Goal: Use online tool/utility: Utilize a website feature to perform a specific function

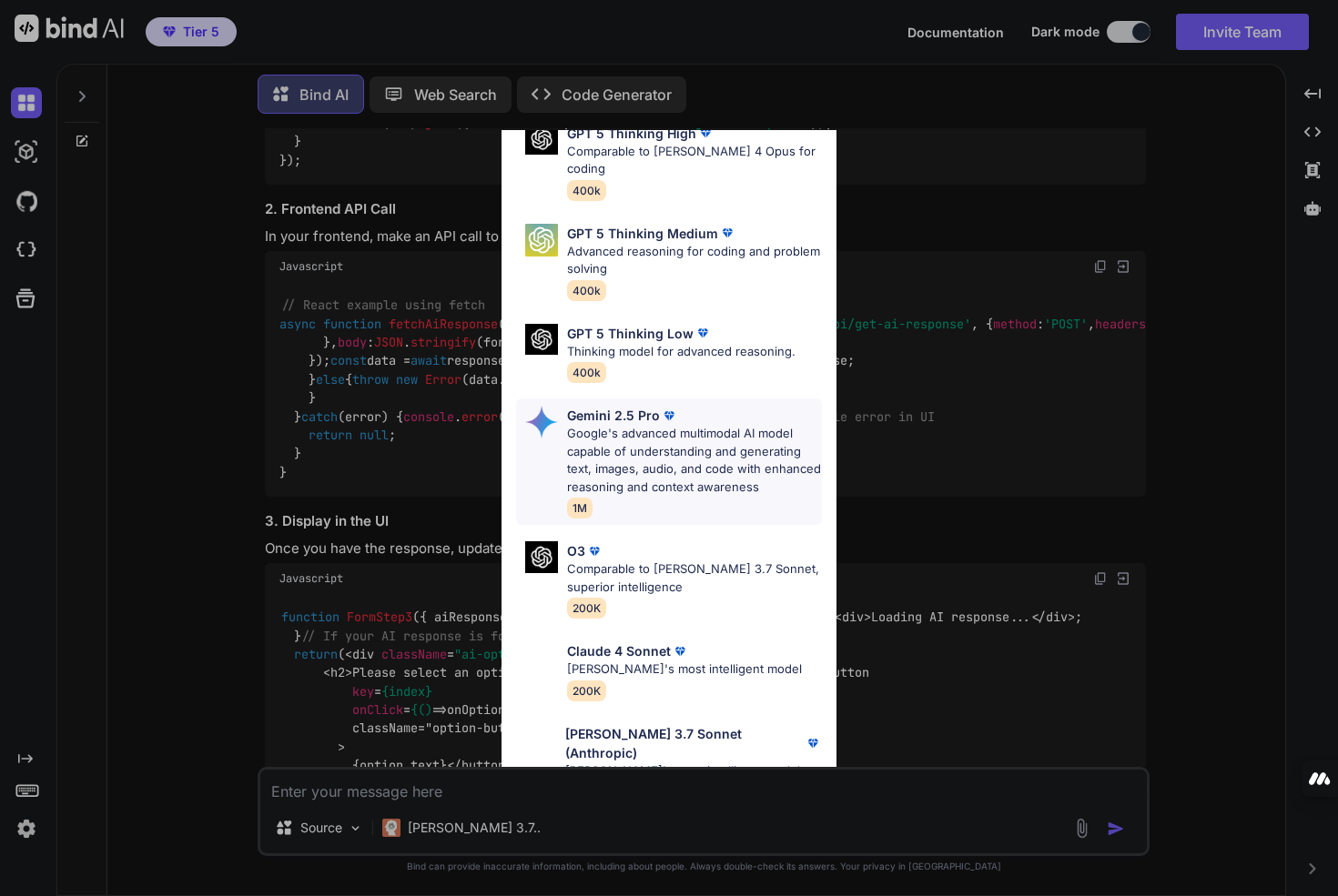
scroll to position [219, 0]
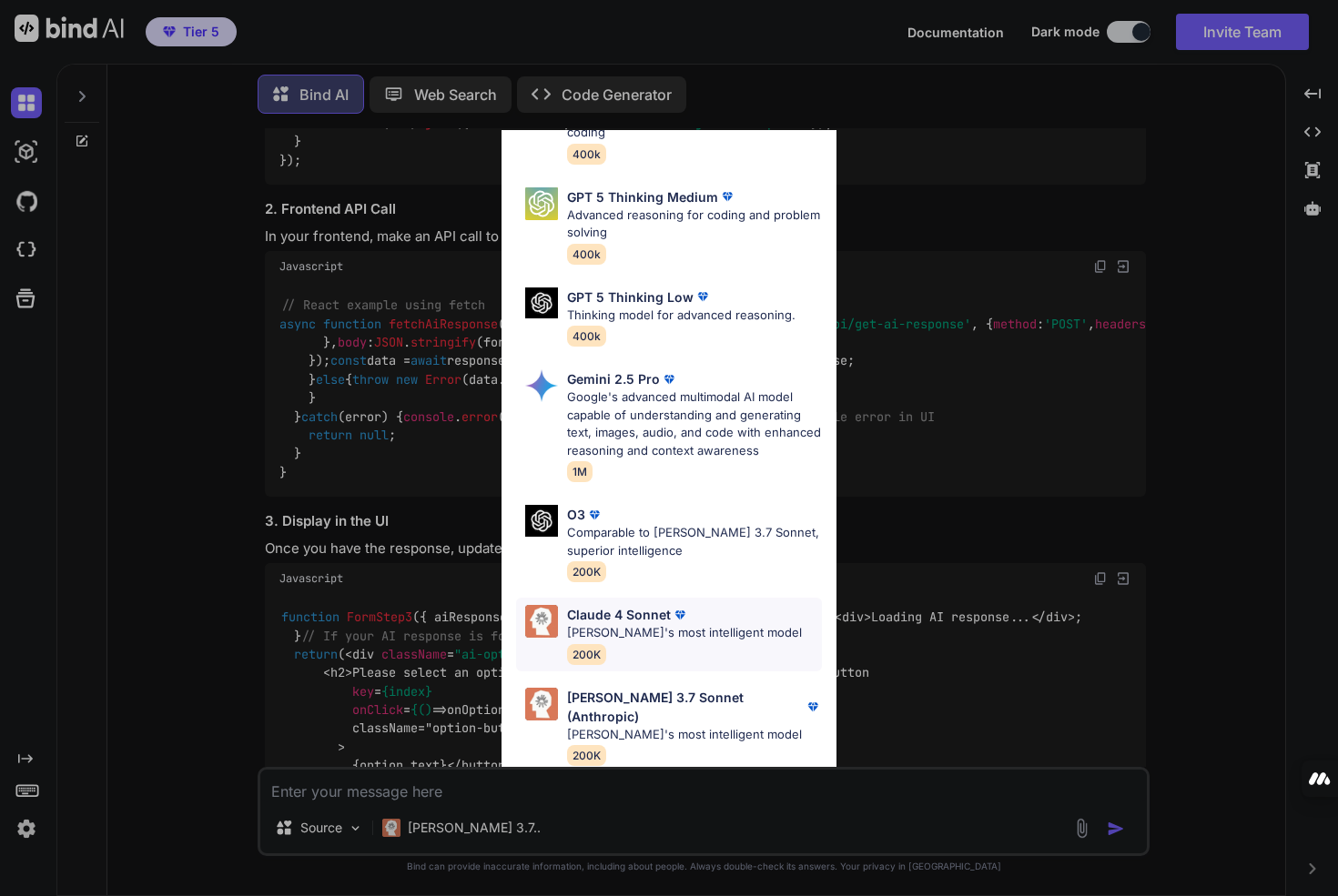
click at [681, 631] on p "Claude's most intelligent model" at bounding box center [684, 633] width 235 height 18
type textarea "x"
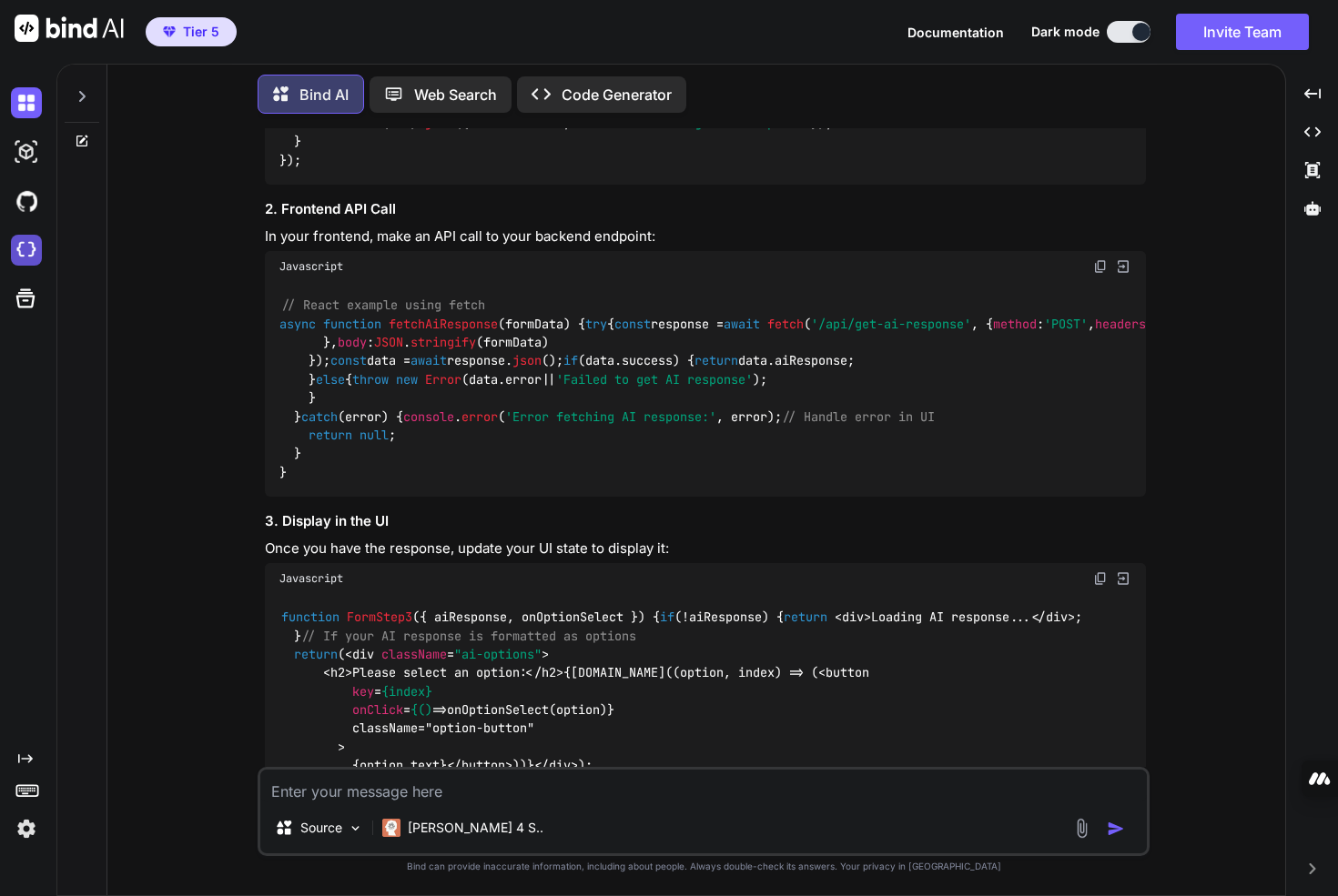
click at [26, 253] on img at bounding box center [26, 250] width 31 height 31
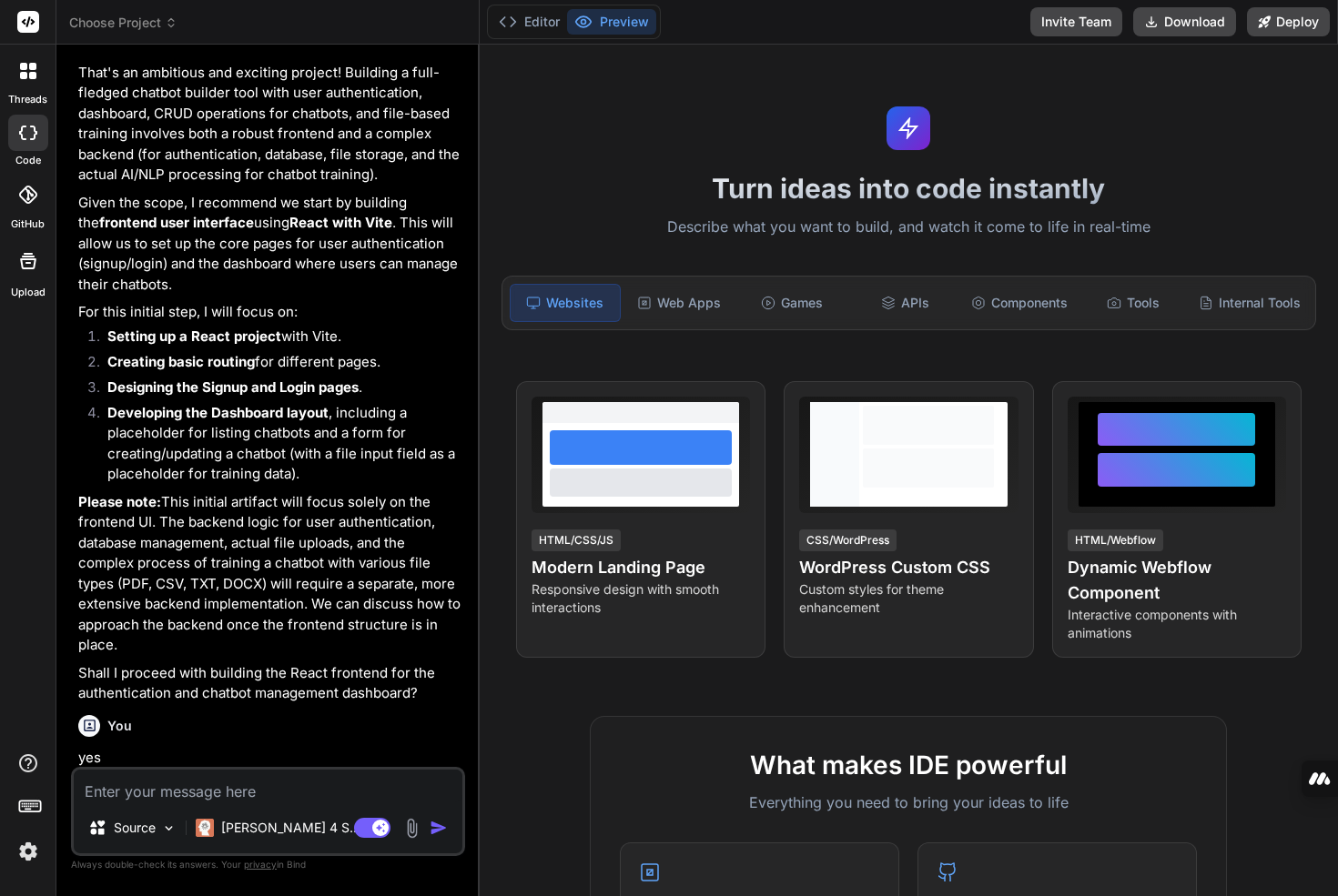
click at [232, 790] on textarea at bounding box center [268, 786] width 389 height 33
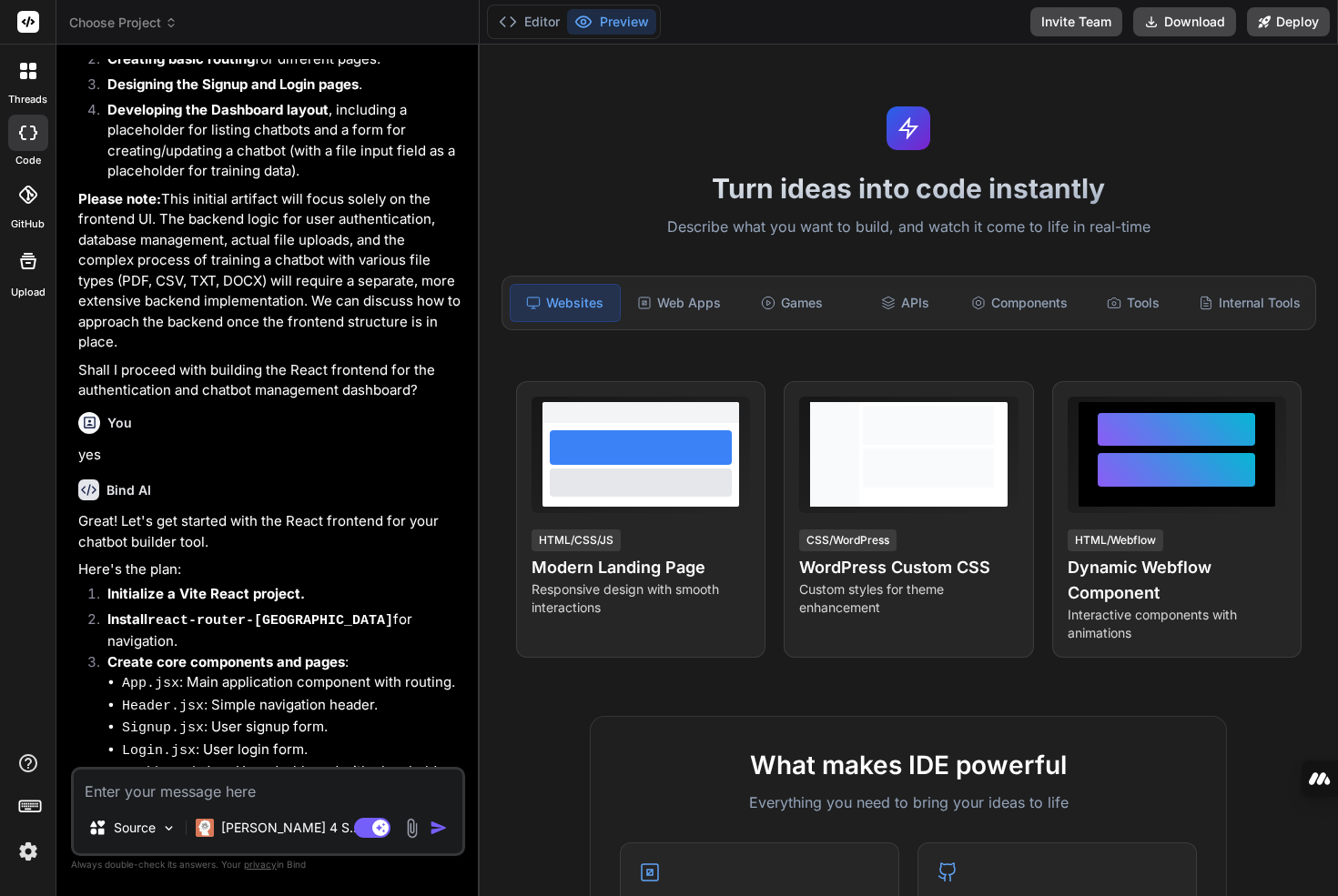
type textarea "x"
type textarea "Title: Requirements Document Section 1: Introduction A web app that generates p…"
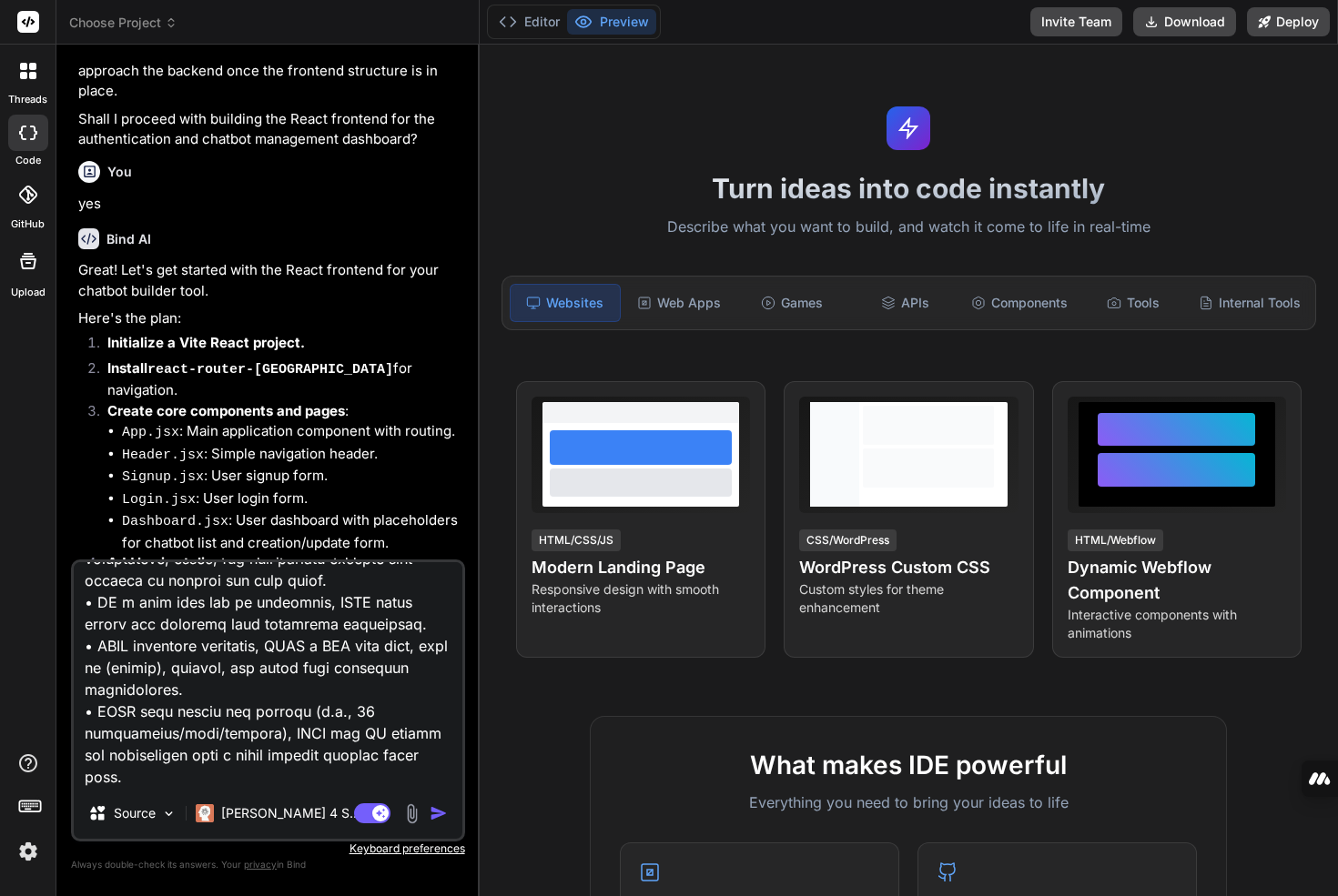
scroll to position [741, 0]
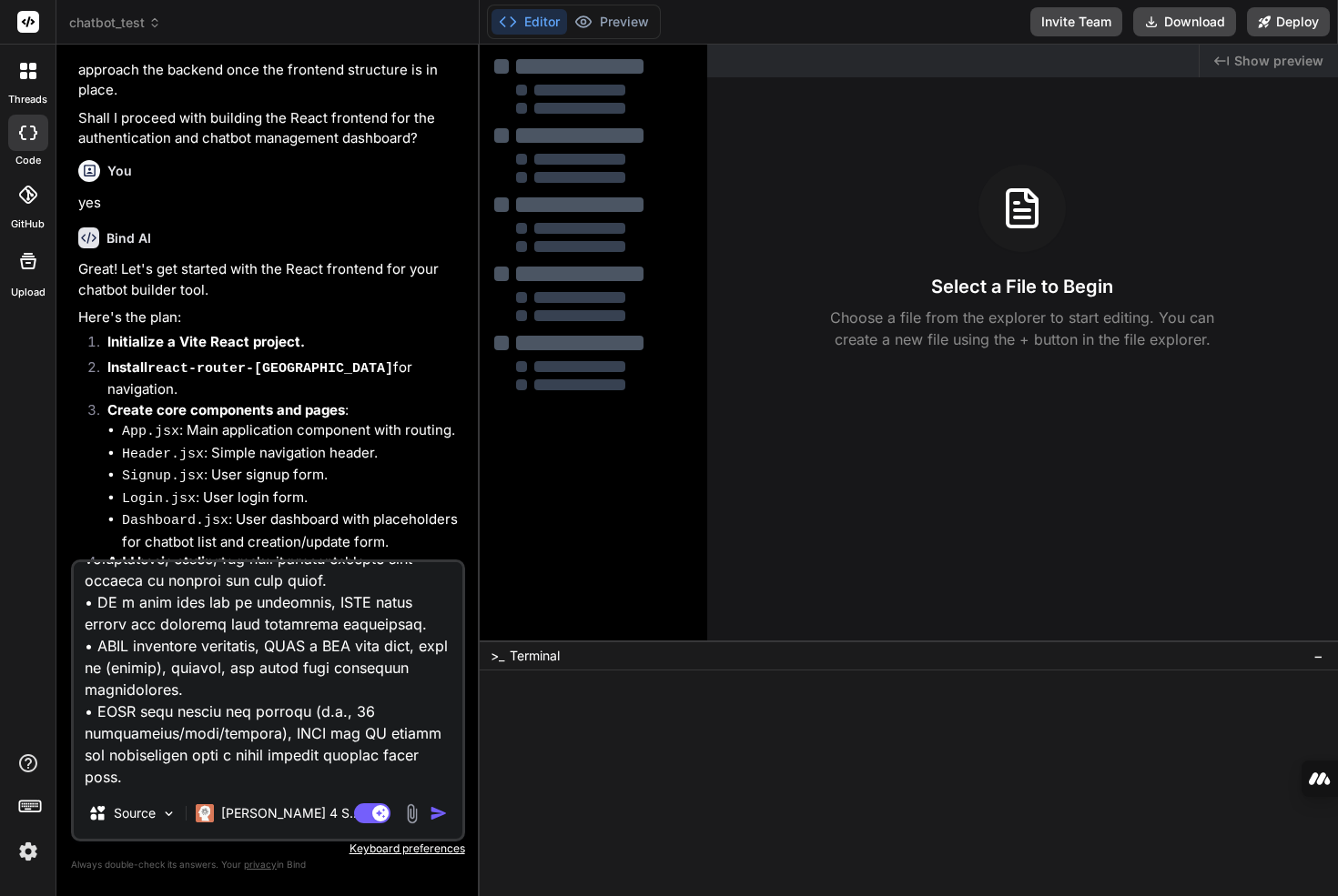
type textarea "x"
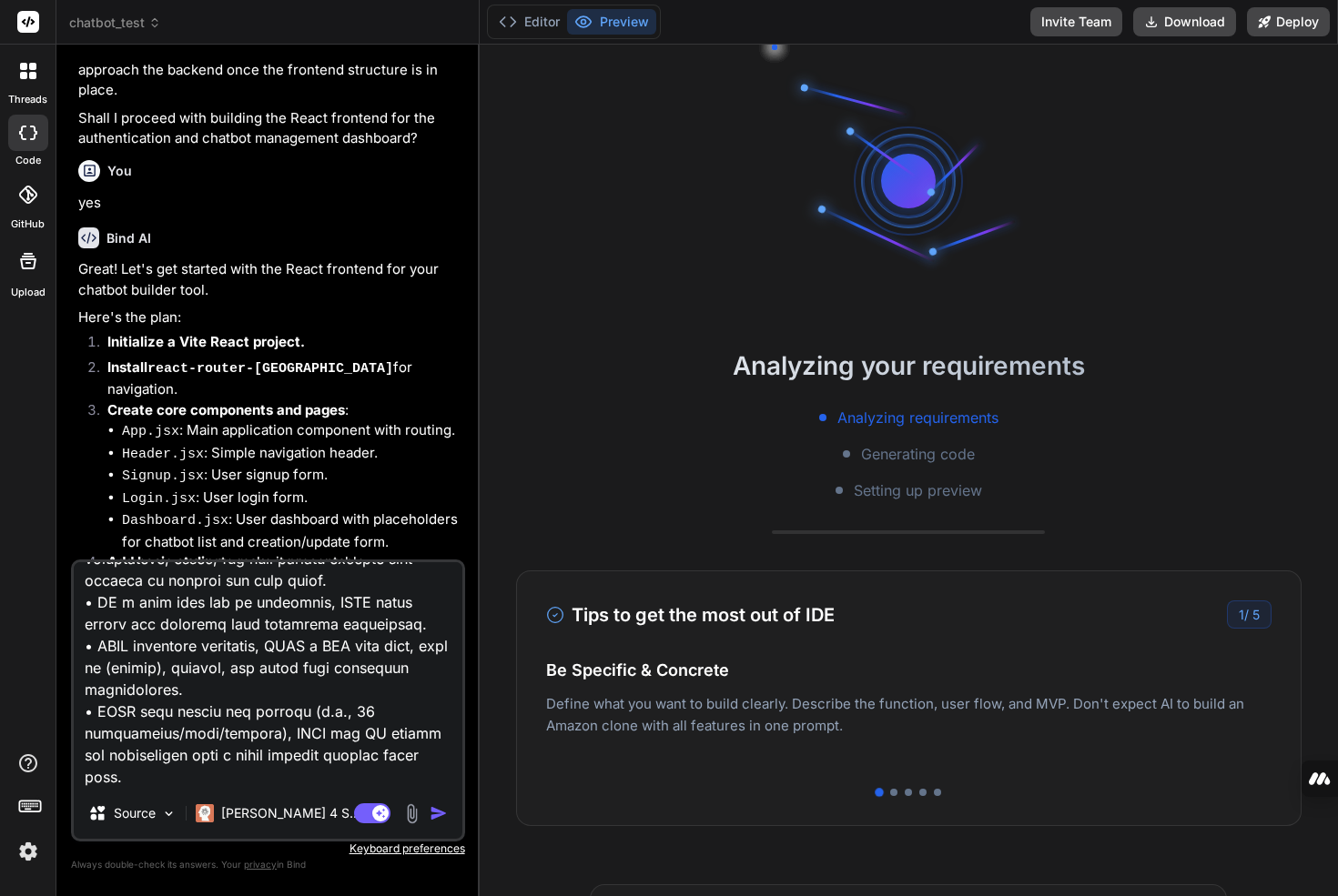
type textarea "Title: Requirements Document Section 1: Introduction A web app that generates p…"
click at [120, 17] on span "chatbot_test" at bounding box center [115, 22] width 92 height 18
type textarea "x"
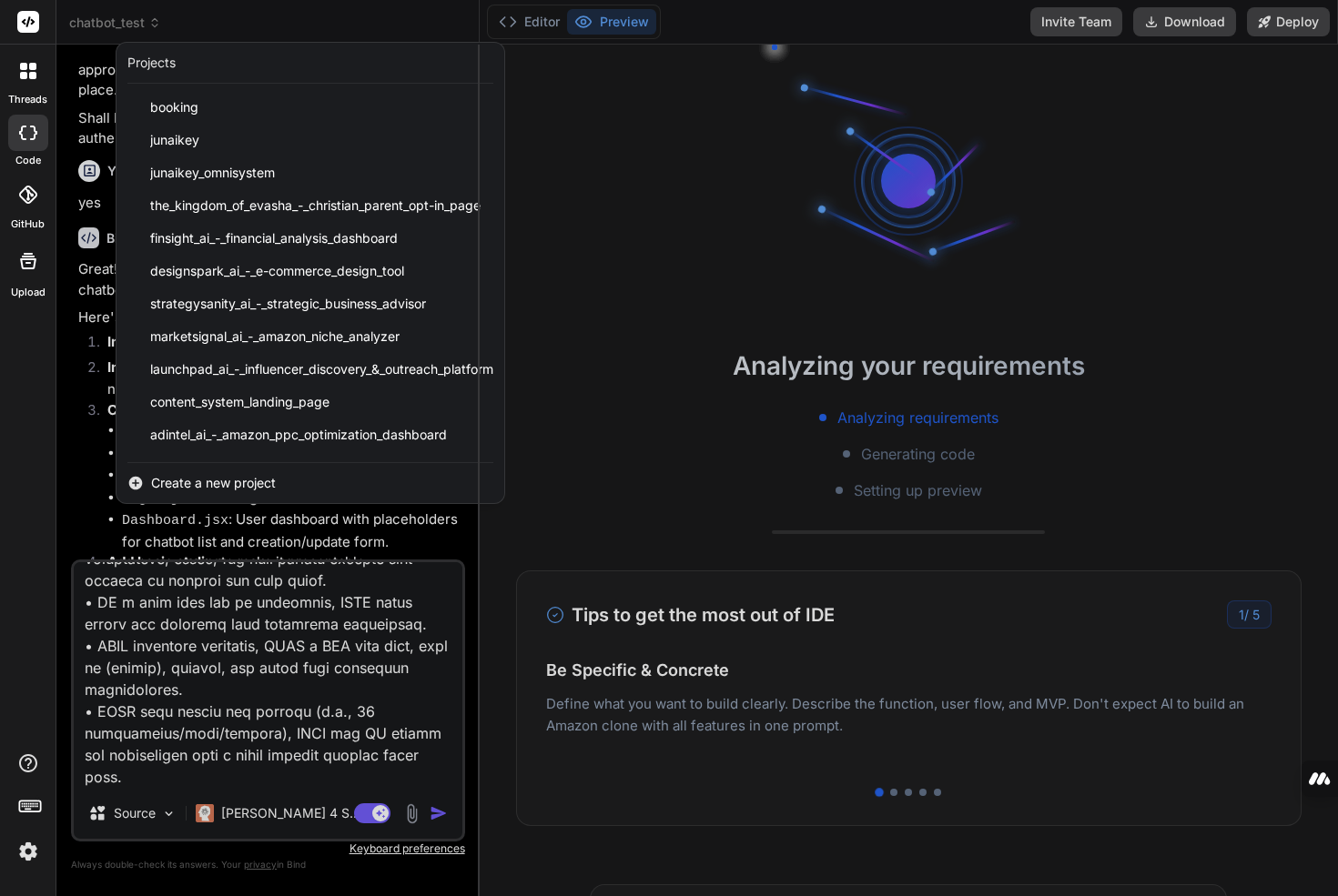
click at [229, 480] on span "Create a new project" at bounding box center [213, 483] width 125 height 18
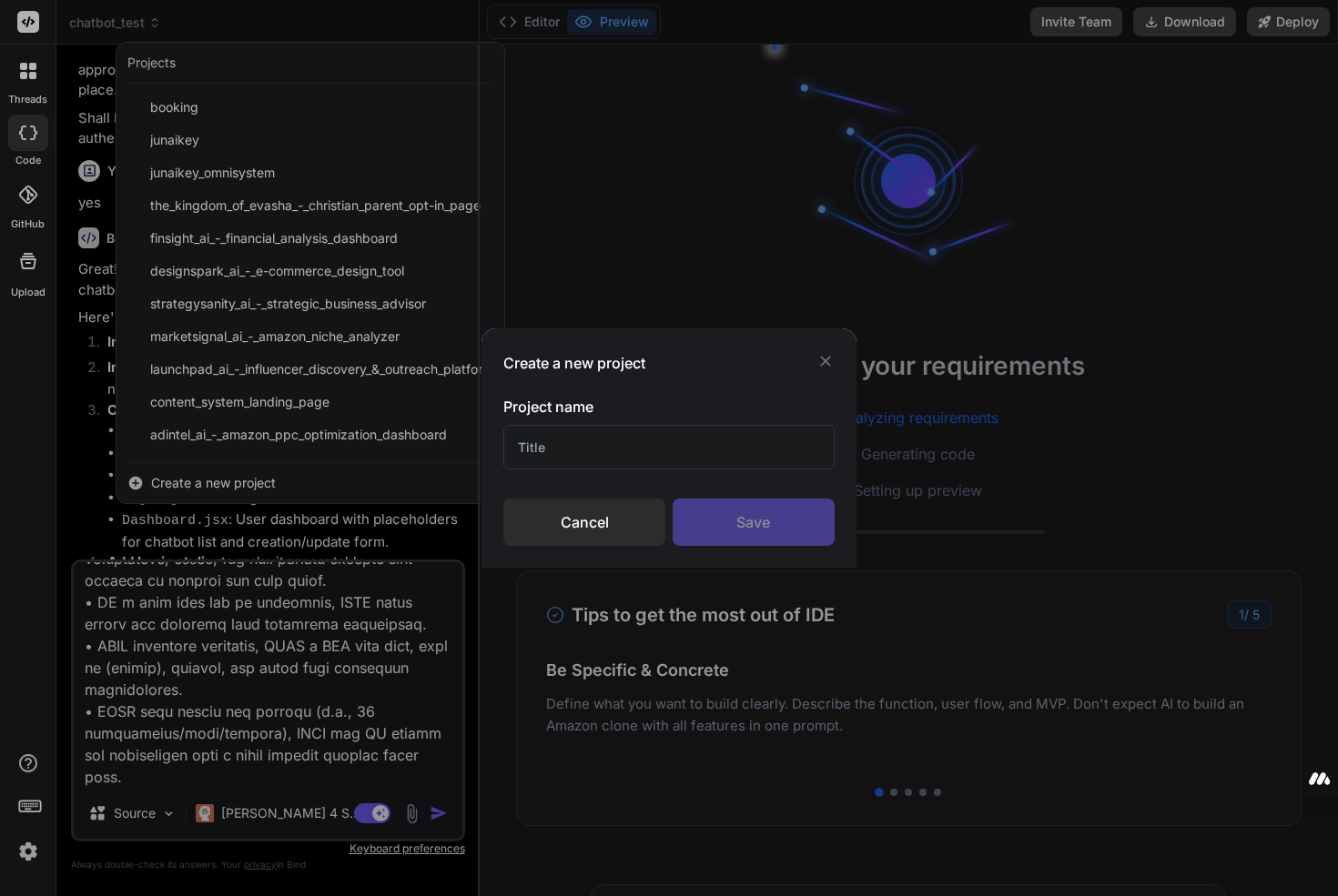
click at [574, 435] on input "text" at bounding box center [669, 447] width 331 height 44
type input "Email - PRD"
click at [731, 530] on div "Save" at bounding box center [753, 522] width 162 height 47
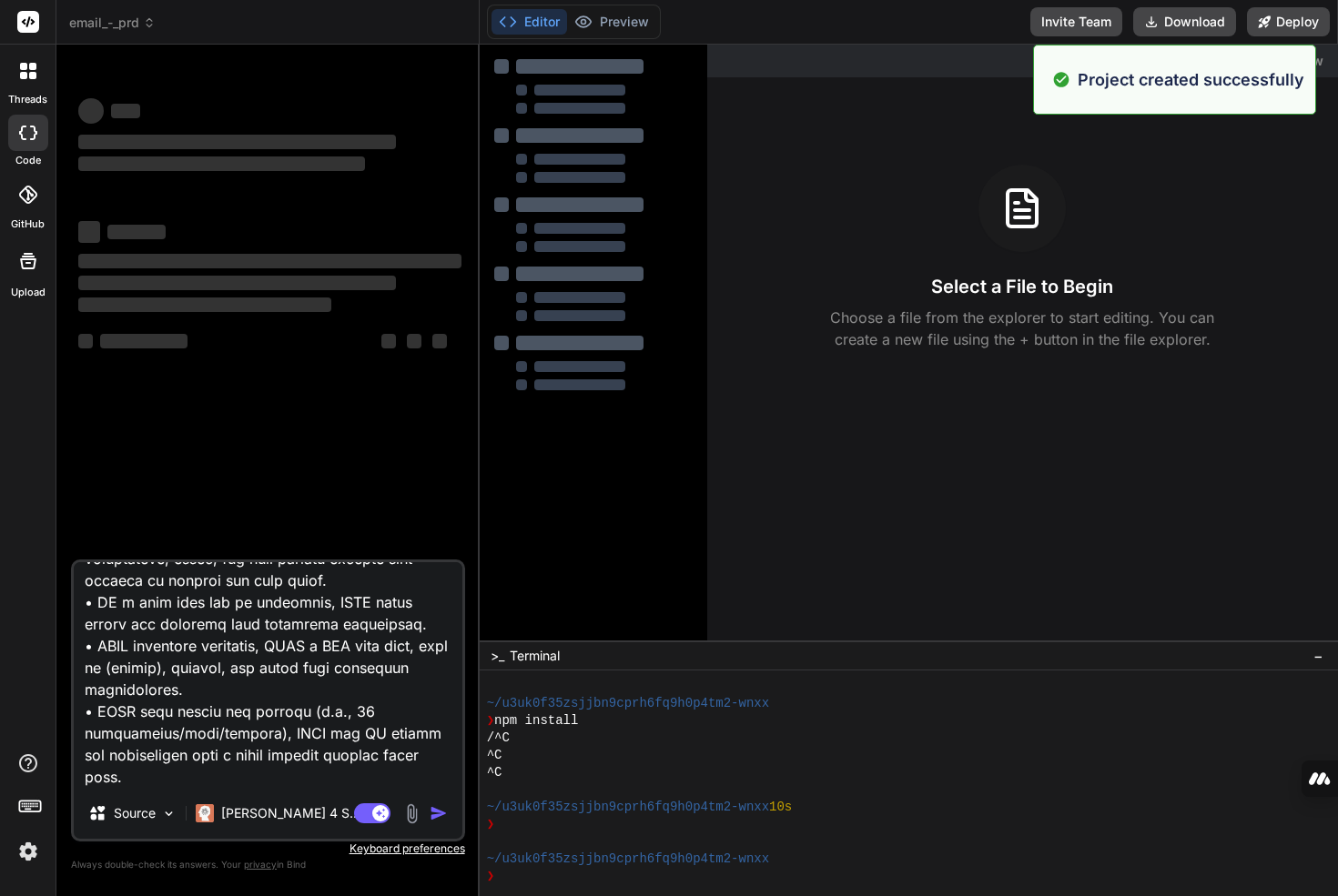
click at [259, 656] on textarea at bounding box center [268, 674] width 389 height 225
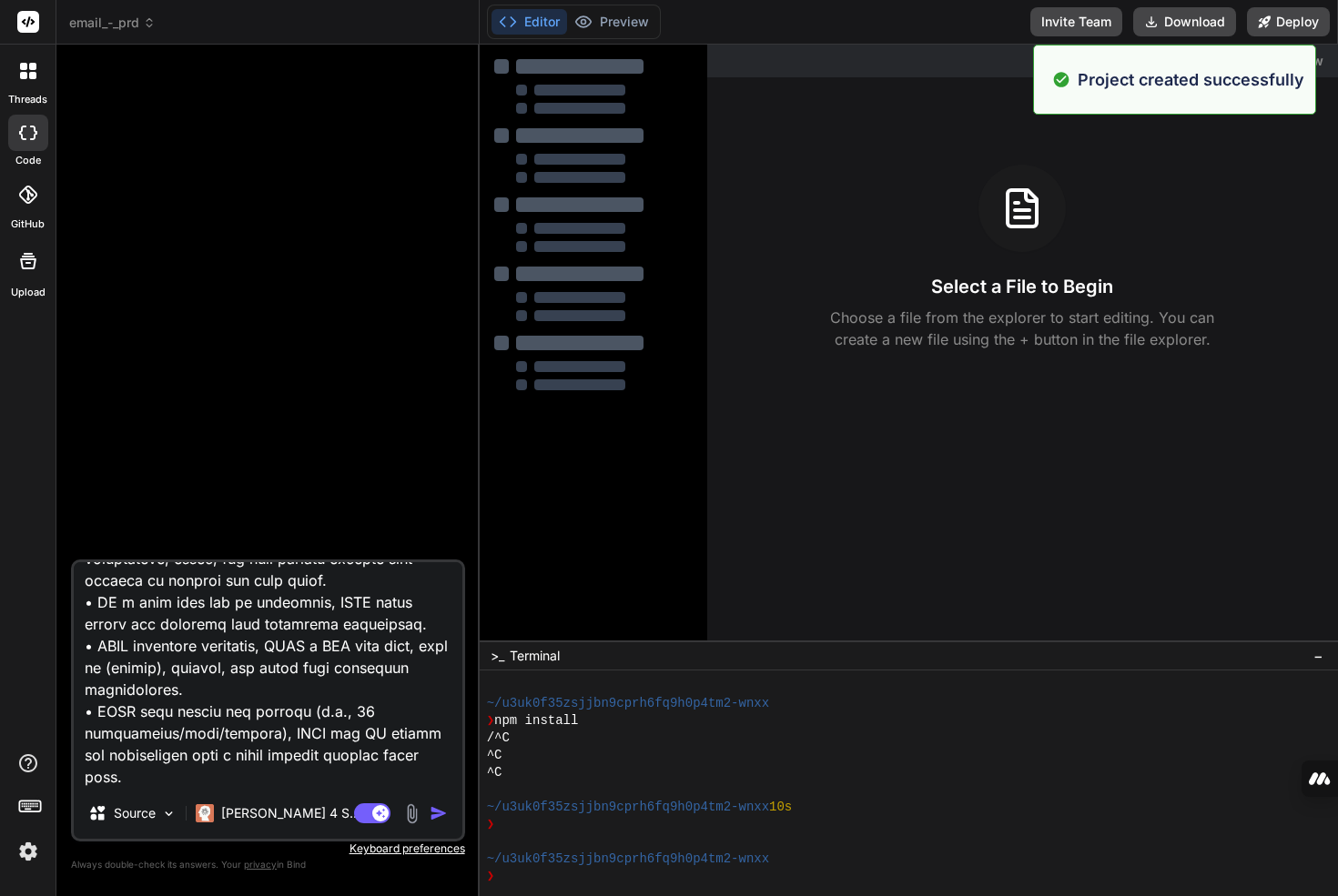
click at [127, 759] on textarea at bounding box center [268, 674] width 389 height 225
click at [123, 780] on textarea at bounding box center [268, 674] width 389 height 225
type textarea "x"
type textarea "Title: Requirements Document Section 1: Introduction A web app that generates p…"
type textarea "x"
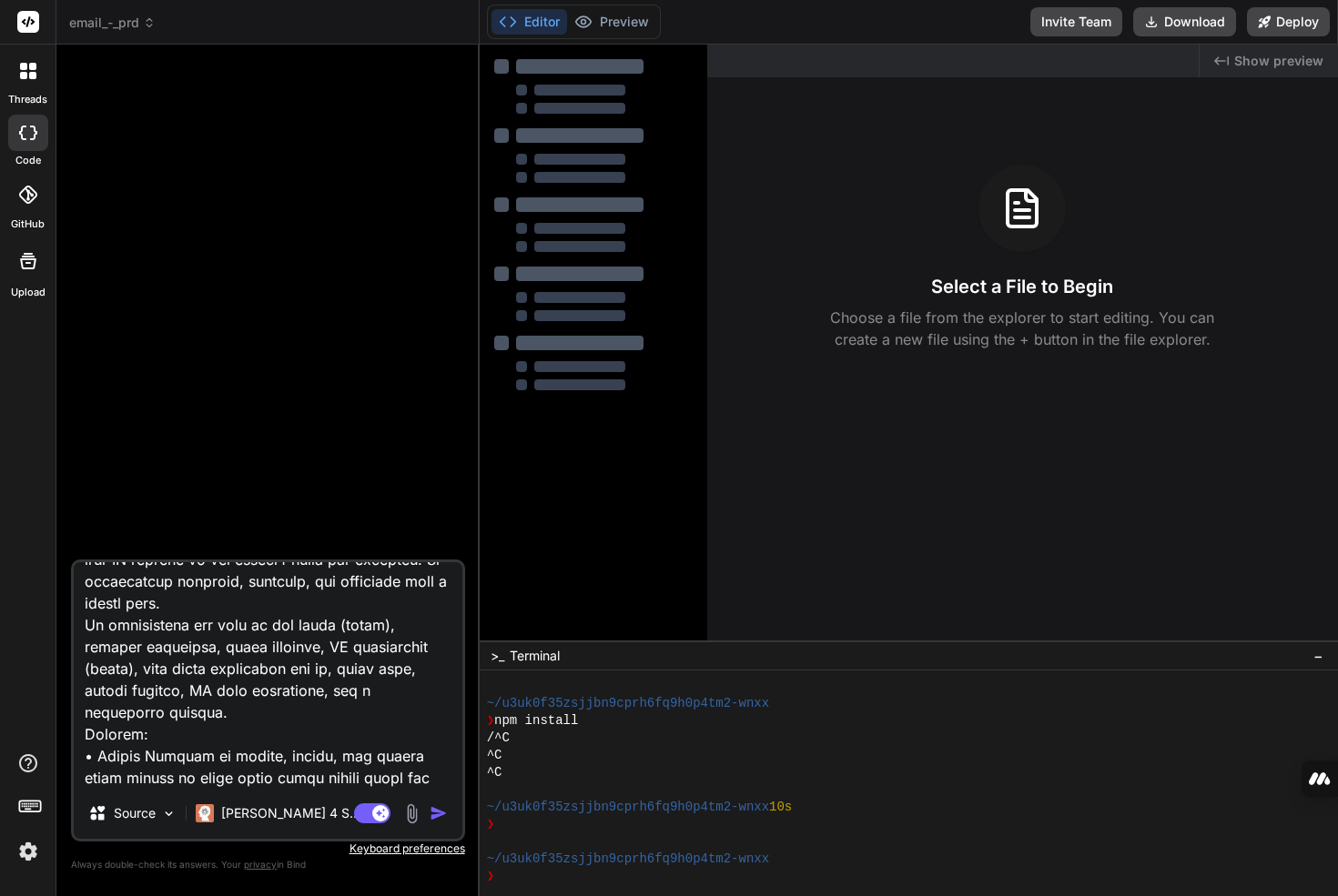
scroll to position [0, 0]
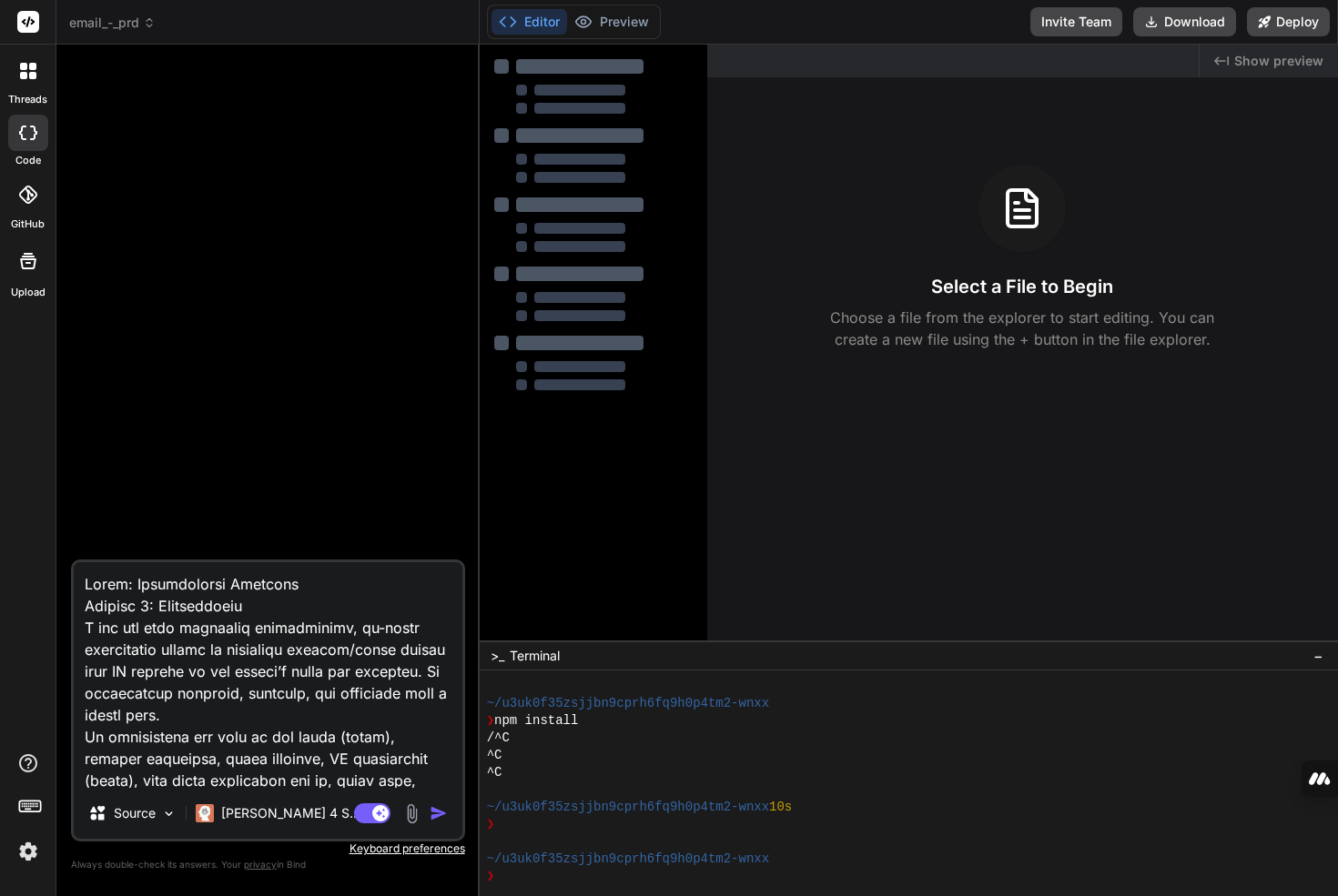
type textarea "Title: Requirements Document Section 1: Introduction A web app that generates p…"
click at [430, 816] on img "button" at bounding box center [439, 813] width 18 height 18
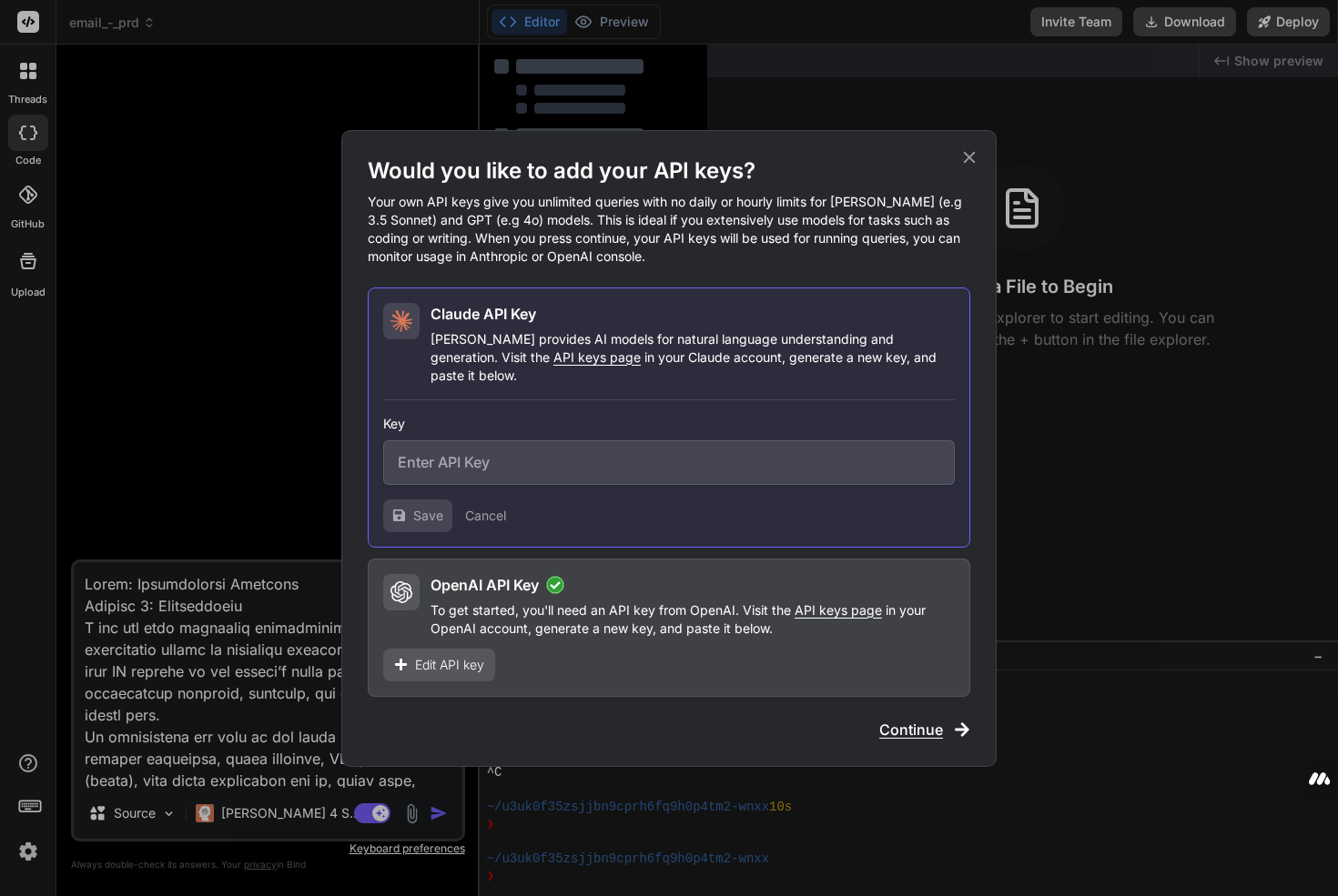
click at [442, 696] on div "Would you like to add your API keys? Your own API keys give you unlimited queri…" at bounding box center [669, 448] width 603 height 584
click at [275, 720] on div "Would you like to add your API keys? Your own API keys give you unlimited queri…" at bounding box center [669, 448] width 1338 height 896
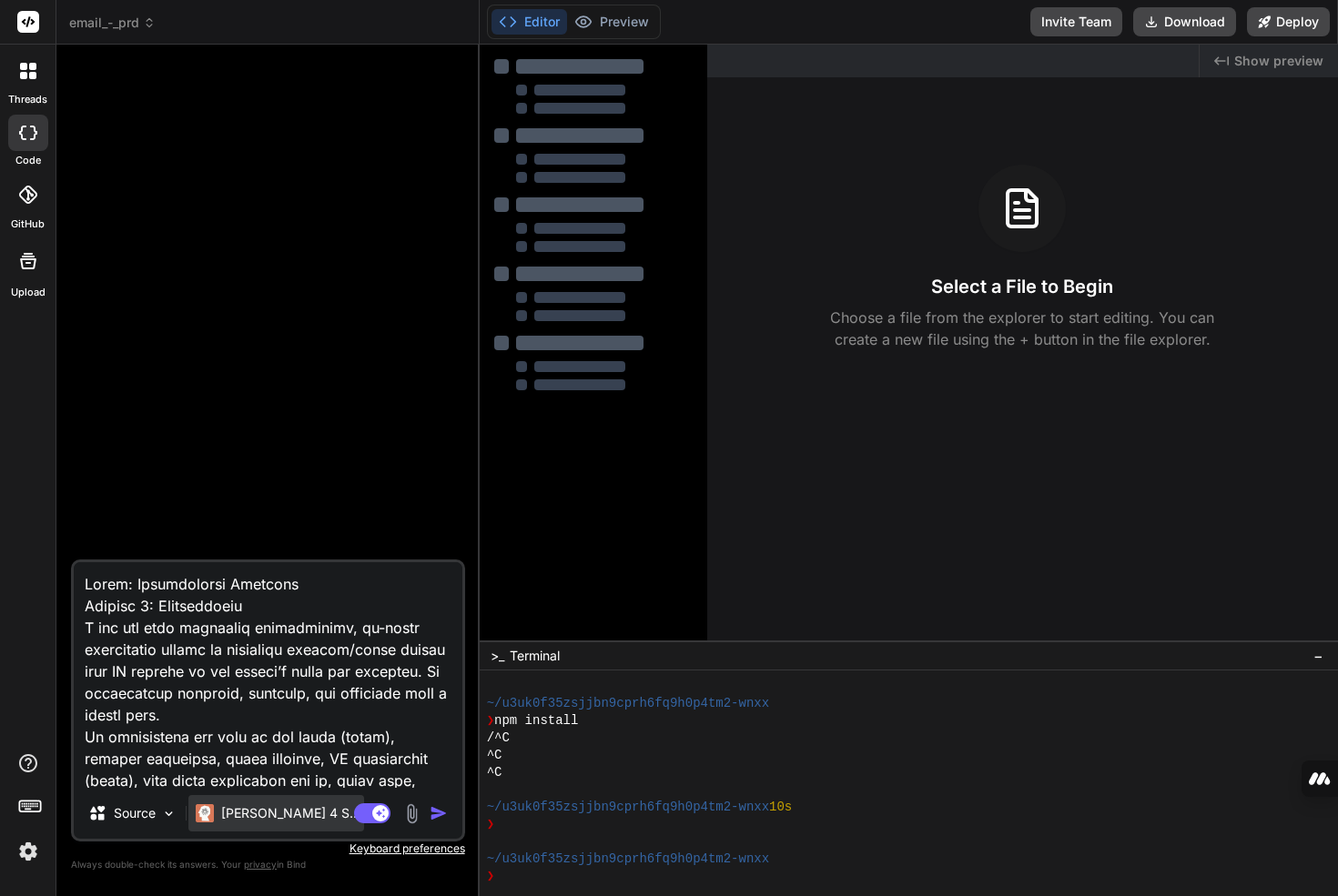
click at [227, 802] on div "Claude 4 S.." at bounding box center [275, 813] width 176 height 36
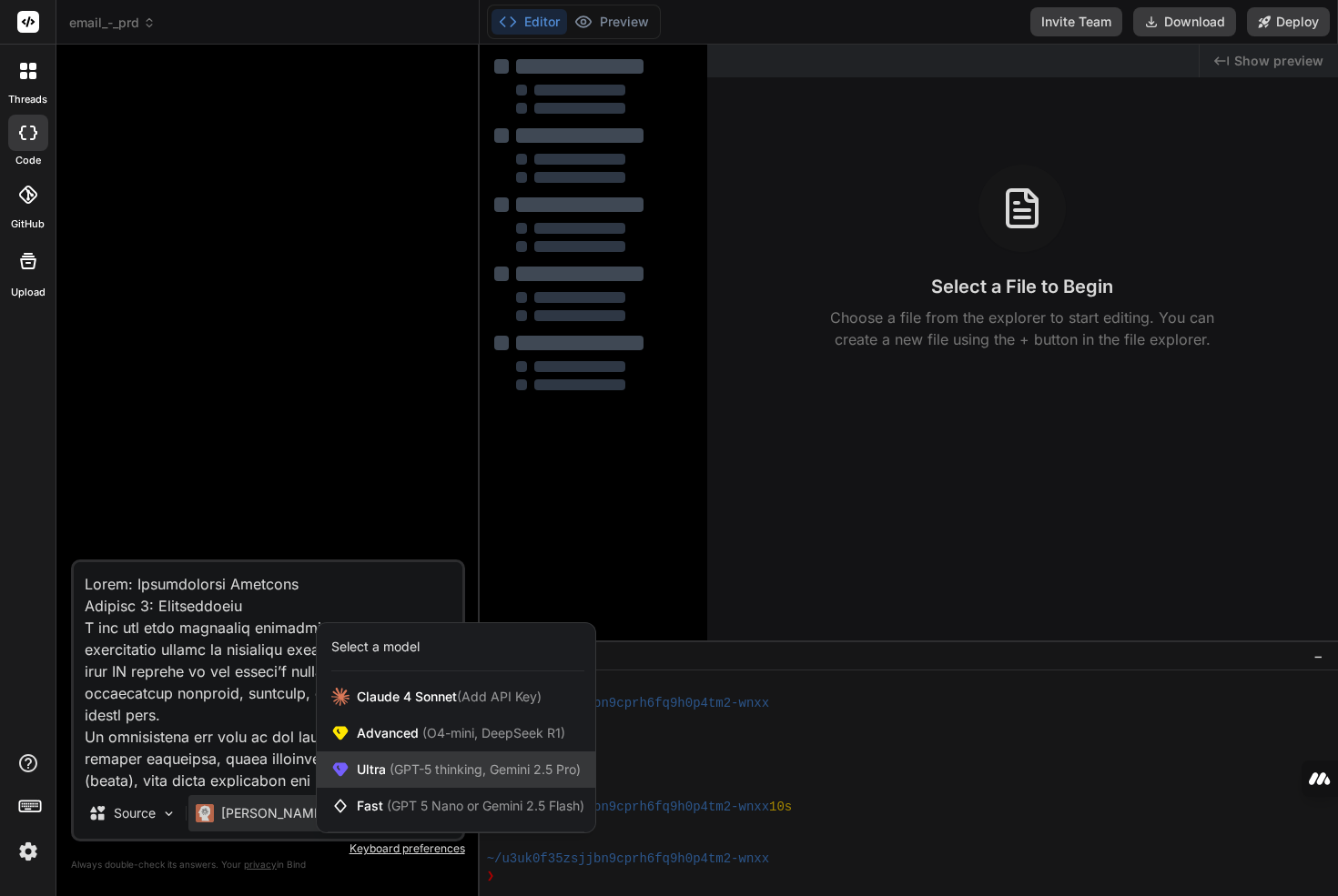
click at [387, 771] on span "(GPT-5 thinking, Gemini 2.5 Pro)" at bounding box center [483, 769] width 195 height 15
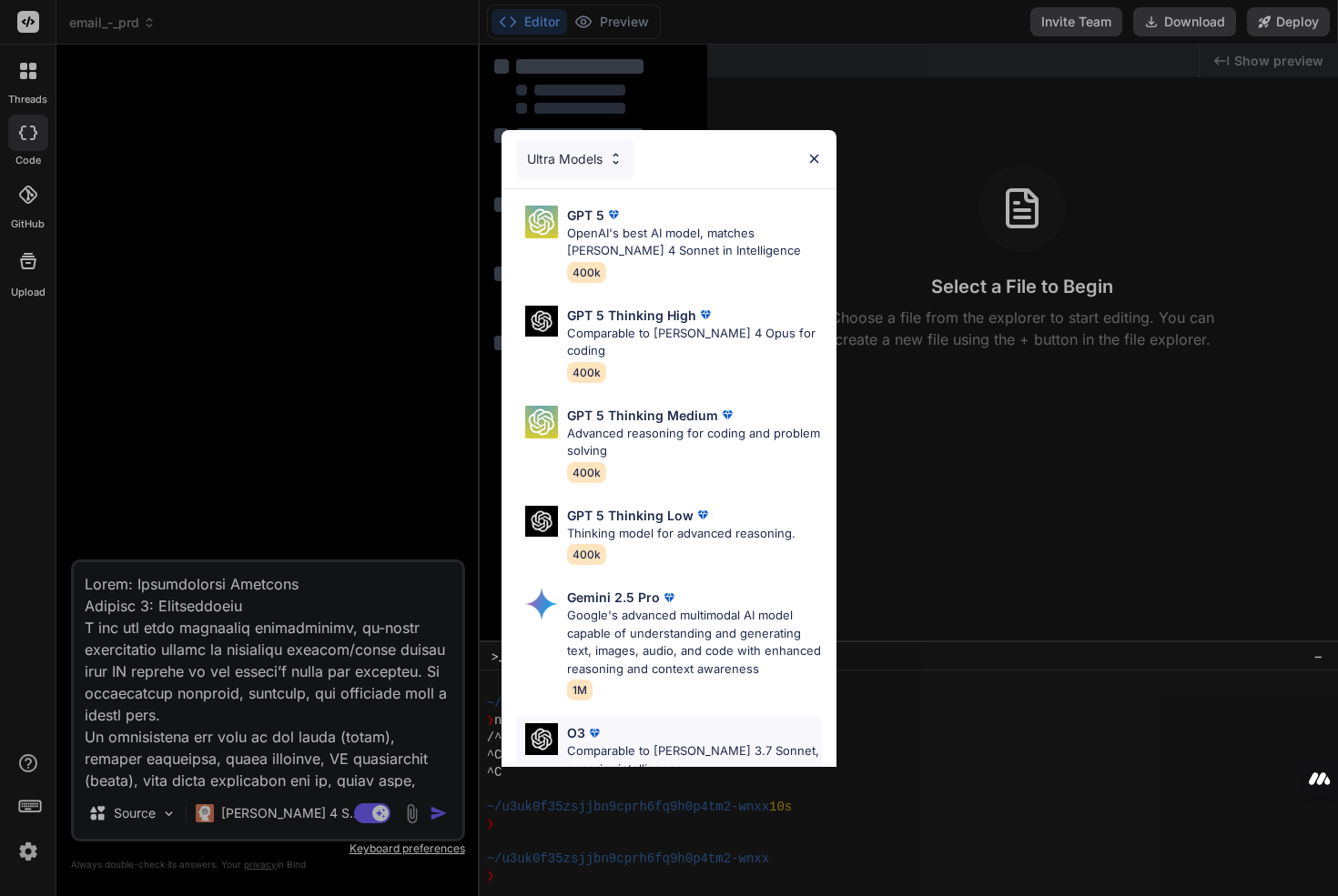
scroll to position [219, 0]
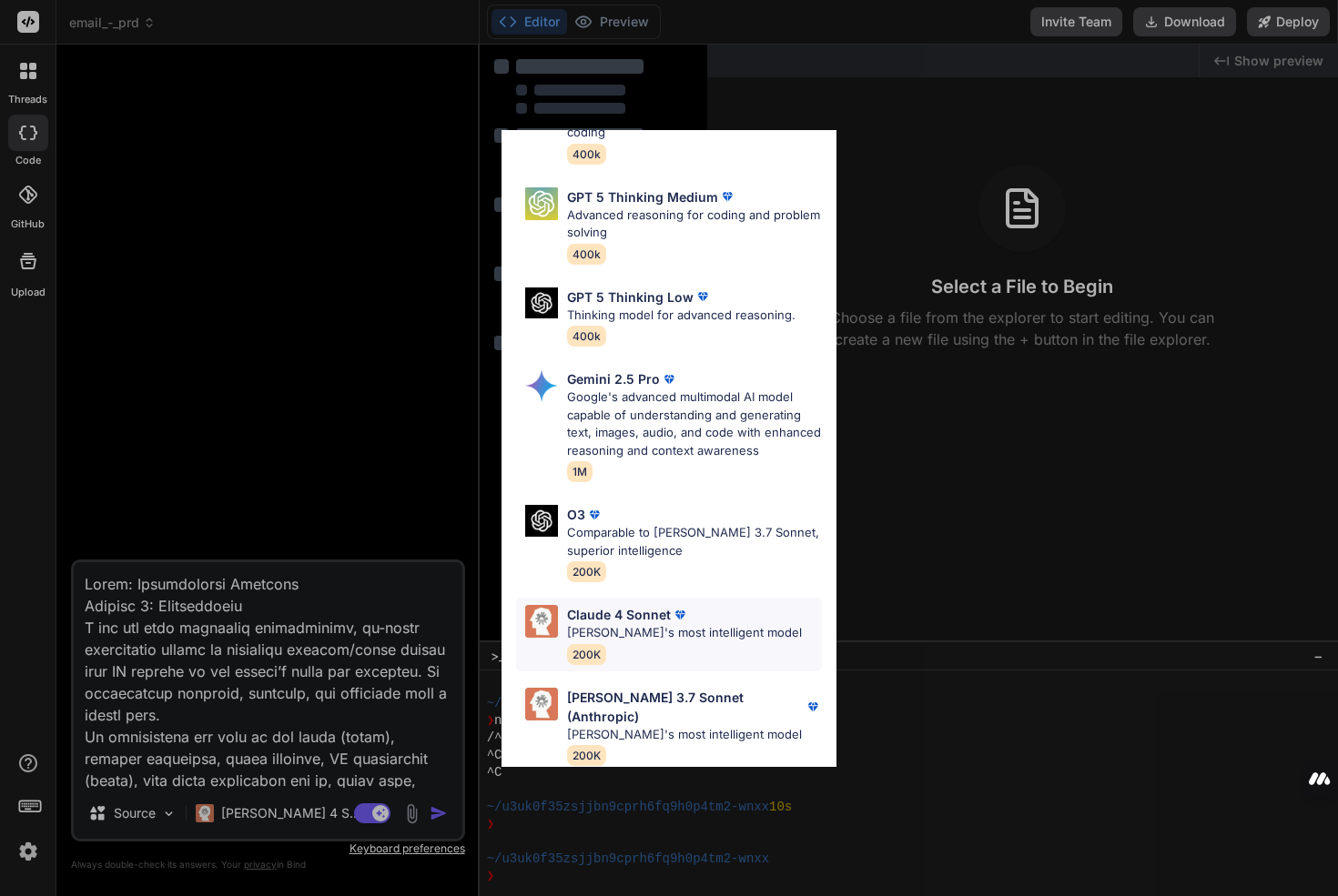
click at [692, 622] on div "Claude 4 Sonnet" at bounding box center [684, 615] width 235 height 19
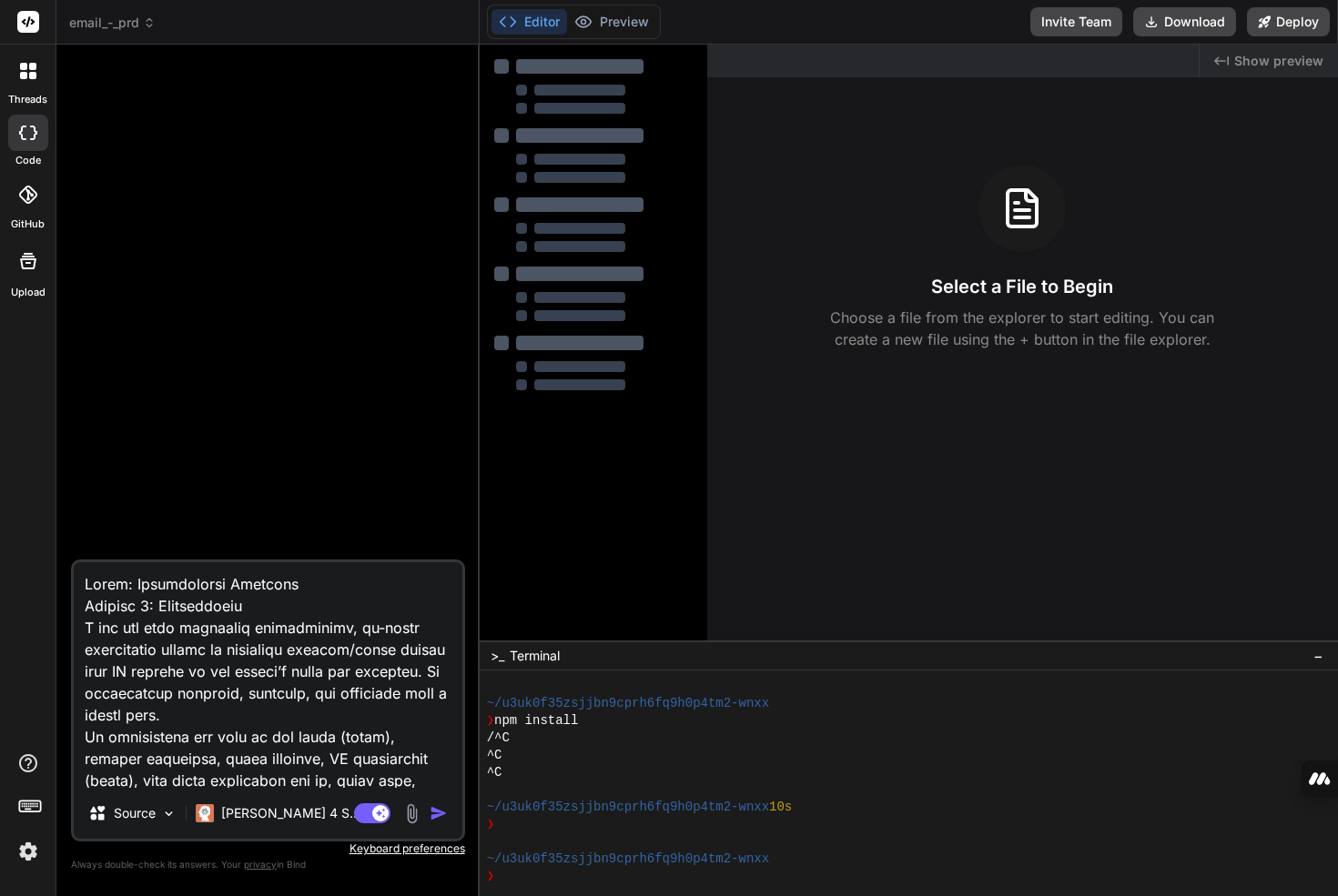
click at [440, 816] on img "button" at bounding box center [439, 813] width 18 height 18
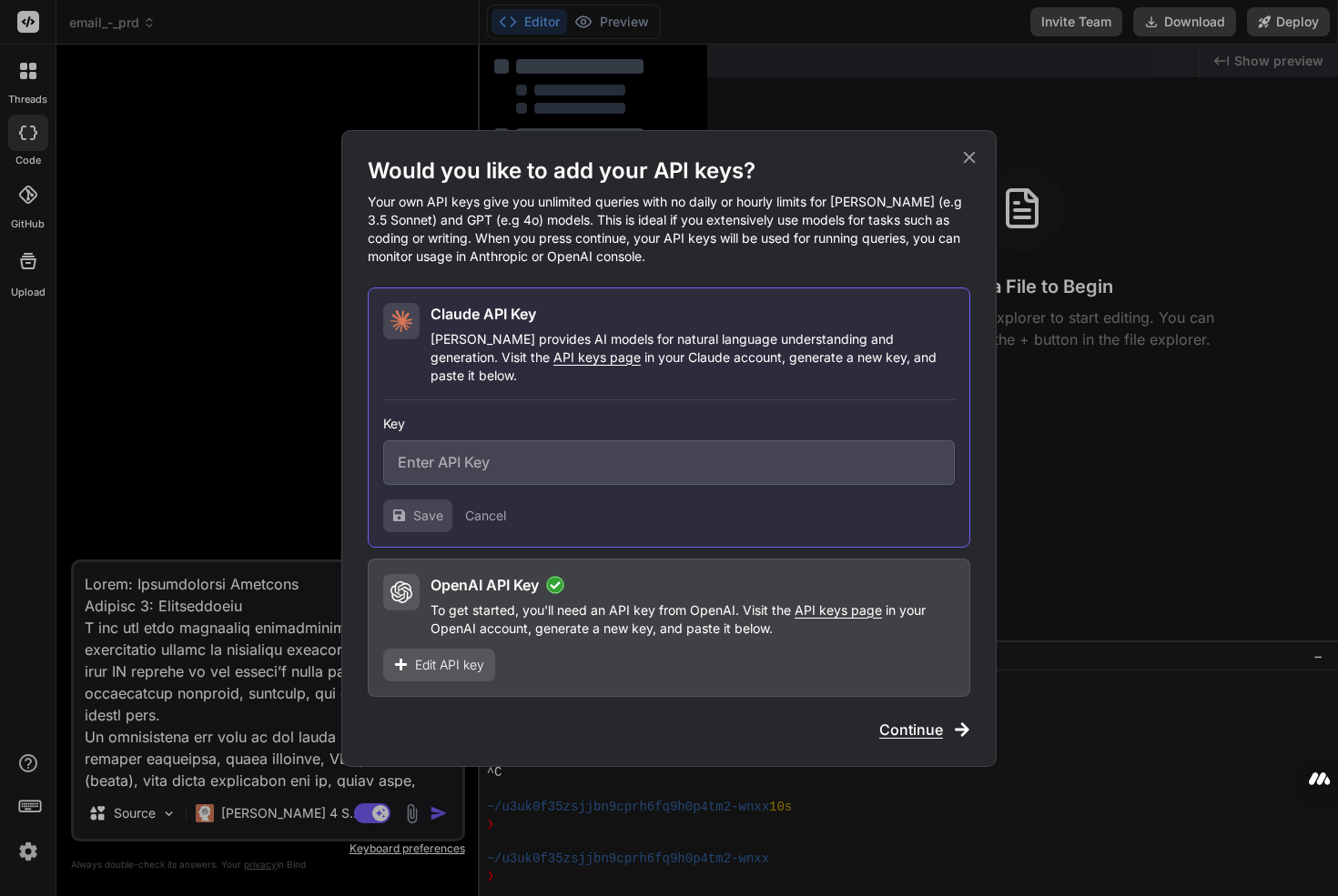
click at [921, 719] on span "Continue" at bounding box center [911, 729] width 63 height 22
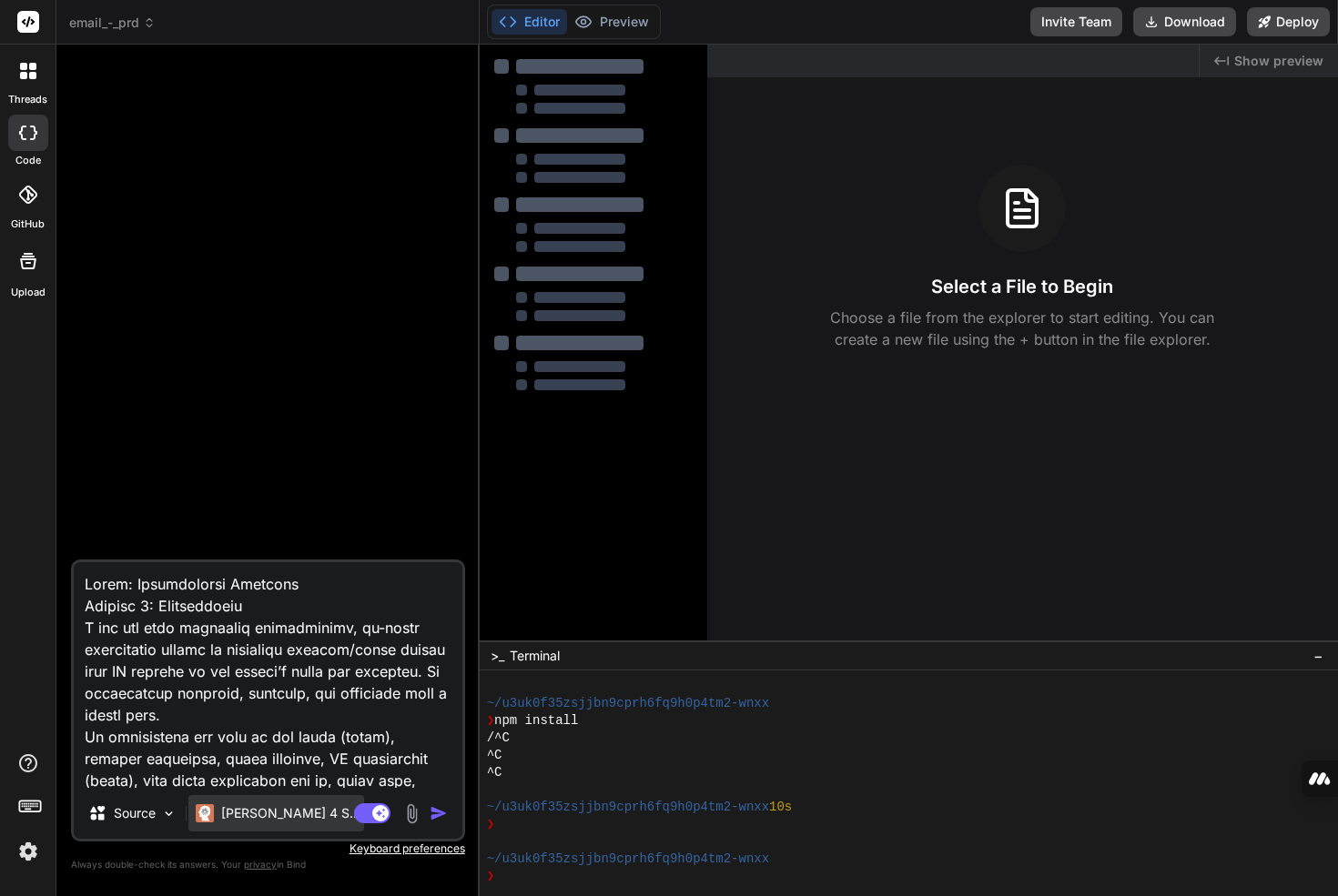
click at [271, 809] on p "Claude 4 S.." at bounding box center [289, 813] width 135 height 18
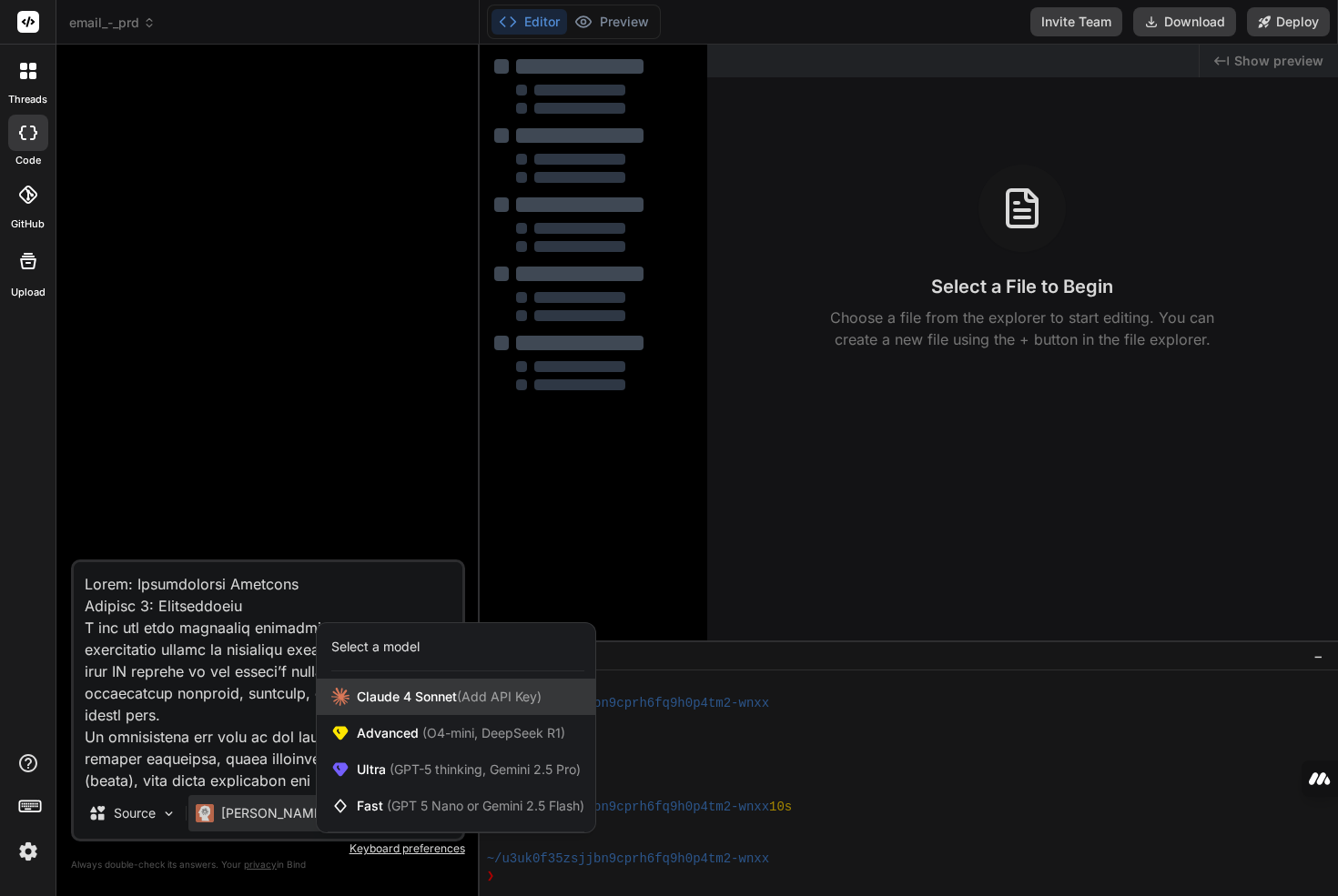
click at [416, 707] on div "Claude 4 Sonnet (Add API Key)" at bounding box center [456, 697] width 278 height 36
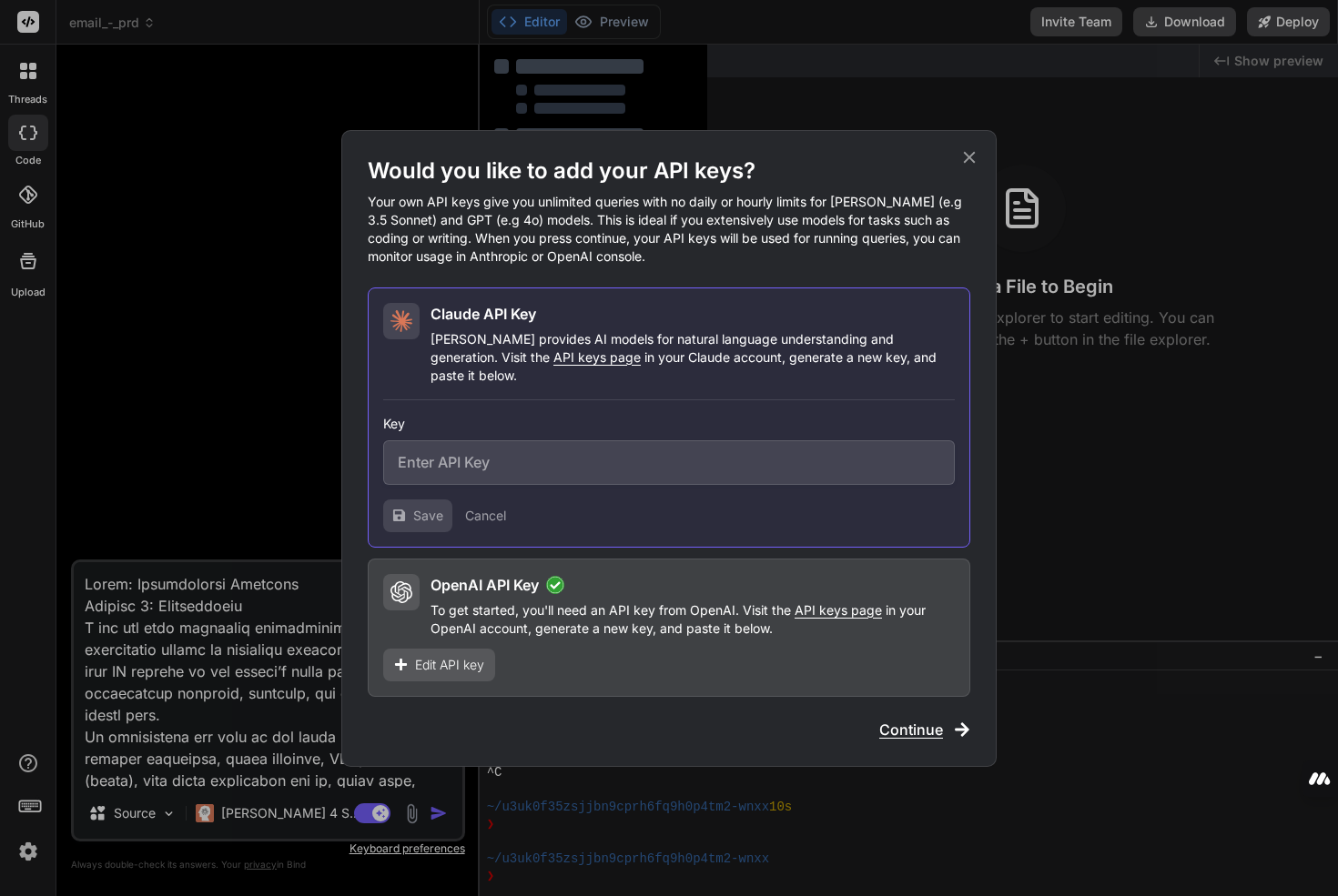
click at [292, 798] on div "Would you like to add your API keys? Your own API keys give you unlimited queri…" at bounding box center [669, 448] width 1338 height 896
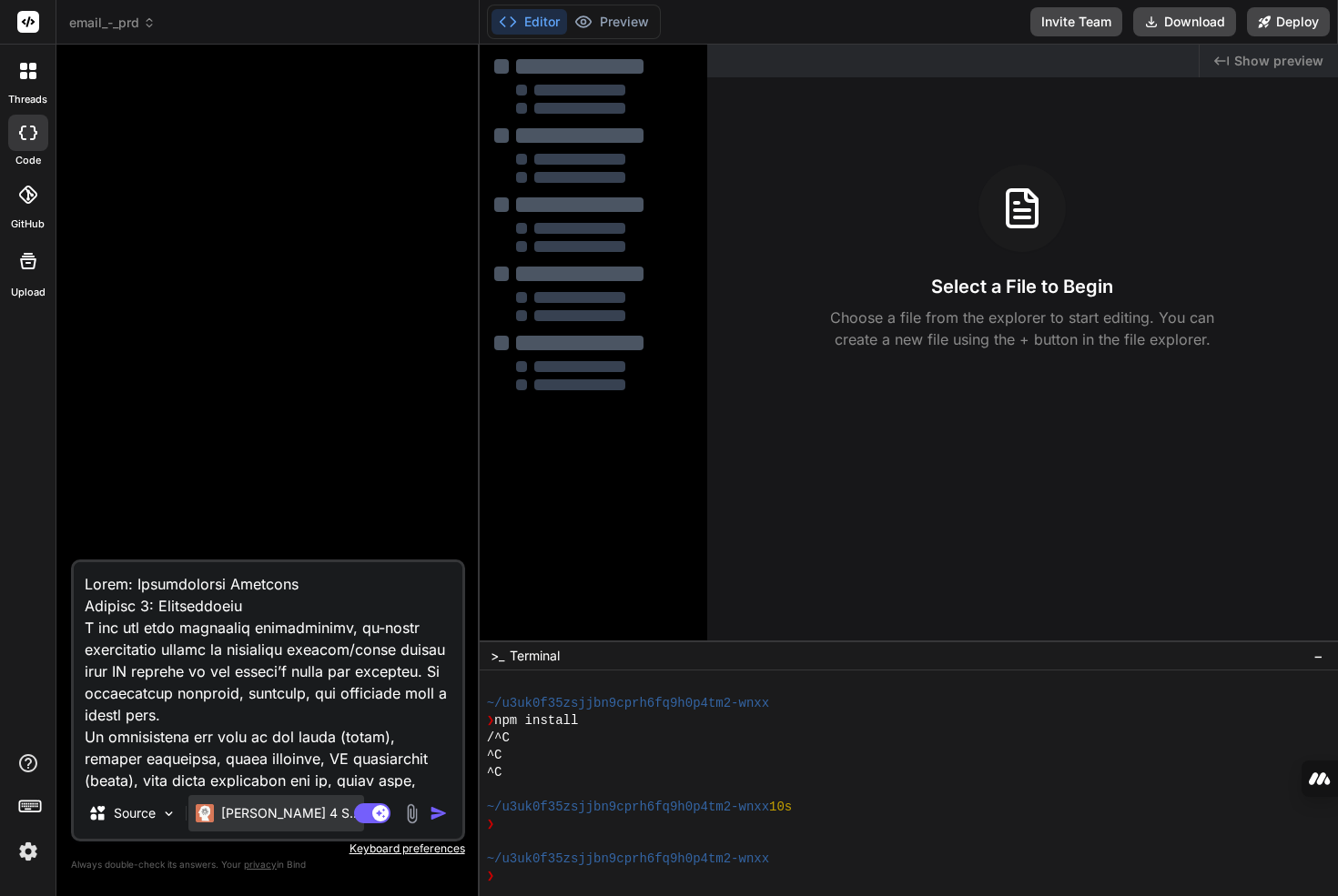
click at [284, 813] on p "Claude 4 S.." at bounding box center [289, 813] width 135 height 18
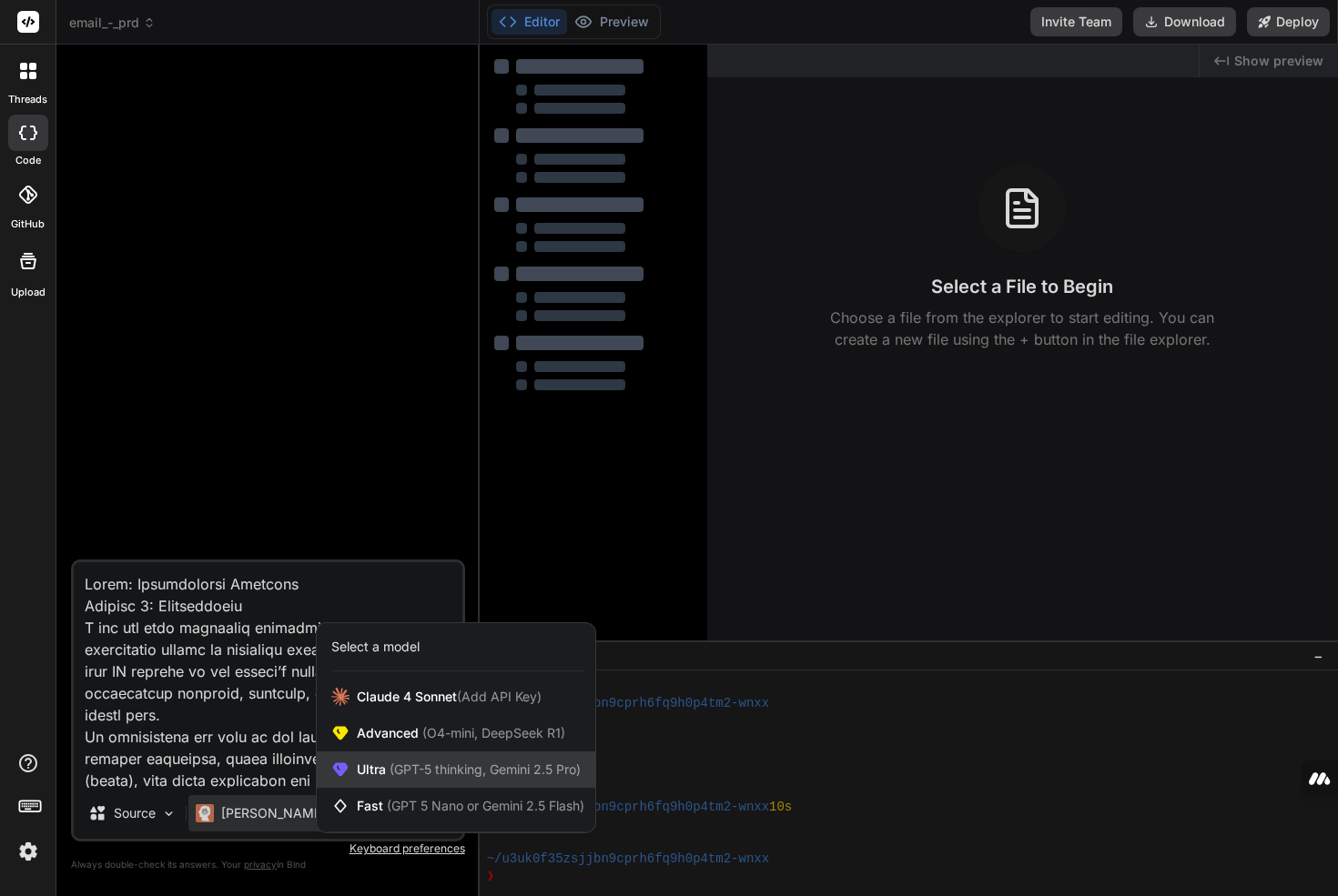
click at [379, 777] on span "Ultra (GPT-5 thinking, Gemini 2.5 Pro)" at bounding box center [468, 769] width 224 height 18
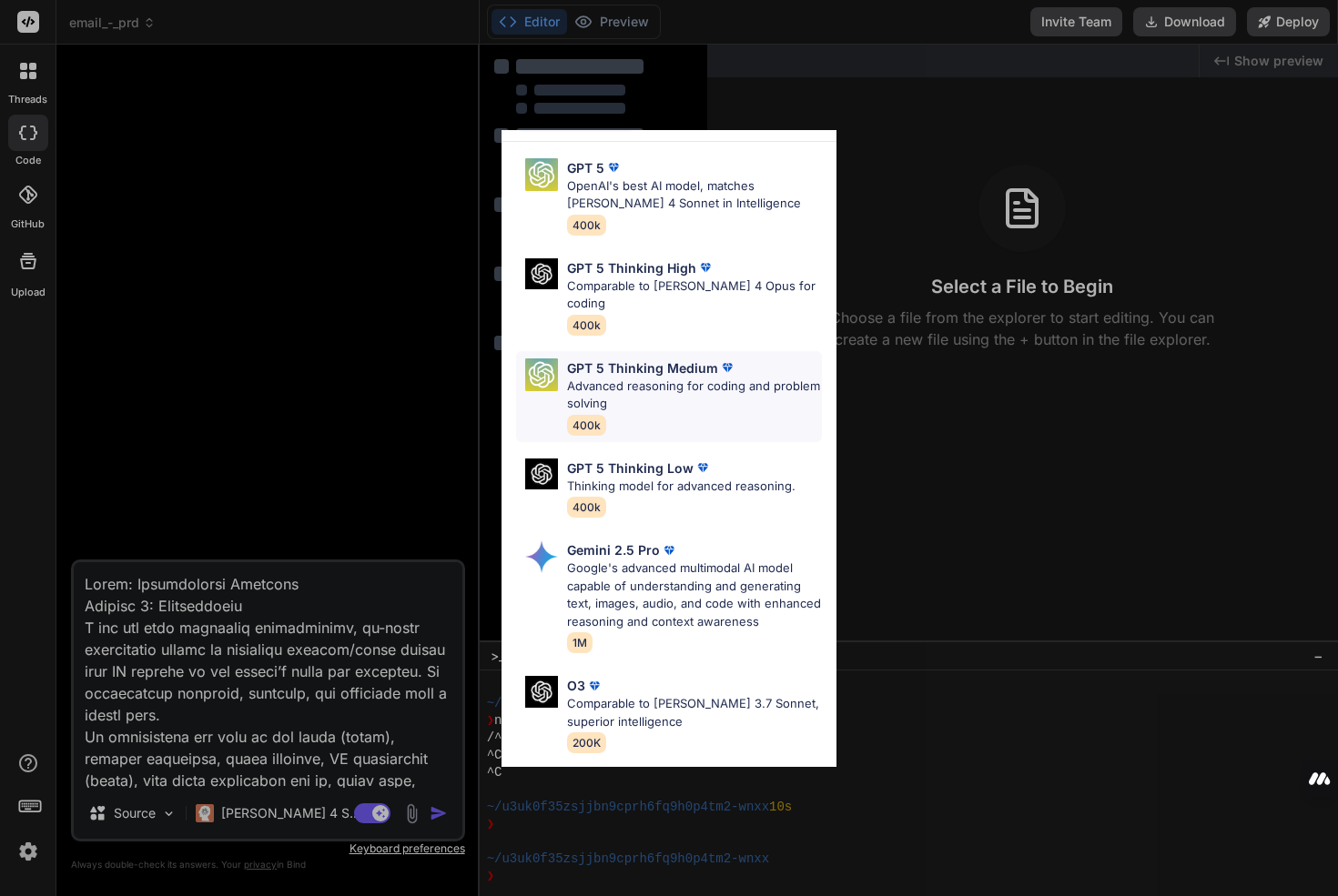
scroll to position [0, 0]
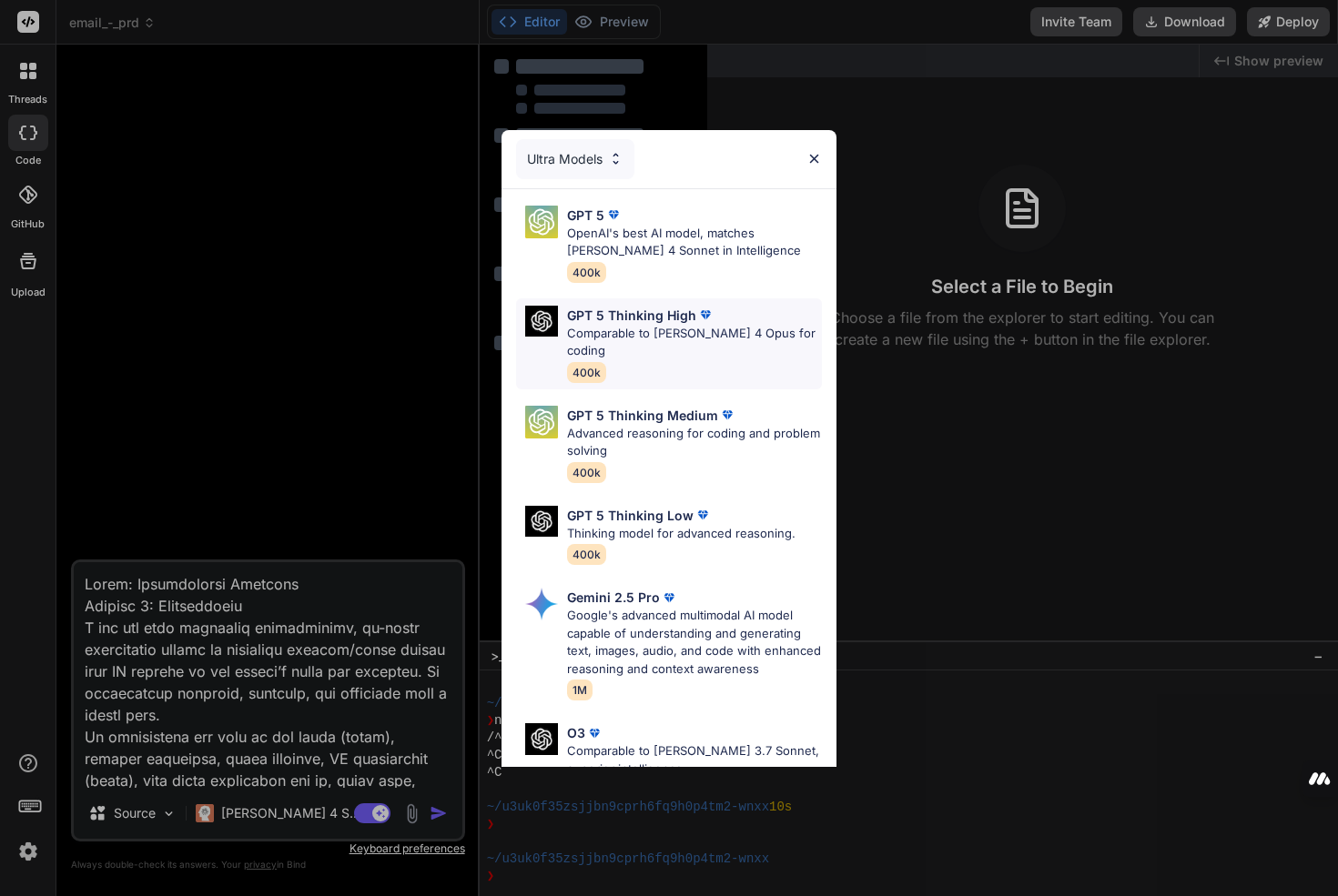
click at [722, 346] on div "GPT 5 Thinking High Comparable to Claude 4 Opus for coding 400k" at bounding box center [695, 344] width 255 height 77
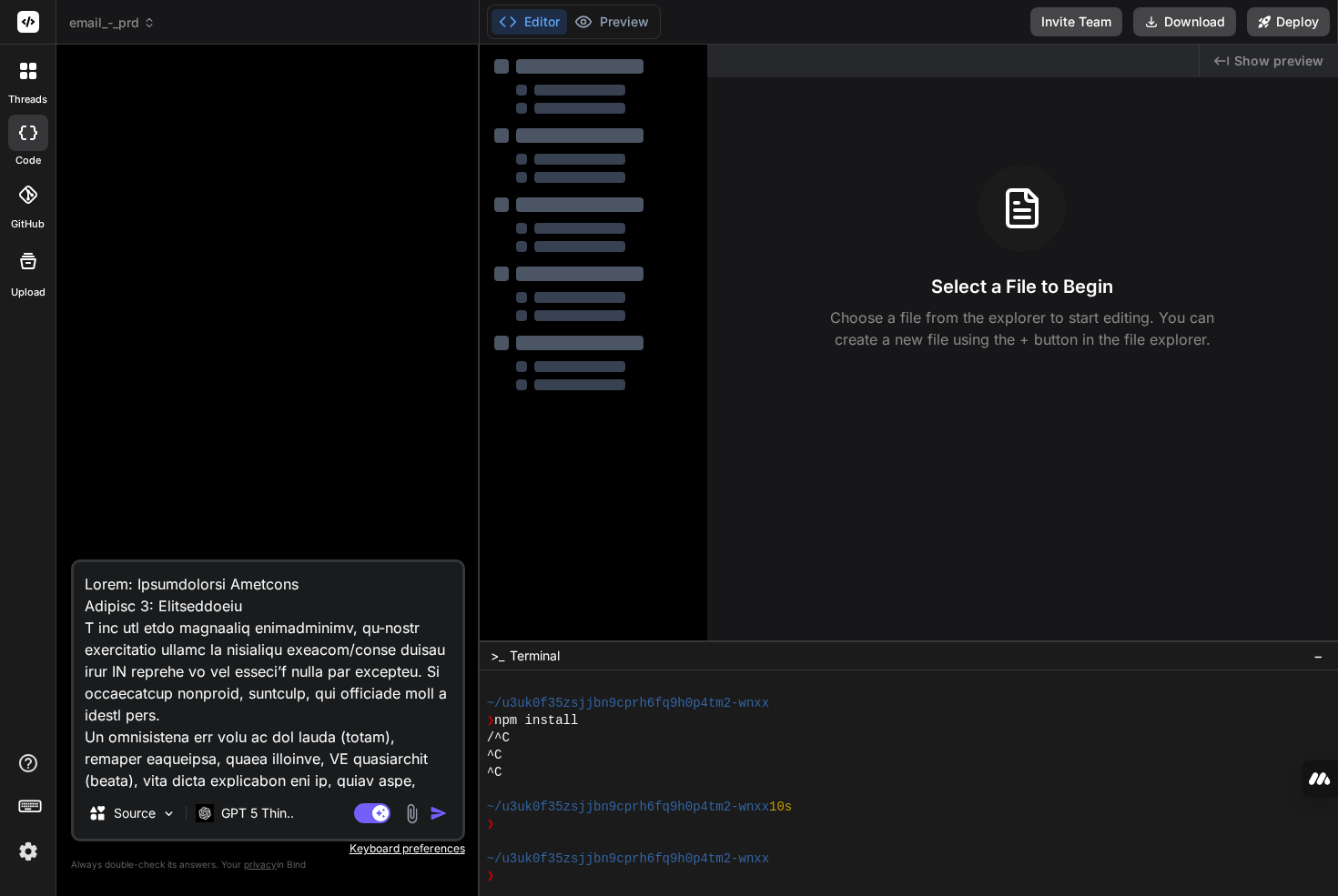
click at [436, 818] on img "button" at bounding box center [439, 813] width 18 height 18
type textarea "x"
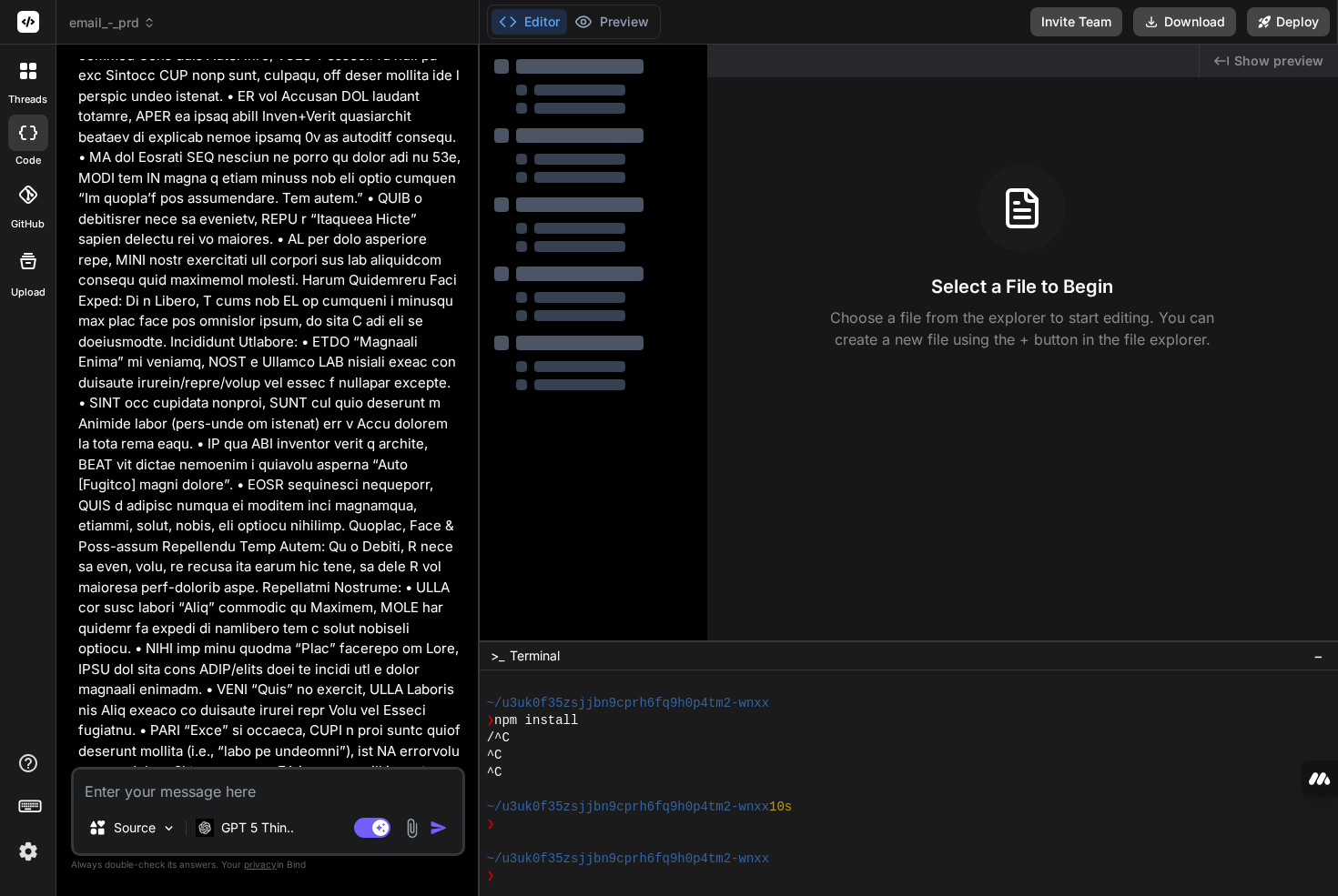
scroll to position [86, 0]
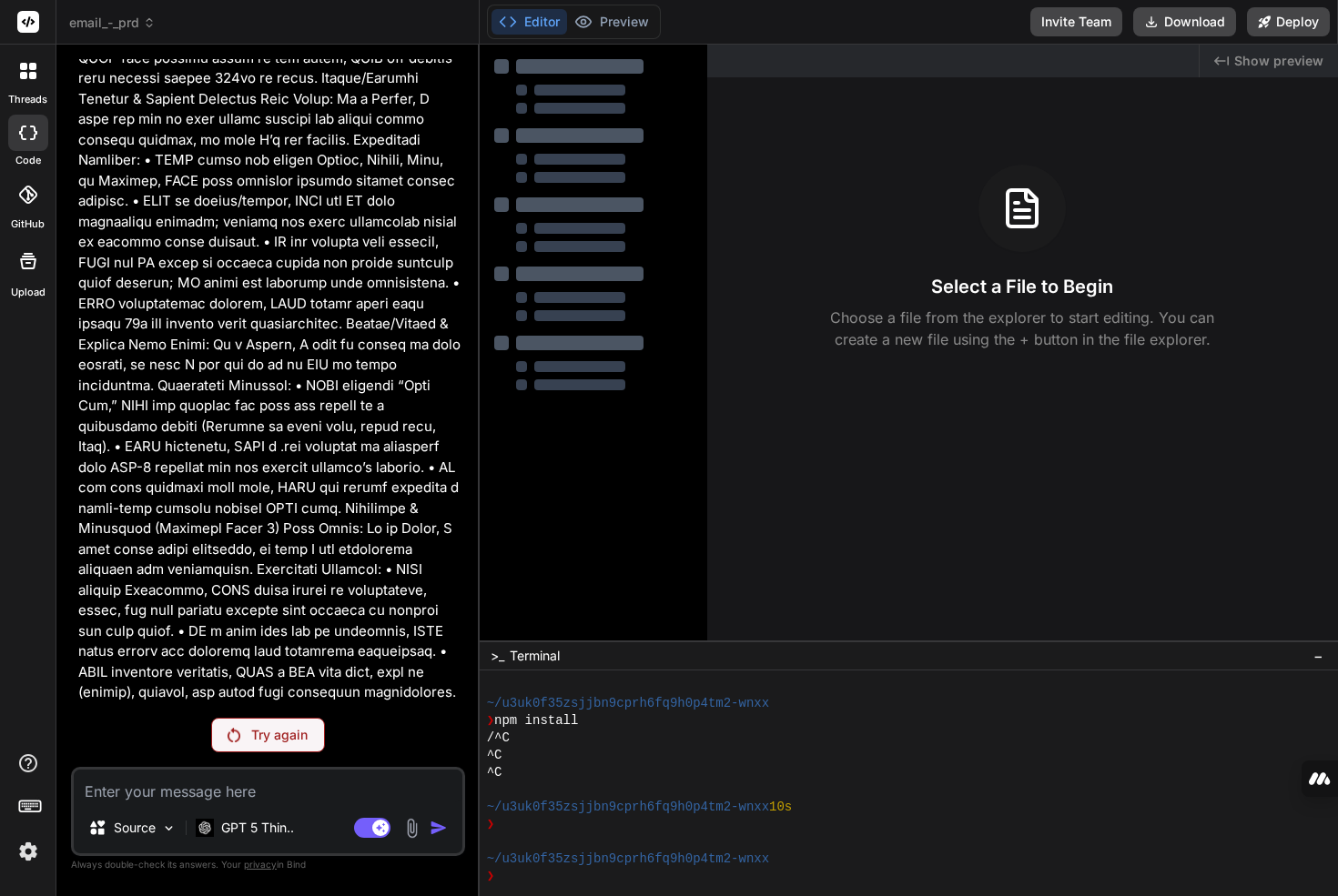
click at [276, 744] on div "Try again" at bounding box center [268, 735] width 114 height 35
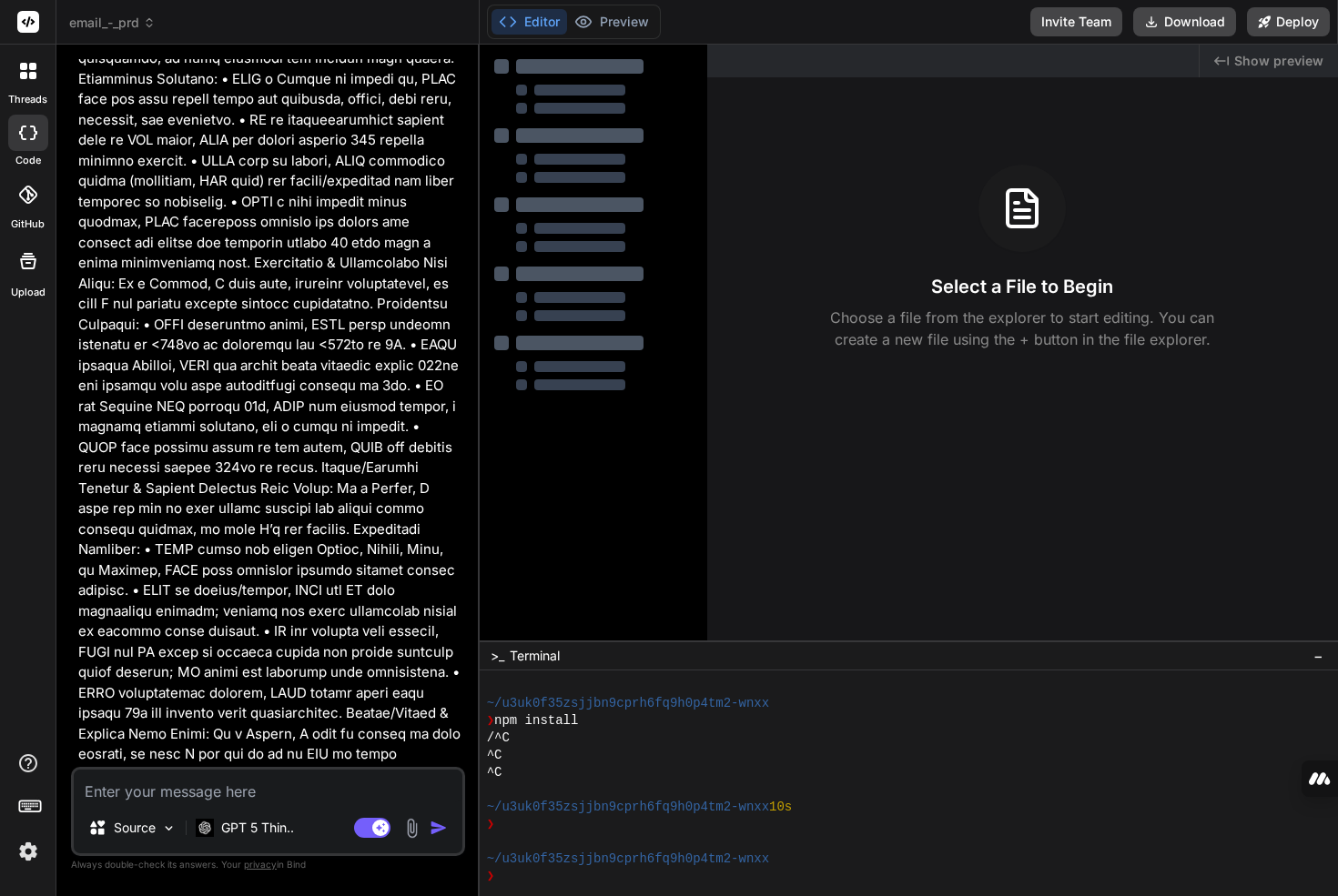
scroll to position [3740, 0]
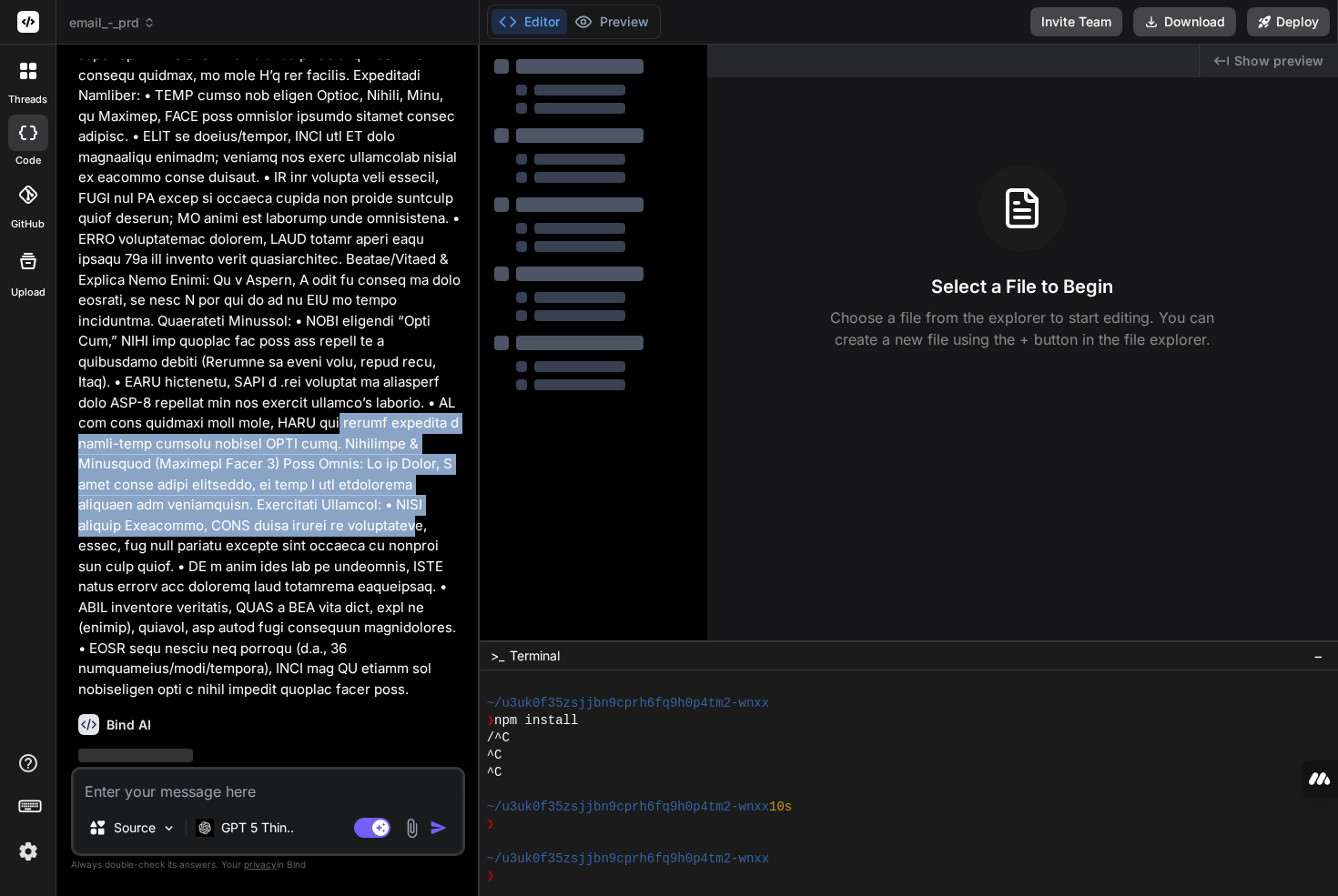
drag, startPoint x: 200, startPoint y: 390, endPoint x: 249, endPoint y: 487, distance: 108.7
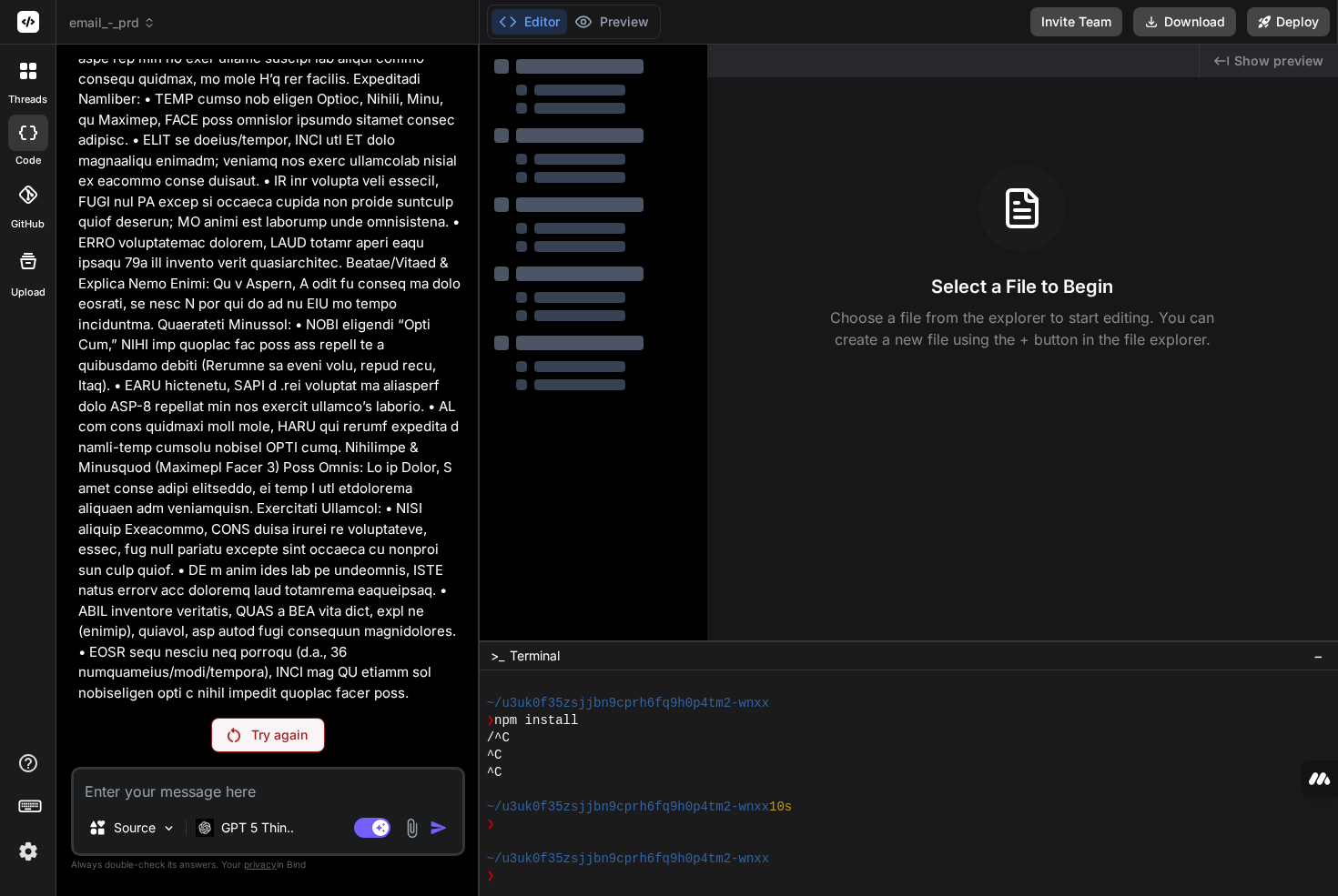
scroll to position [3675, 0]
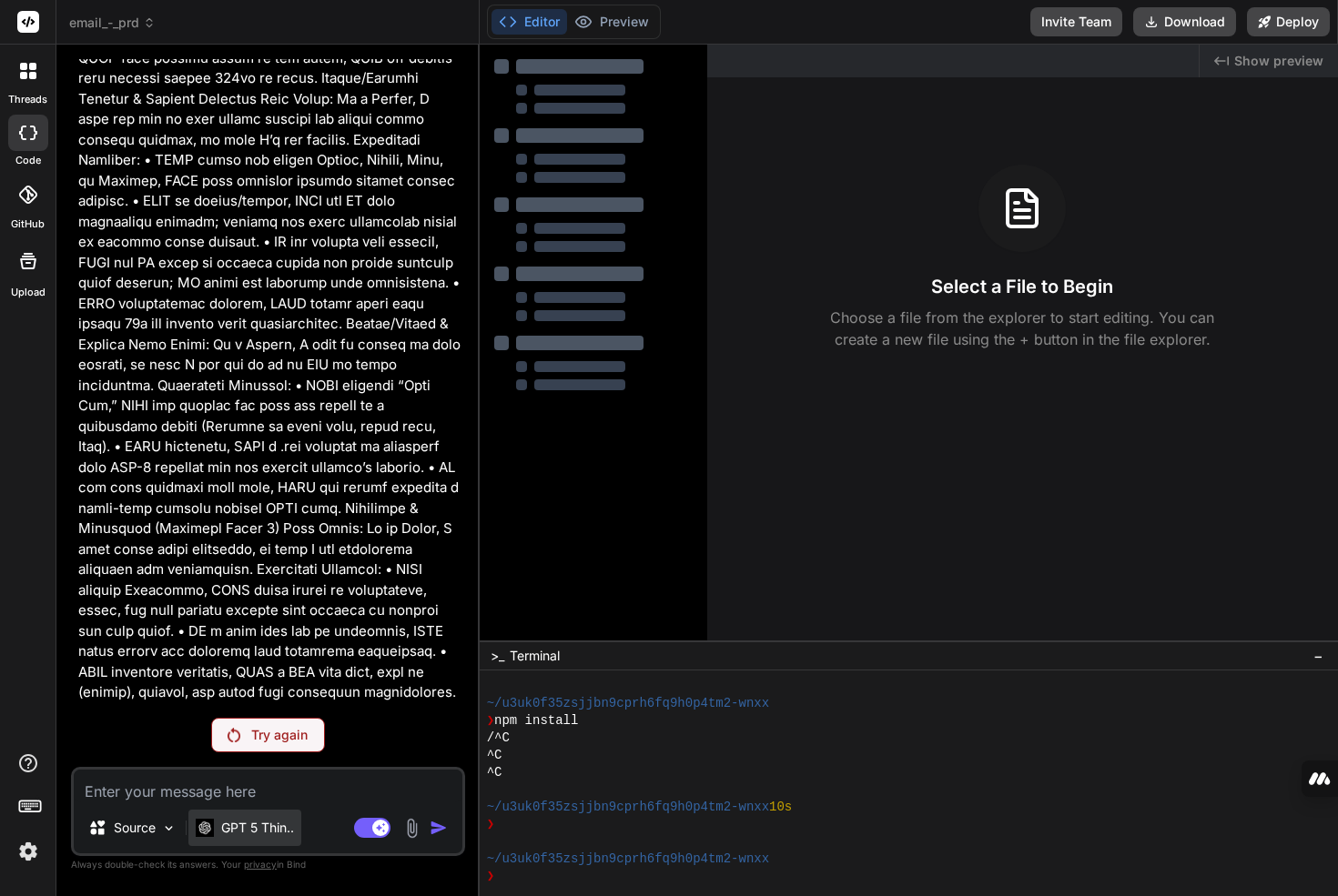
click at [285, 842] on div "GPT 5 Thin.." at bounding box center [245, 828] width 113 height 36
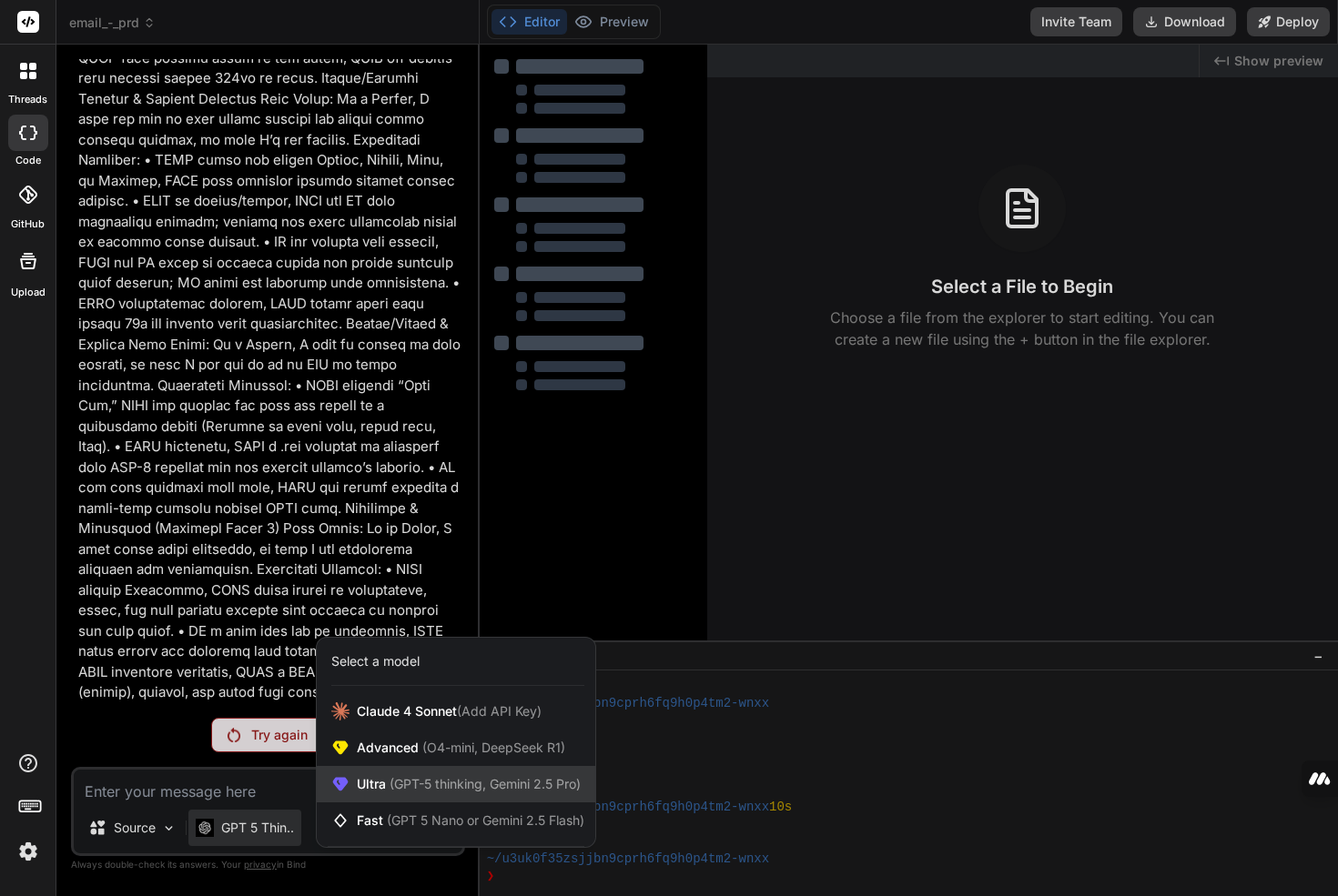
click at [412, 795] on div "Ultra (GPT-5 thinking, Gemini 2.5 Pro)" at bounding box center [456, 785] width 278 height 36
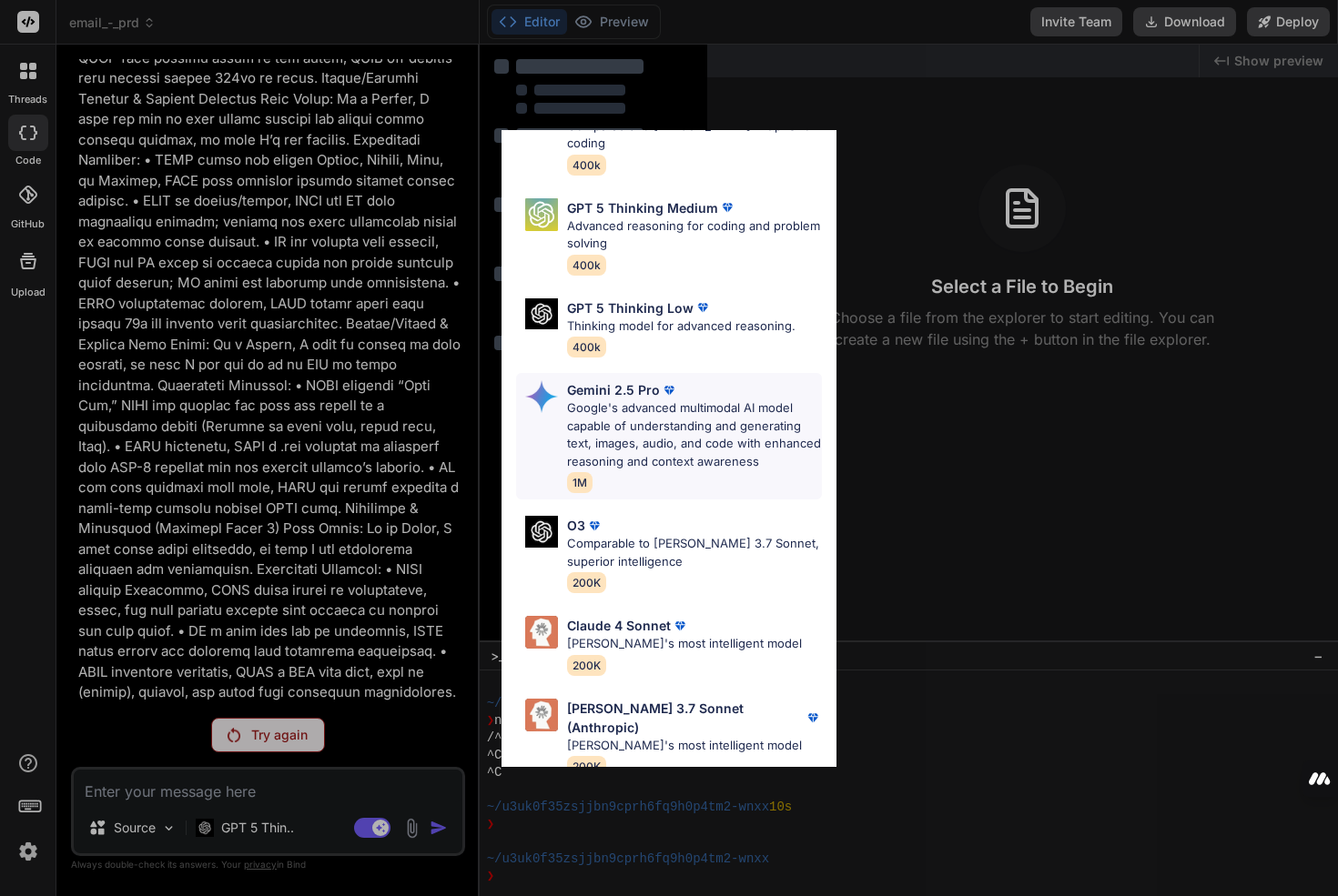
scroll to position [0, 0]
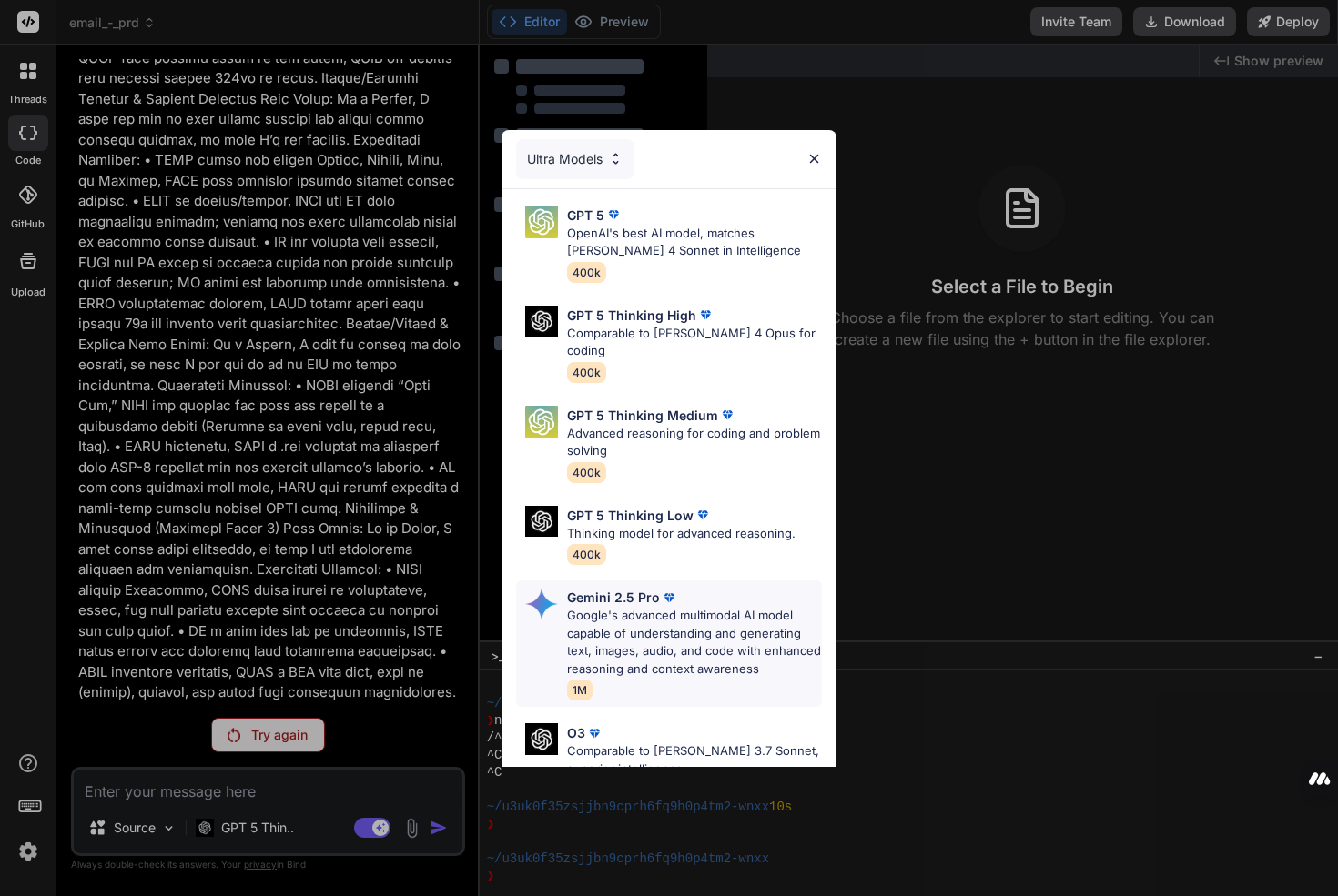
click at [664, 631] on p "Google's advanced multimodal AI model capable of understanding and generating t…" at bounding box center [695, 643] width 255 height 71
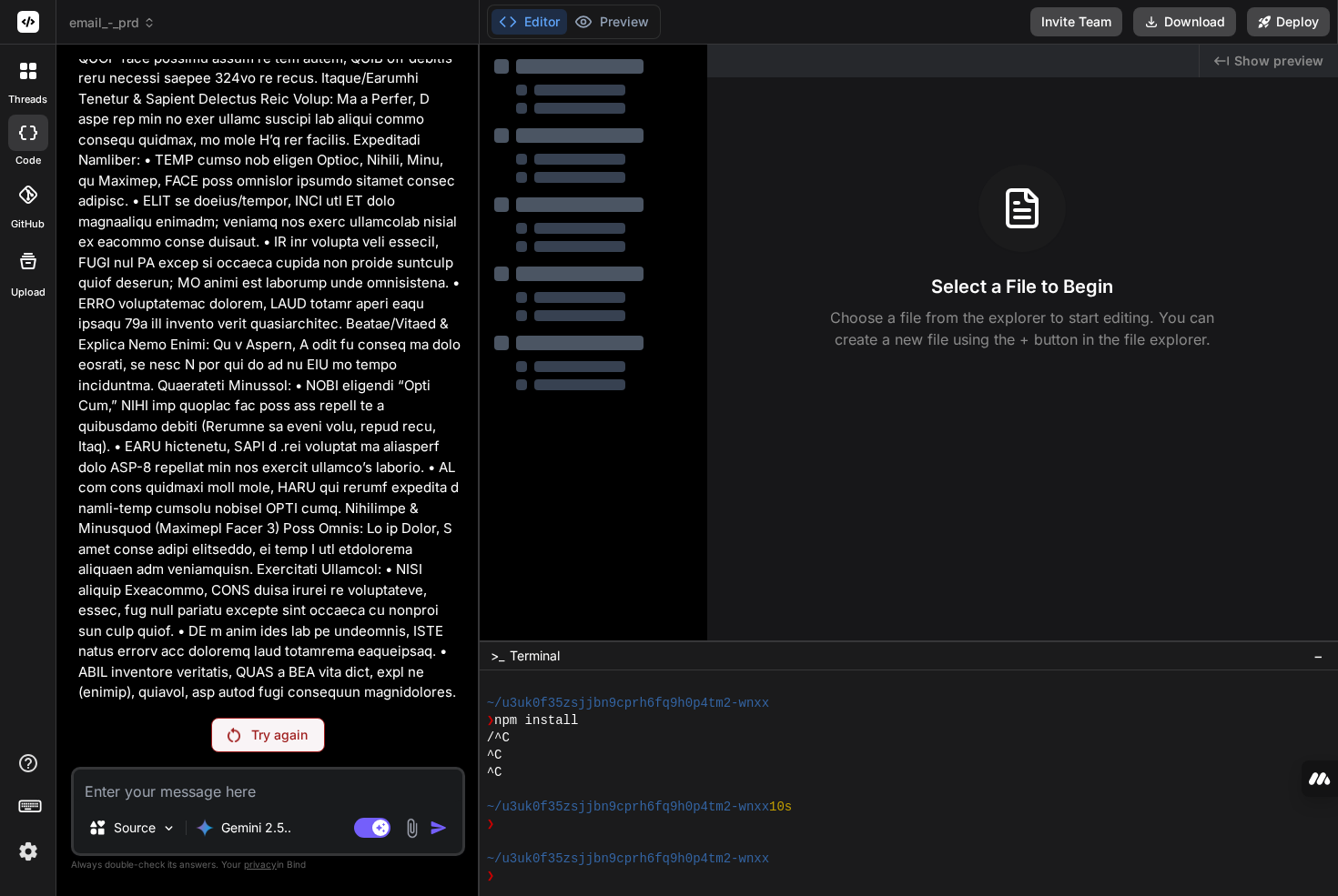
click at [290, 726] on p "Try again" at bounding box center [279, 735] width 57 height 18
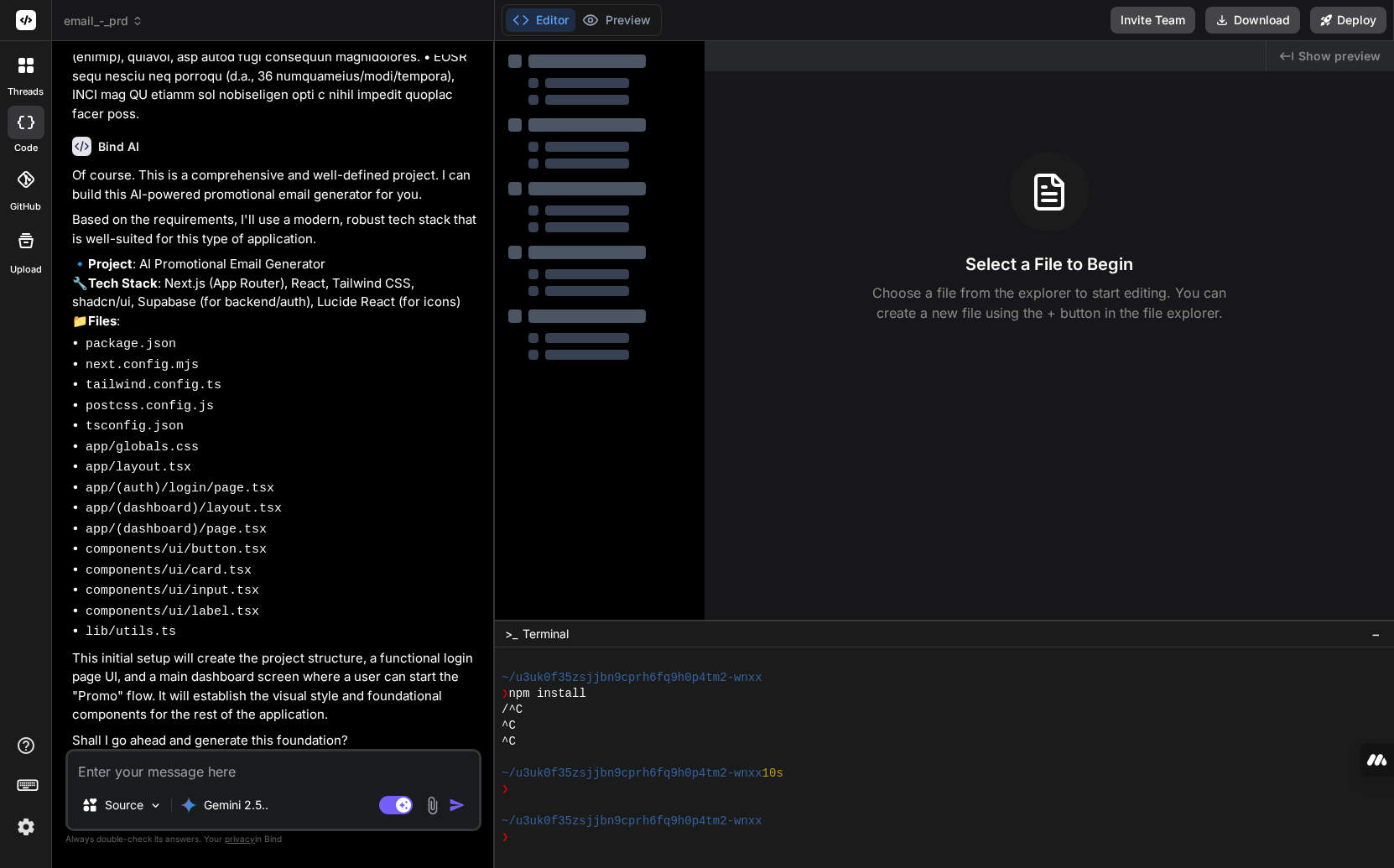
scroll to position [3381, 0]
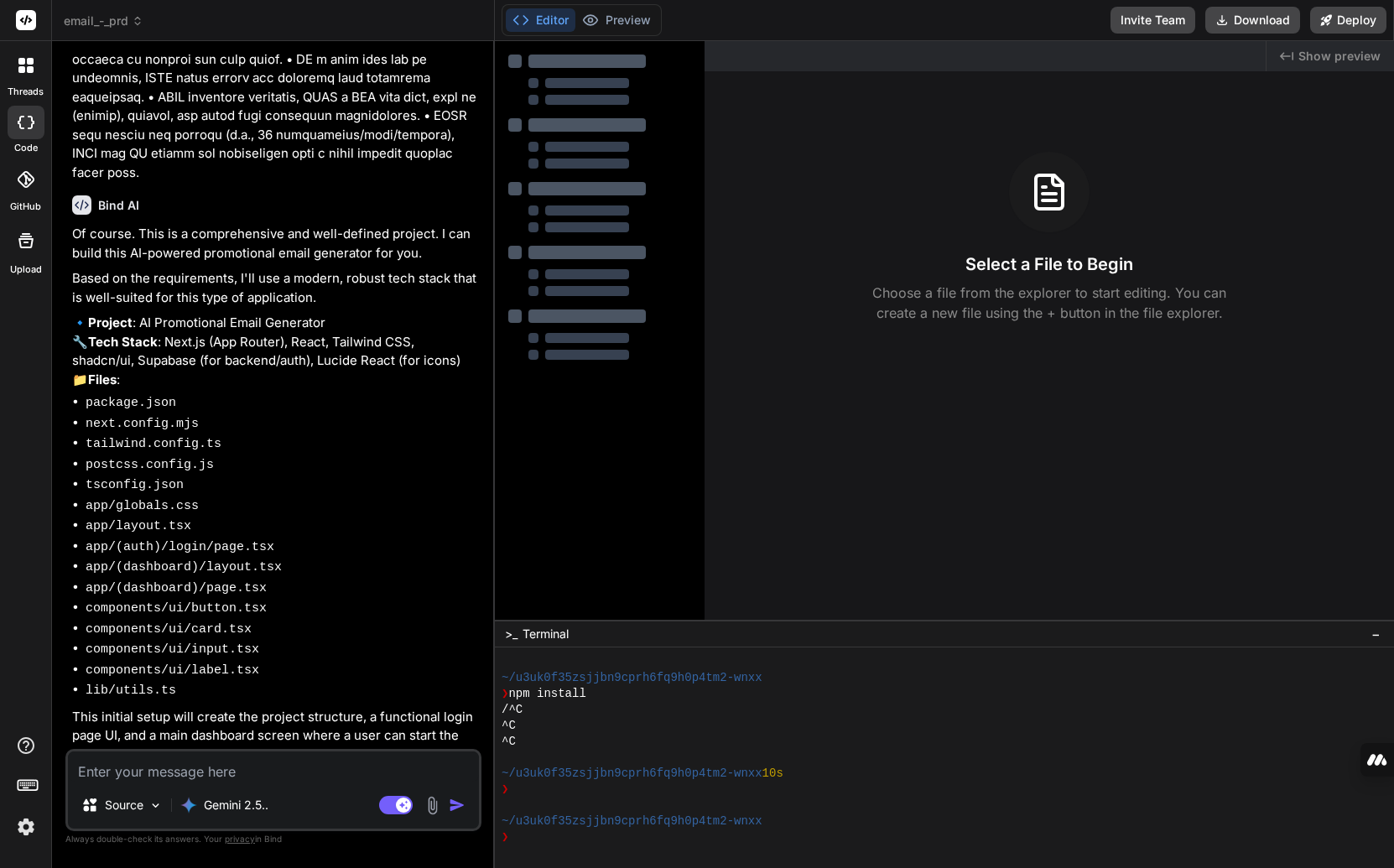
click at [289, 780] on textarea at bounding box center [273, 766] width 411 height 30
type textarea "x"
type textarea "y"
type textarea "x"
type textarea "ye"
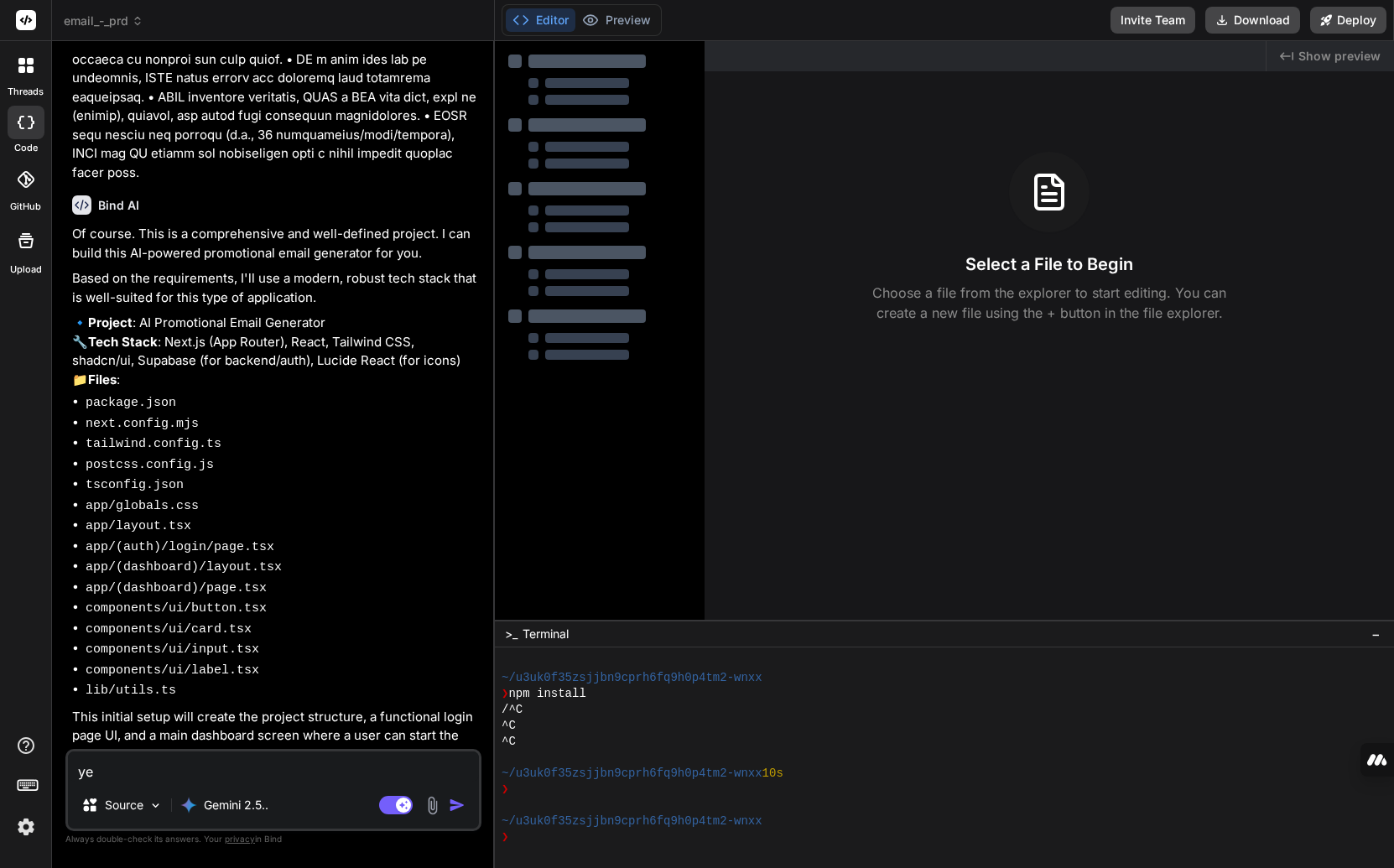
type textarea "x"
type textarea "yes"
type textarea "x"
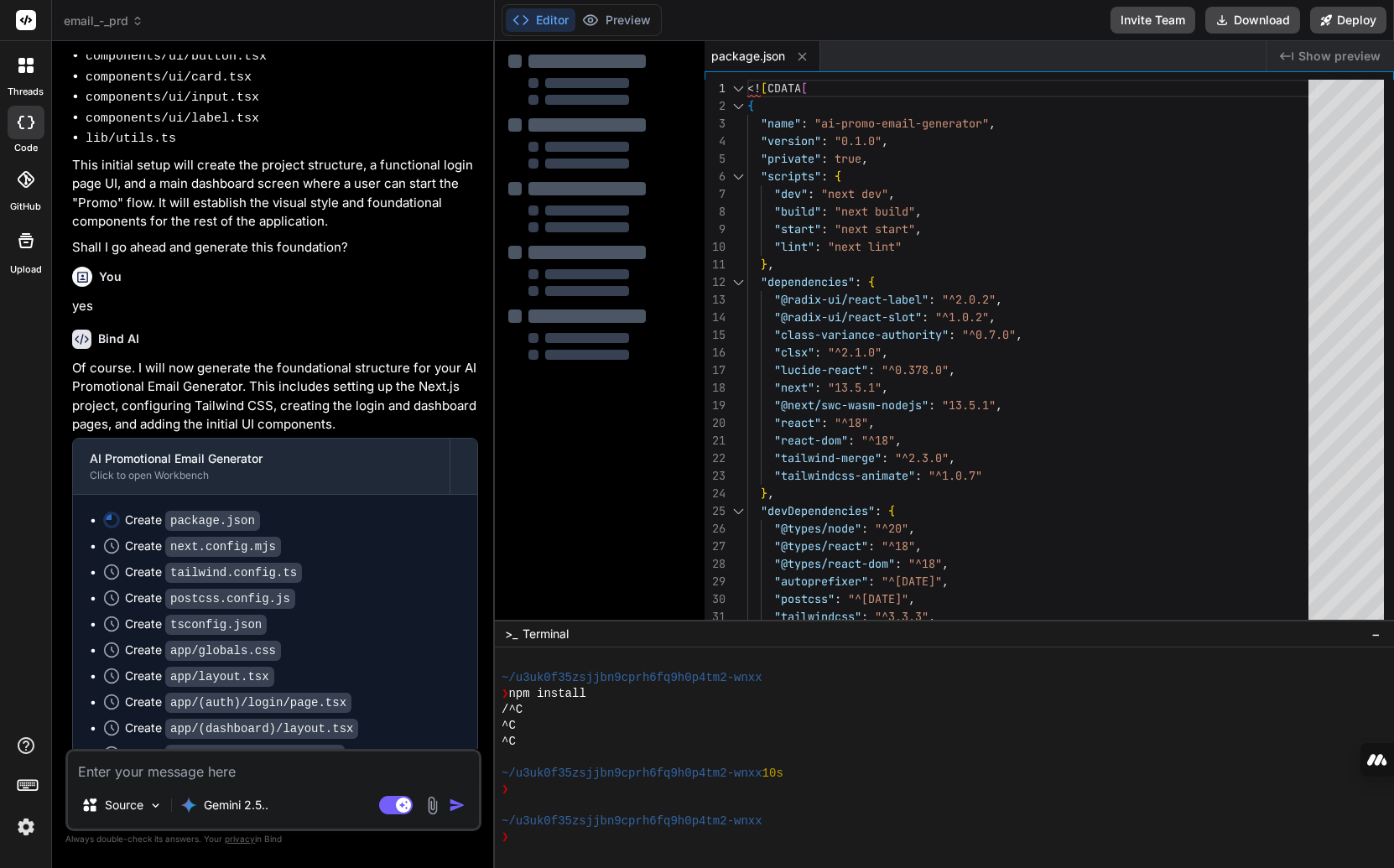
scroll to position [3954, 0]
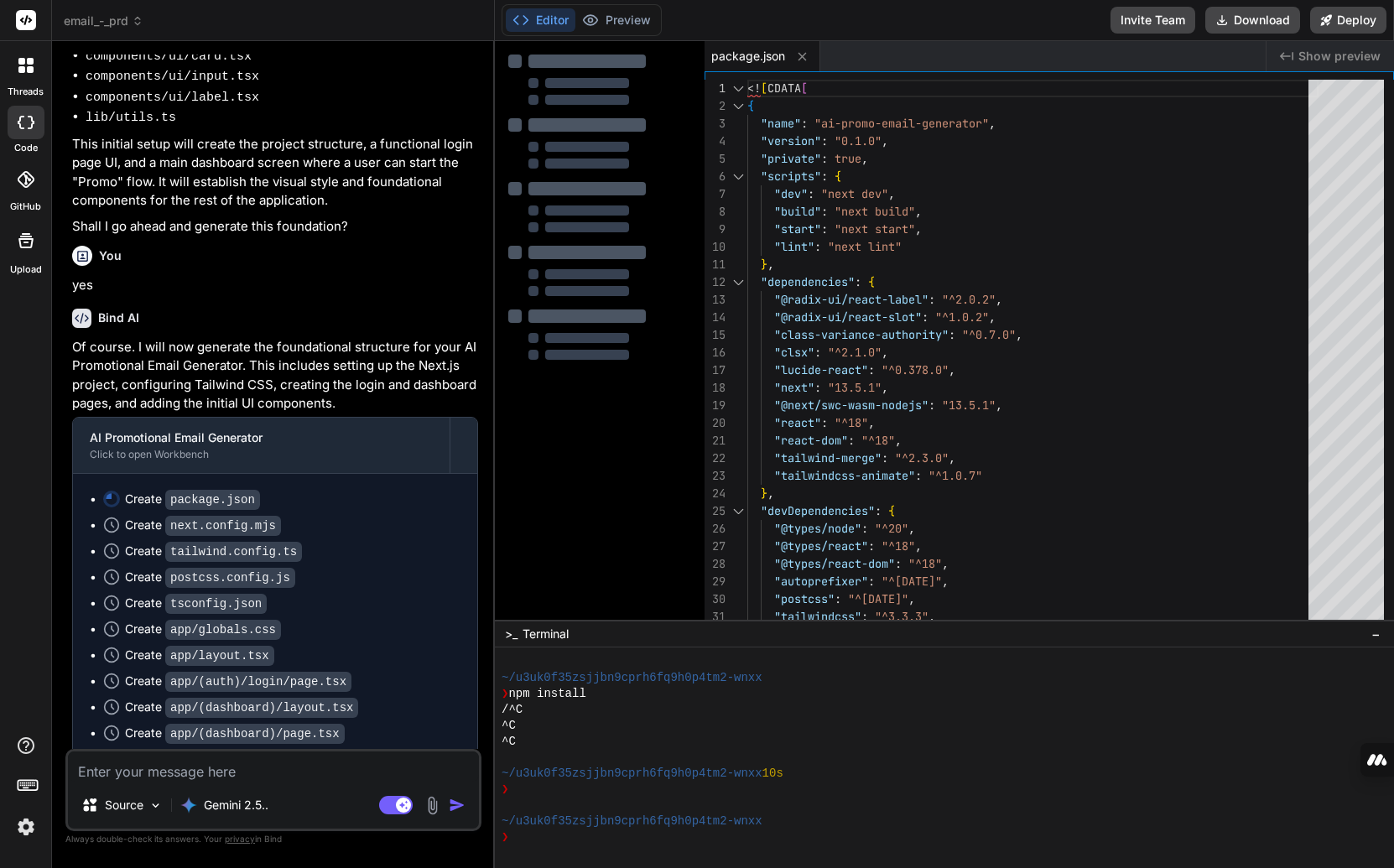
click at [226, 338] on p "Of course. I will now generate the foundational structure for your AI Promotion…" at bounding box center [275, 375] width 406 height 75
click at [265, 338] on p "Of course. I will now generate the foundational structure for your AI Promotion…" at bounding box center [275, 375] width 406 height 75
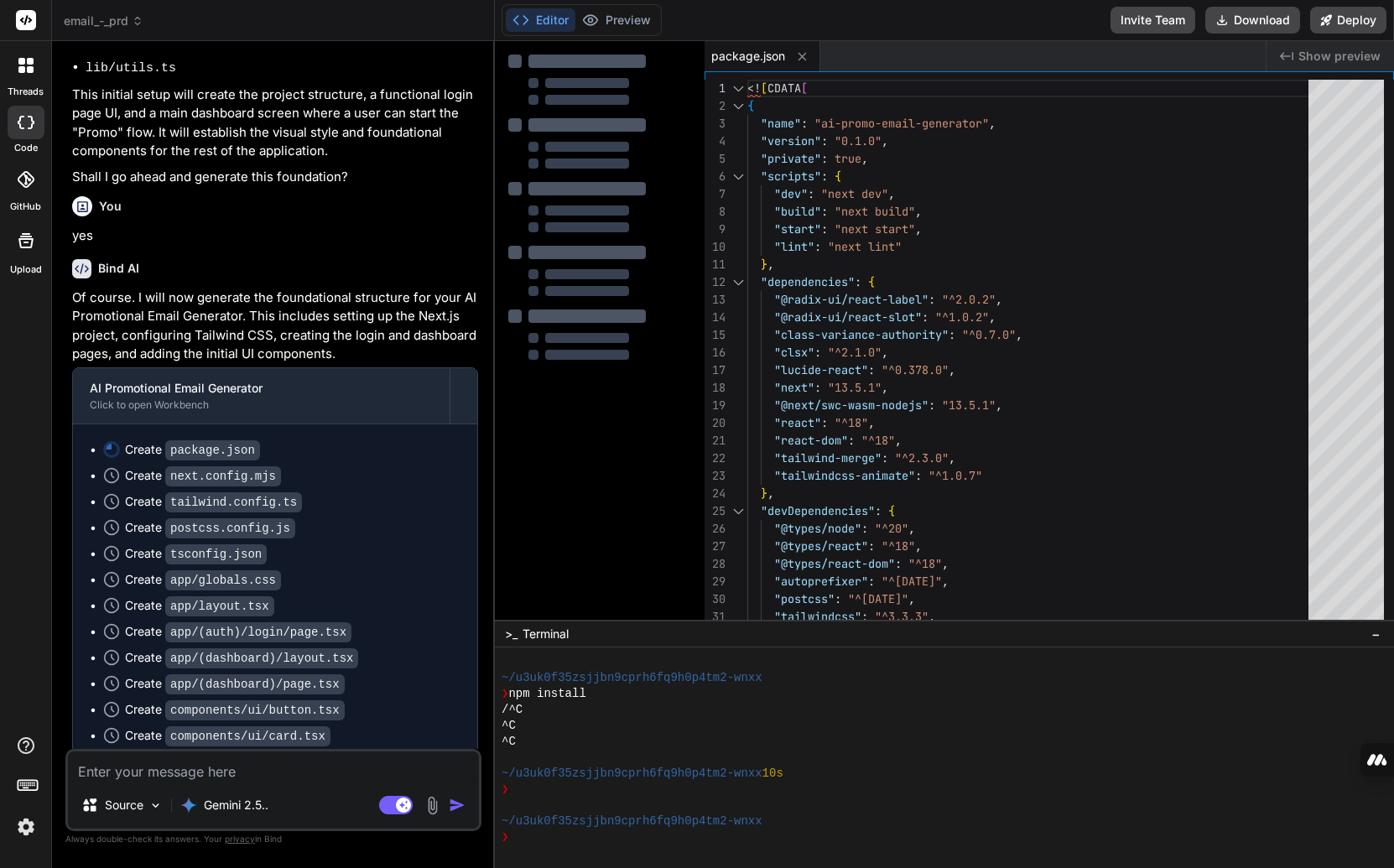
scroll to position [4222, 0]
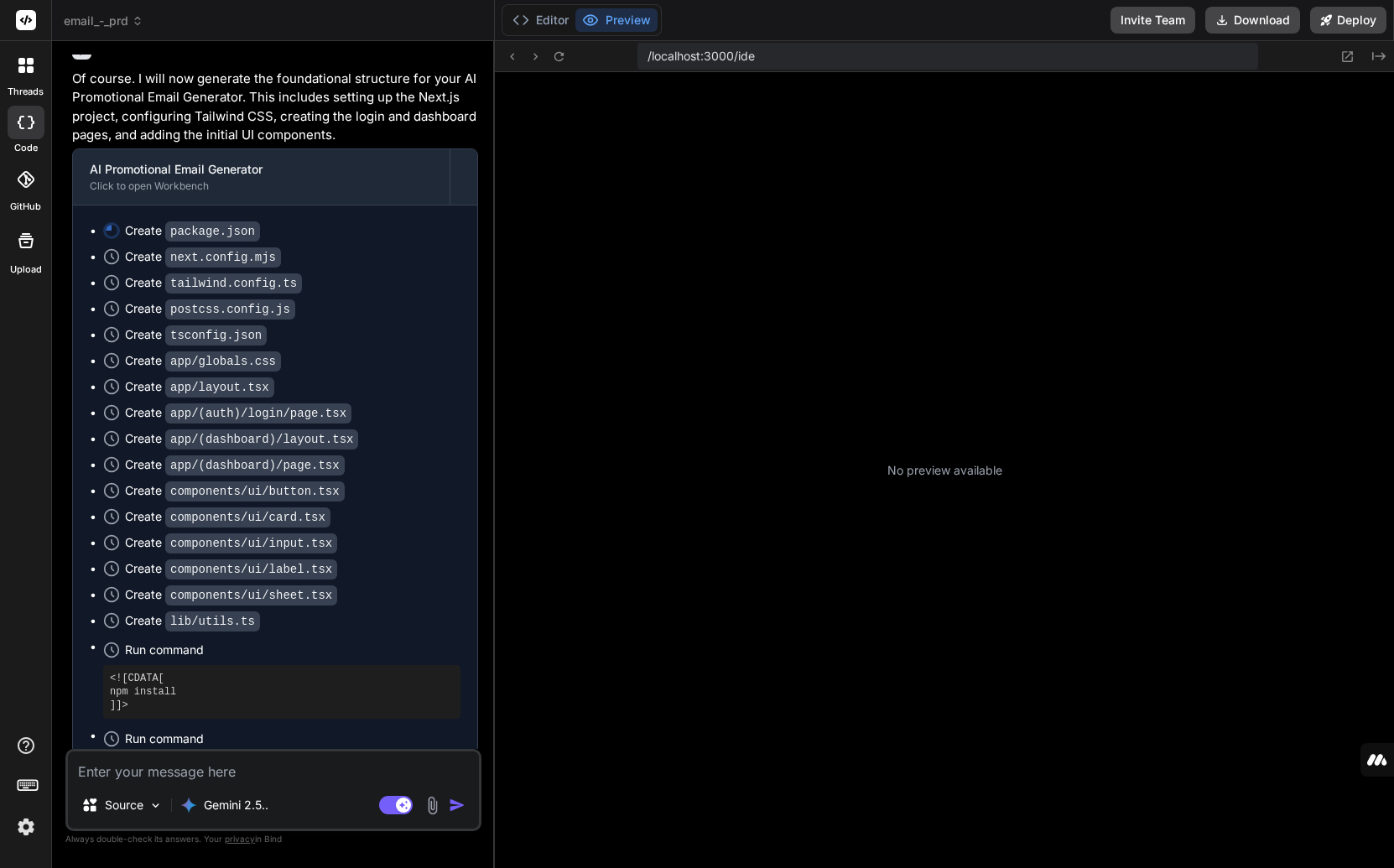
type textarea "x"
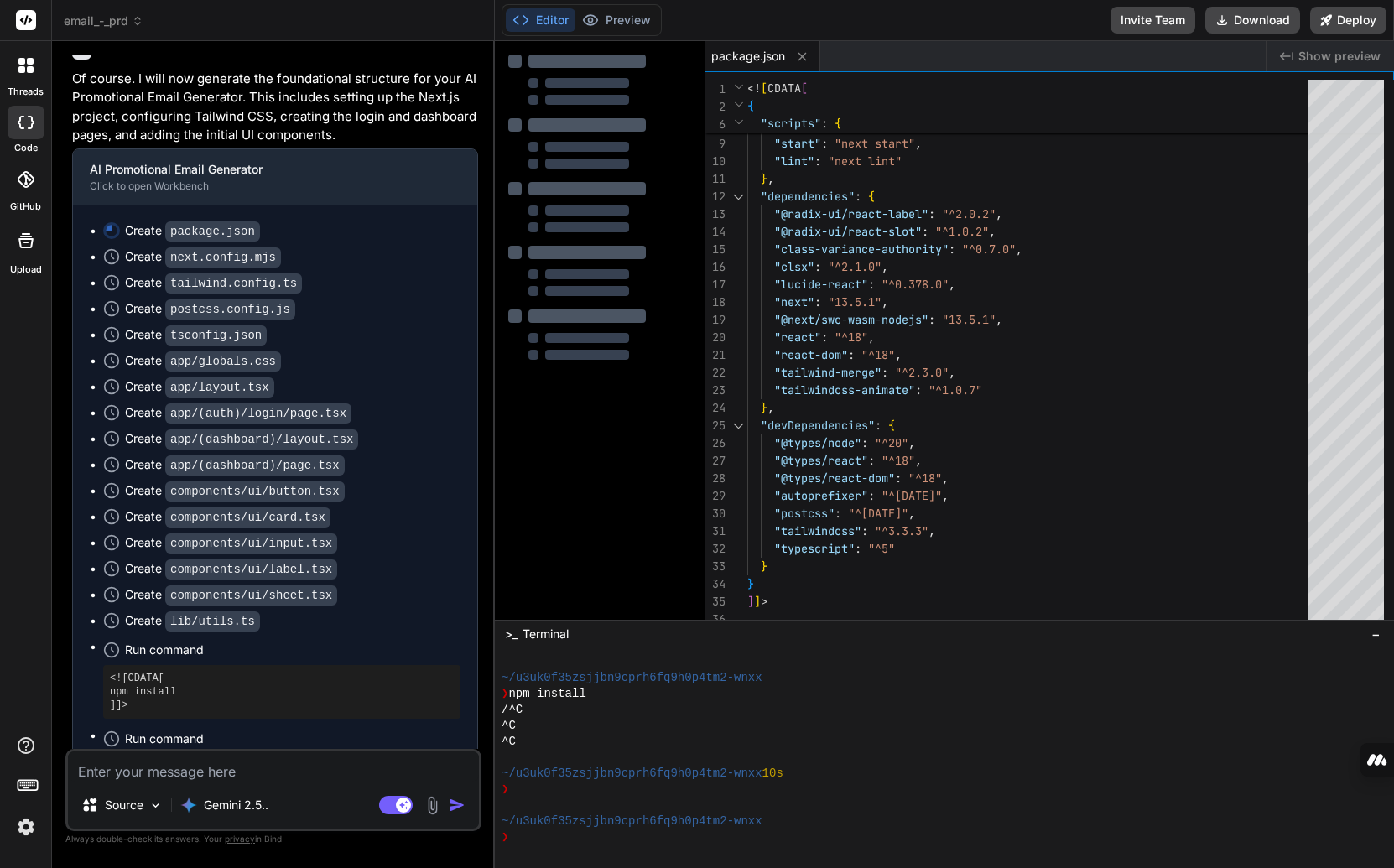
click at [310, 222] on ul "Create package.json Create next.config.mjs Create tailwind.config.ts Create pos…" at bounding box center [274, 514] width 370 height 585
click at [217, 221] on code "package.json" at bounding box center [212, 231] width 95 height 20
click at [165, 222] on ul "Create package.json Create next.config.mjs Create tailwind.config.ts Create pos…" at bounding box center [274, 514] width 370 height 585
click at [144, 248] on div "Create next.config.mjs" at bounding box center [202, 257] width 156 height 18
click at [745, 57] on span "package.json" at bounding box center [747, 56] width 73 height 17
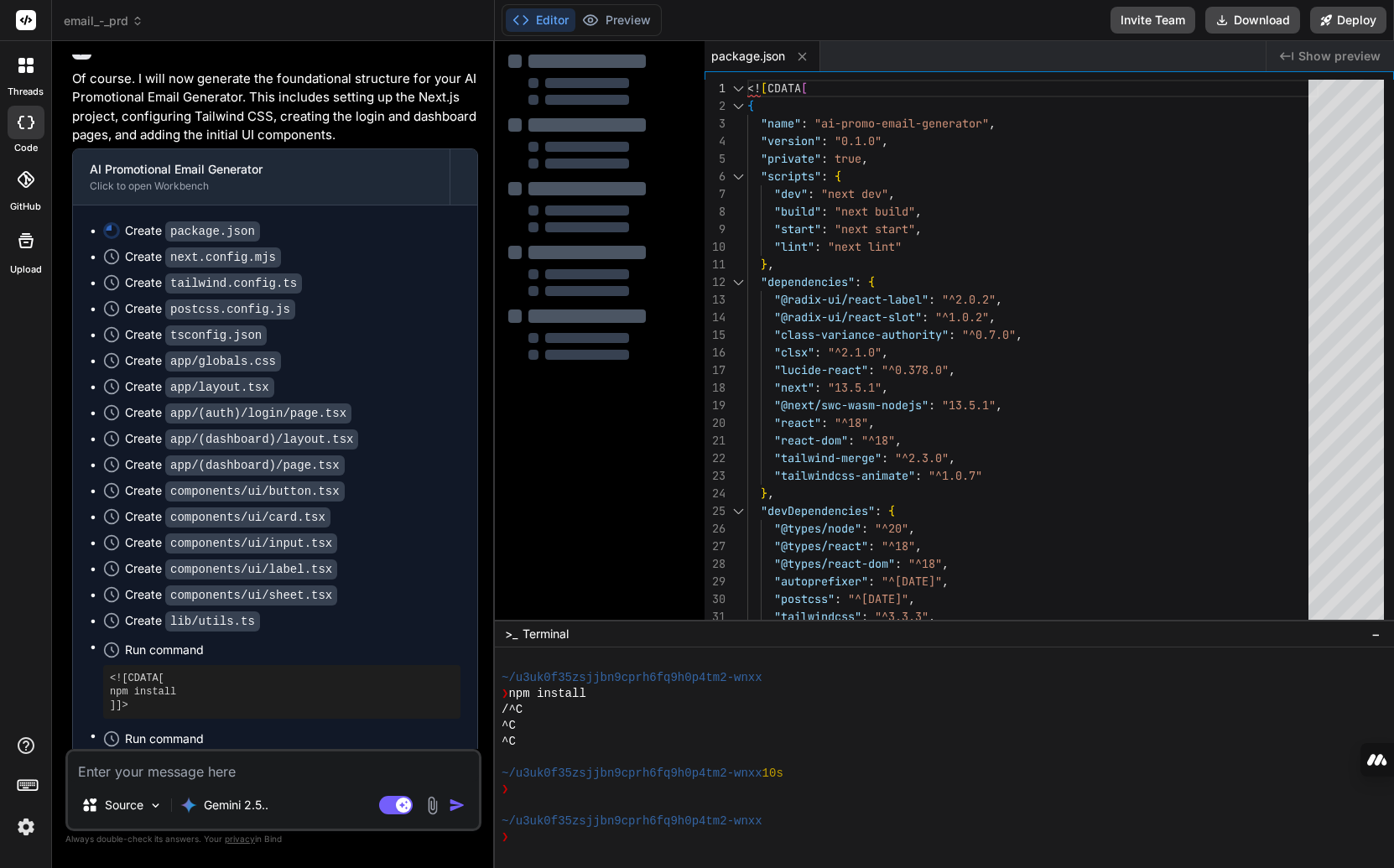
click at [557, 23] on button "Editor" at bounding box center [540, 19] width 70 height 24
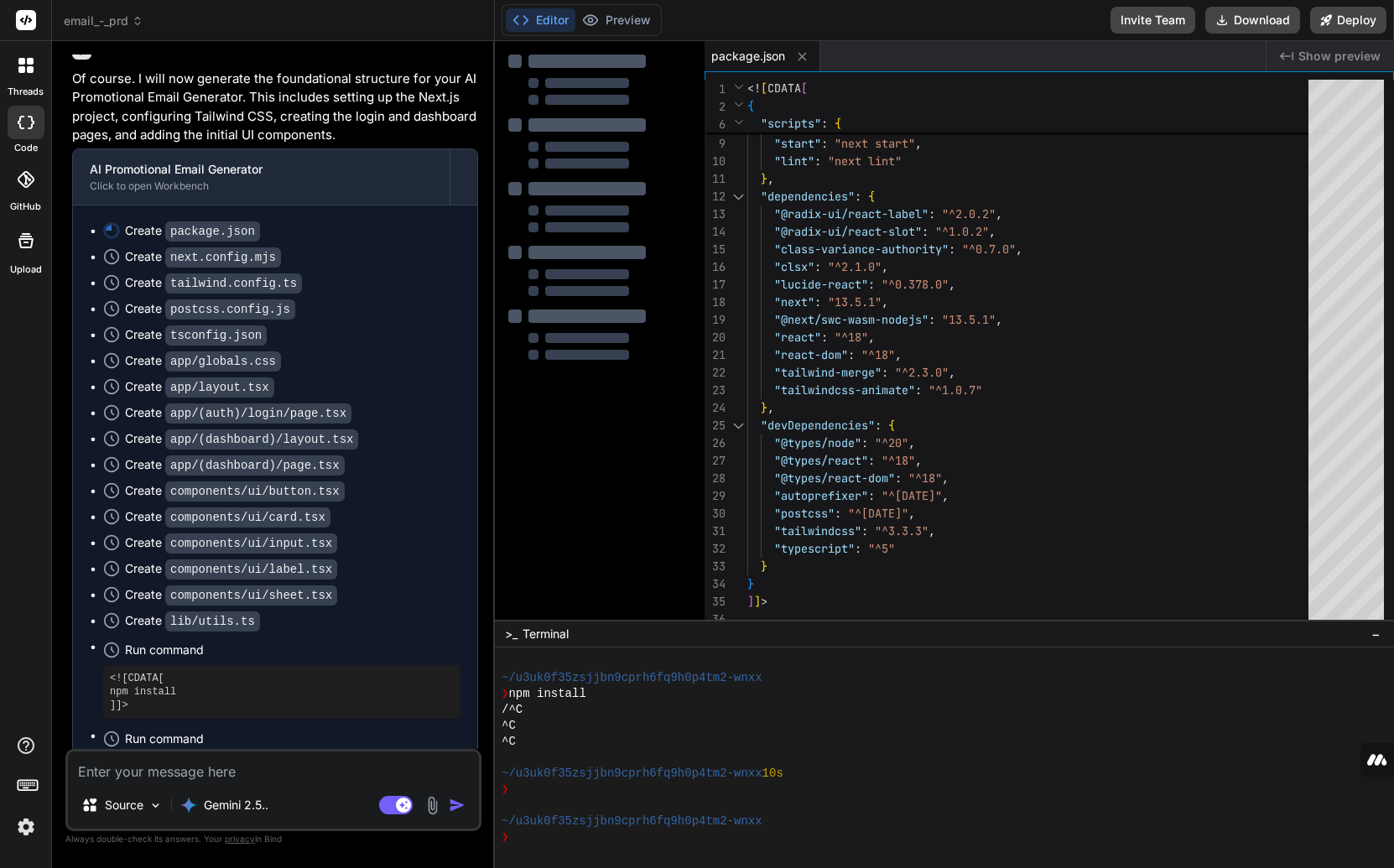
click at [759, 63] on span "package.json" at bounding box center [747, 56] width 73 height 17
drag, startPoint x: 759, startPoint y: 63, endPoint x: 150, endPoint y: 273, distance: 644.2
click at [150, 326] on div "Create tsconfig.json" at bounding box center [195, 335] width 141 height 18
drag, startPoint x: 150, startPoint y: 273, endPoint x: 297, endPoint y: 292, distance: 148.2
click at [297, 352] on div "Create app/globals.css" at bounding box center [282, 361] width 357 height 18
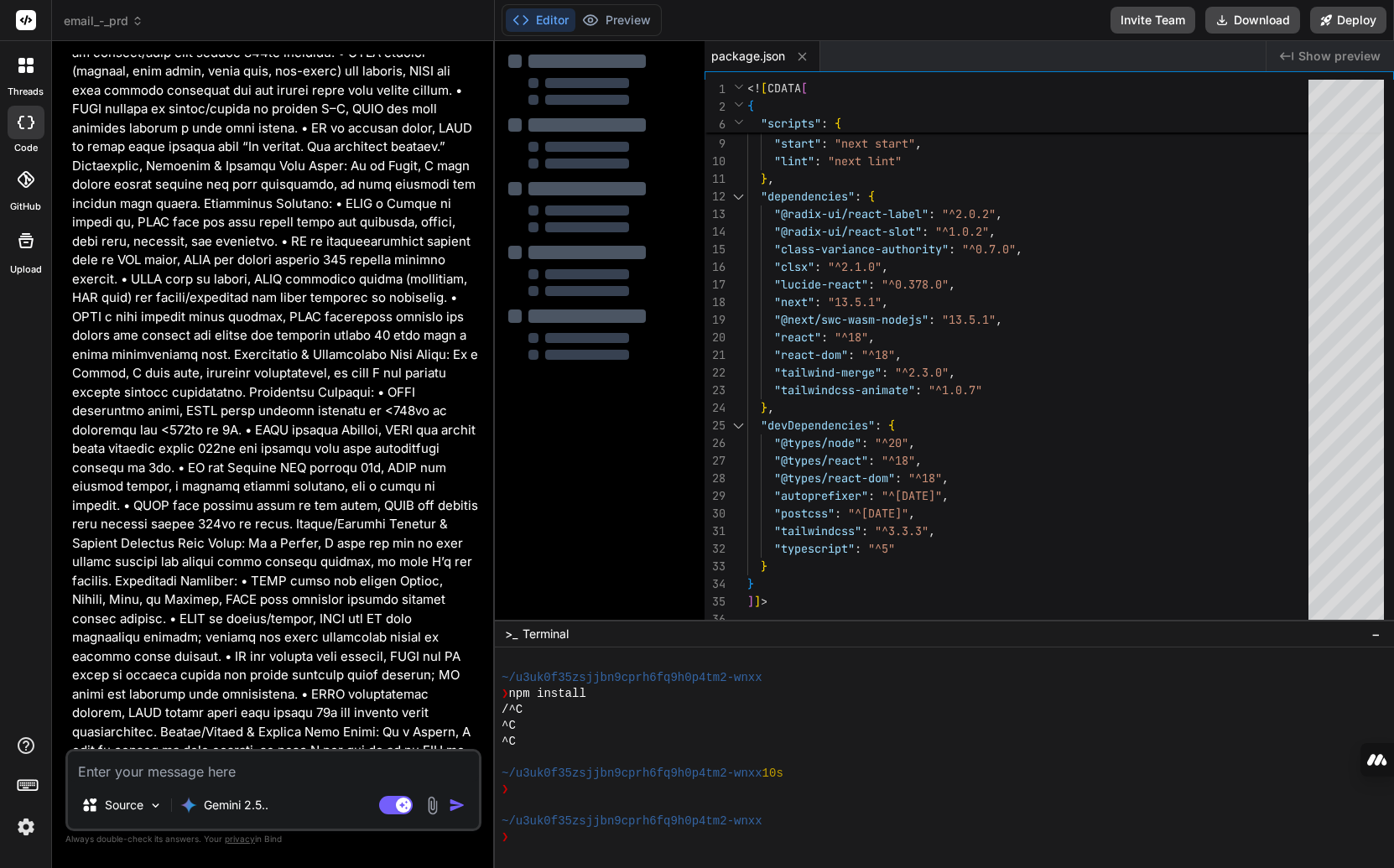
scroll to position [0, 0]
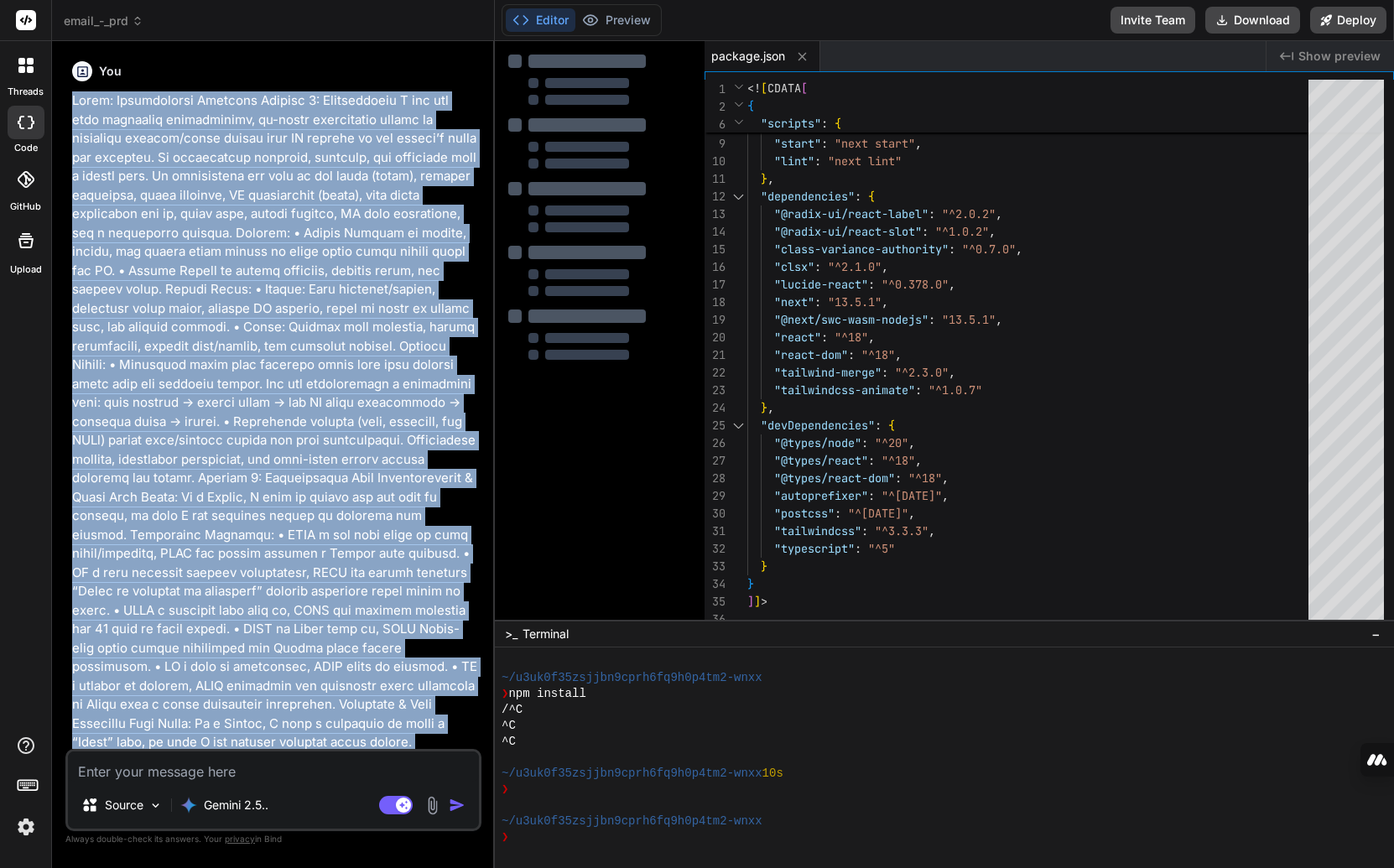
copy div "Title: Requirements Document Section 1: Introduction A web app that generates p…"
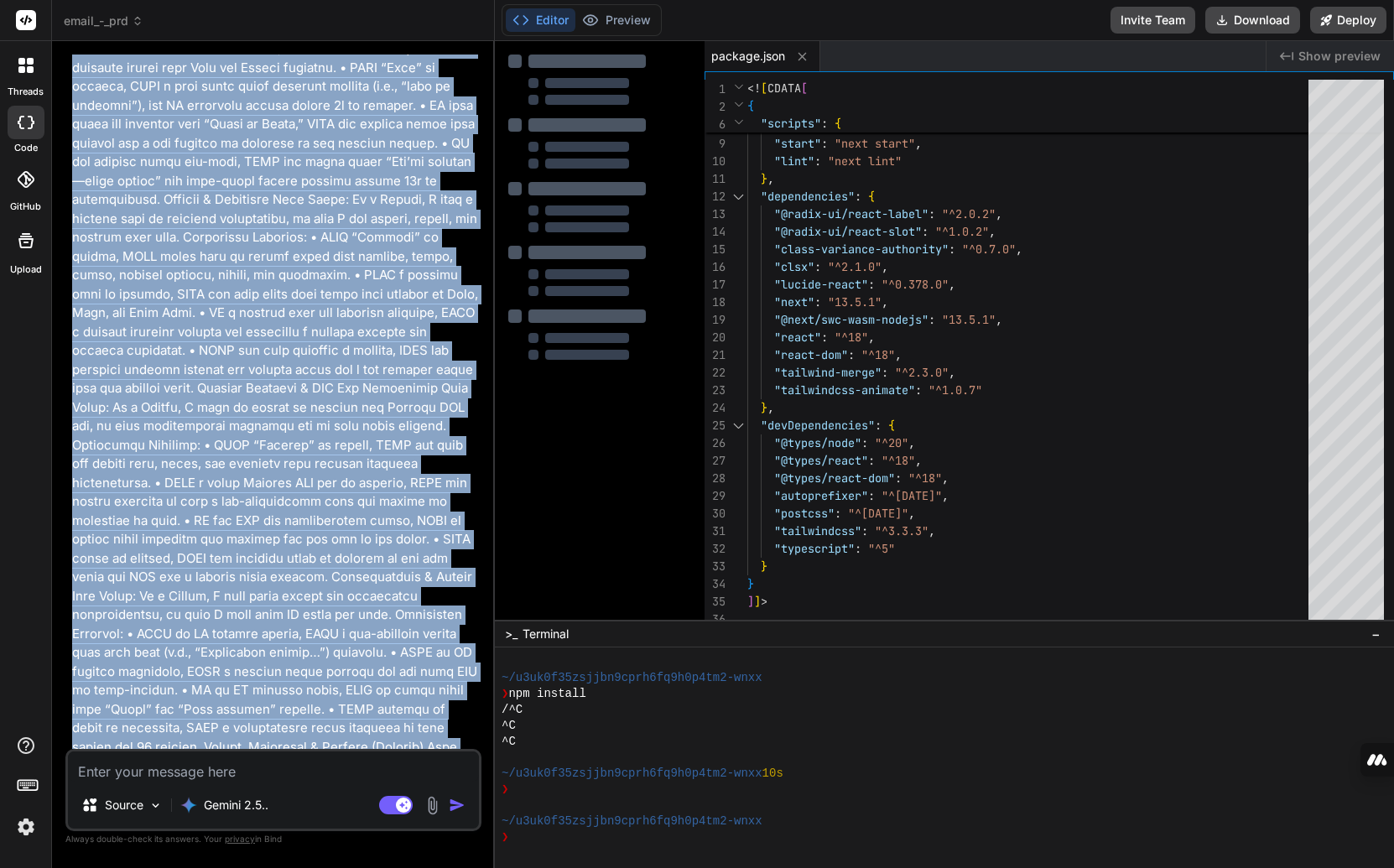
scroll to position [4222, 0]
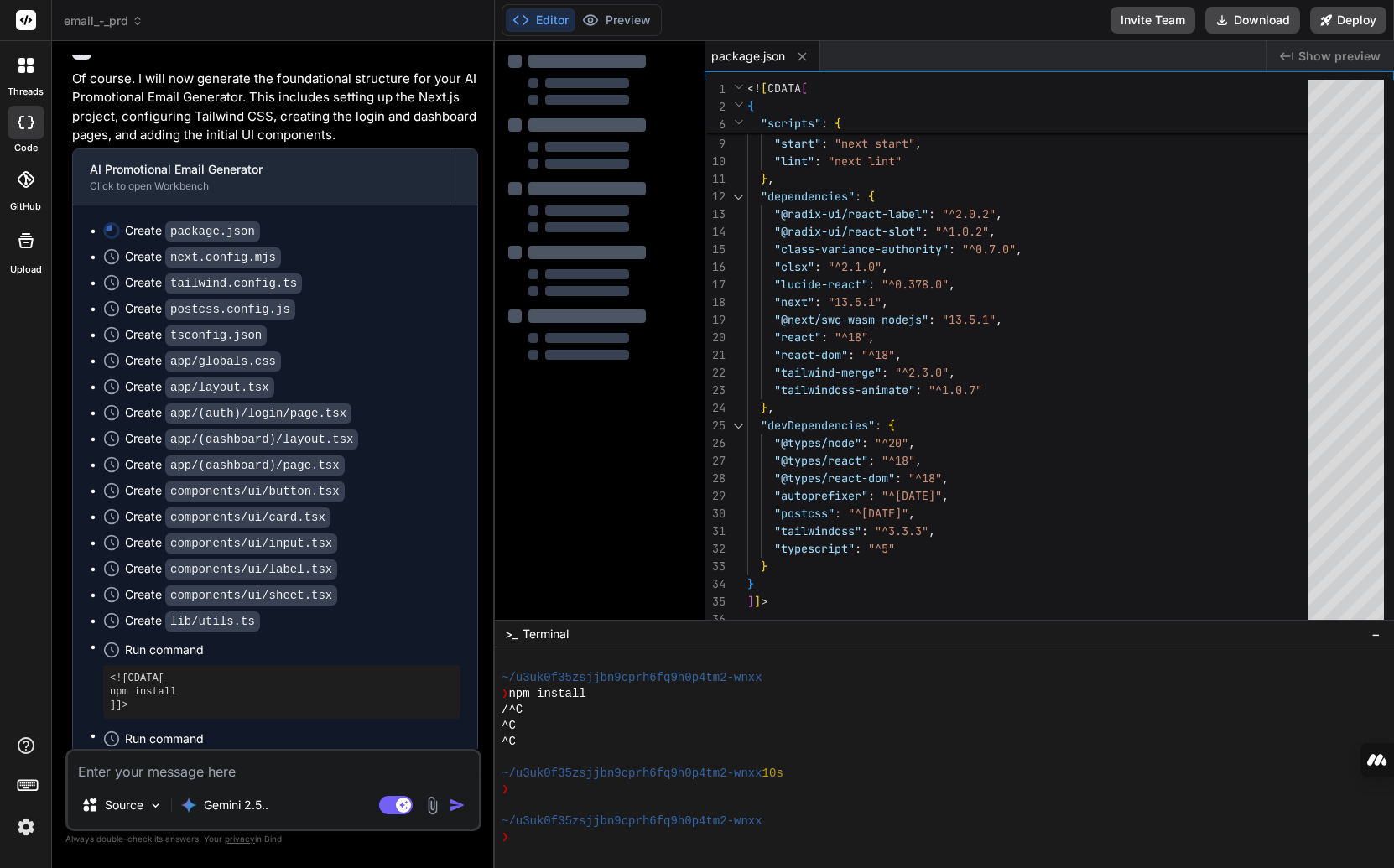
copy div "Title: Requirements Document Section 1: Introduction A web app that generates p…"
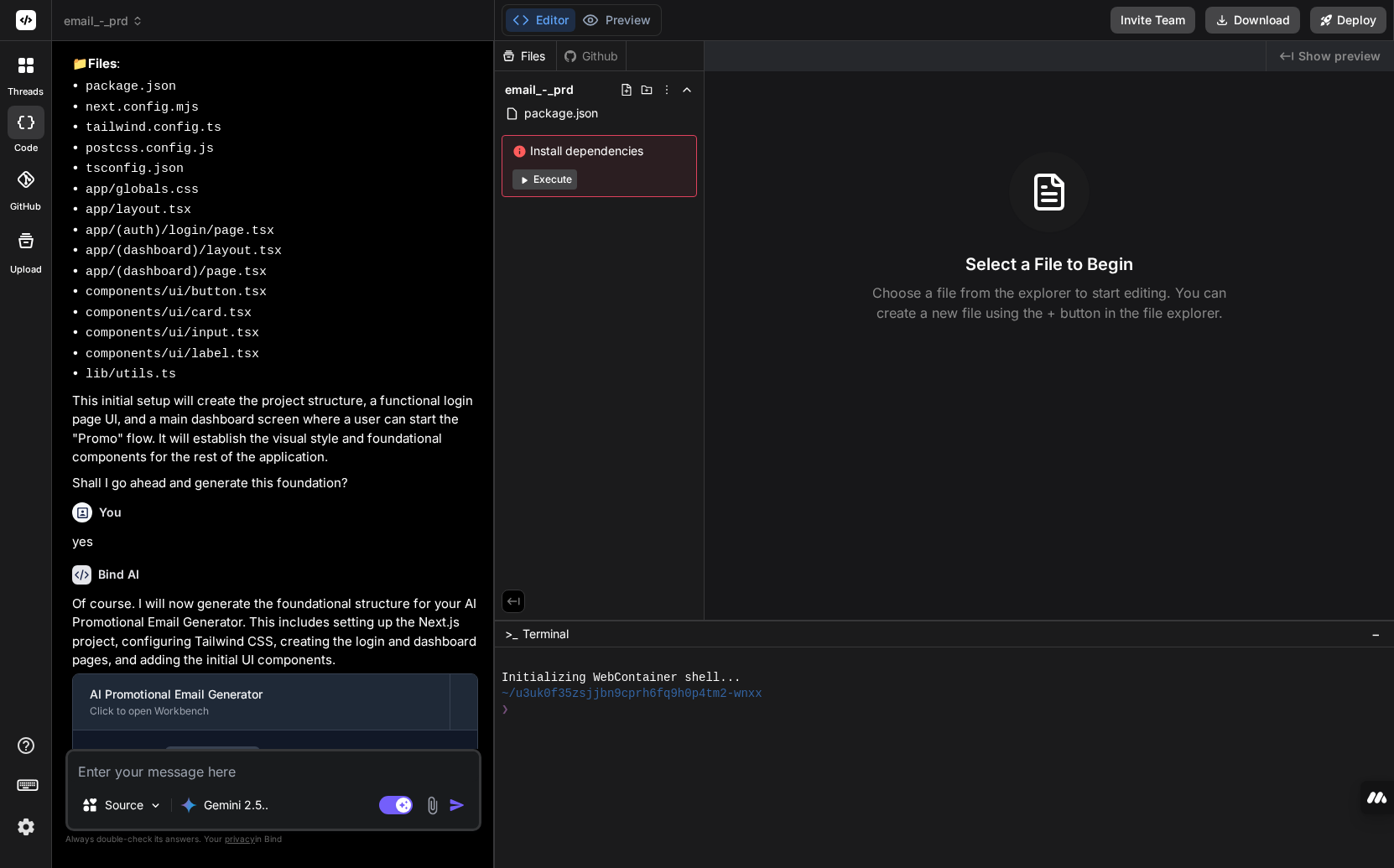
scroll to position [4104, 0]
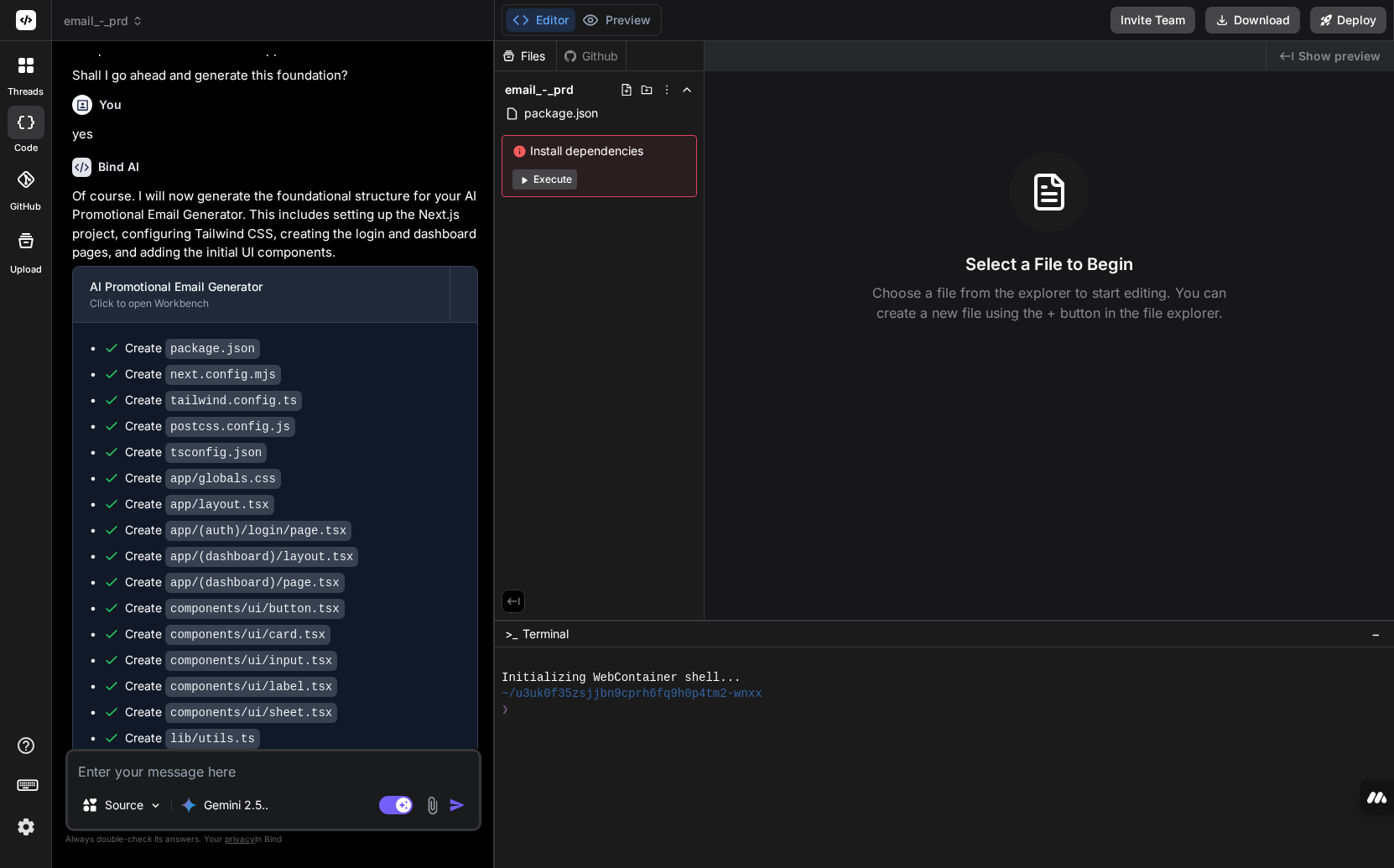
click at [546, 179] on button "Execute" at bounding box center [545, 179] width 65 height 20
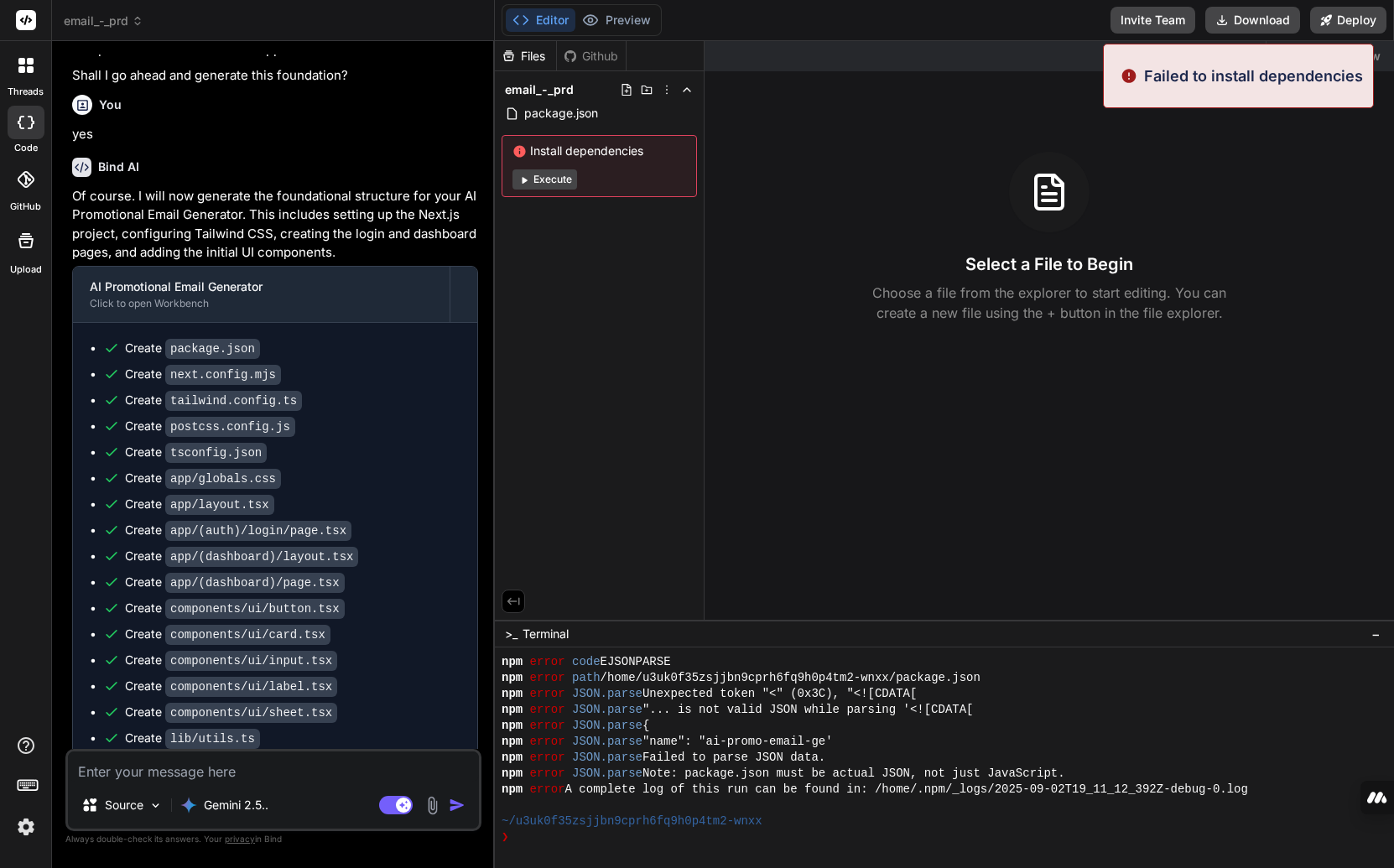
scroll to position [127, 0]
click at [539, 184] on button "Execute" at bounding box center [545, 179] width 65 height 20
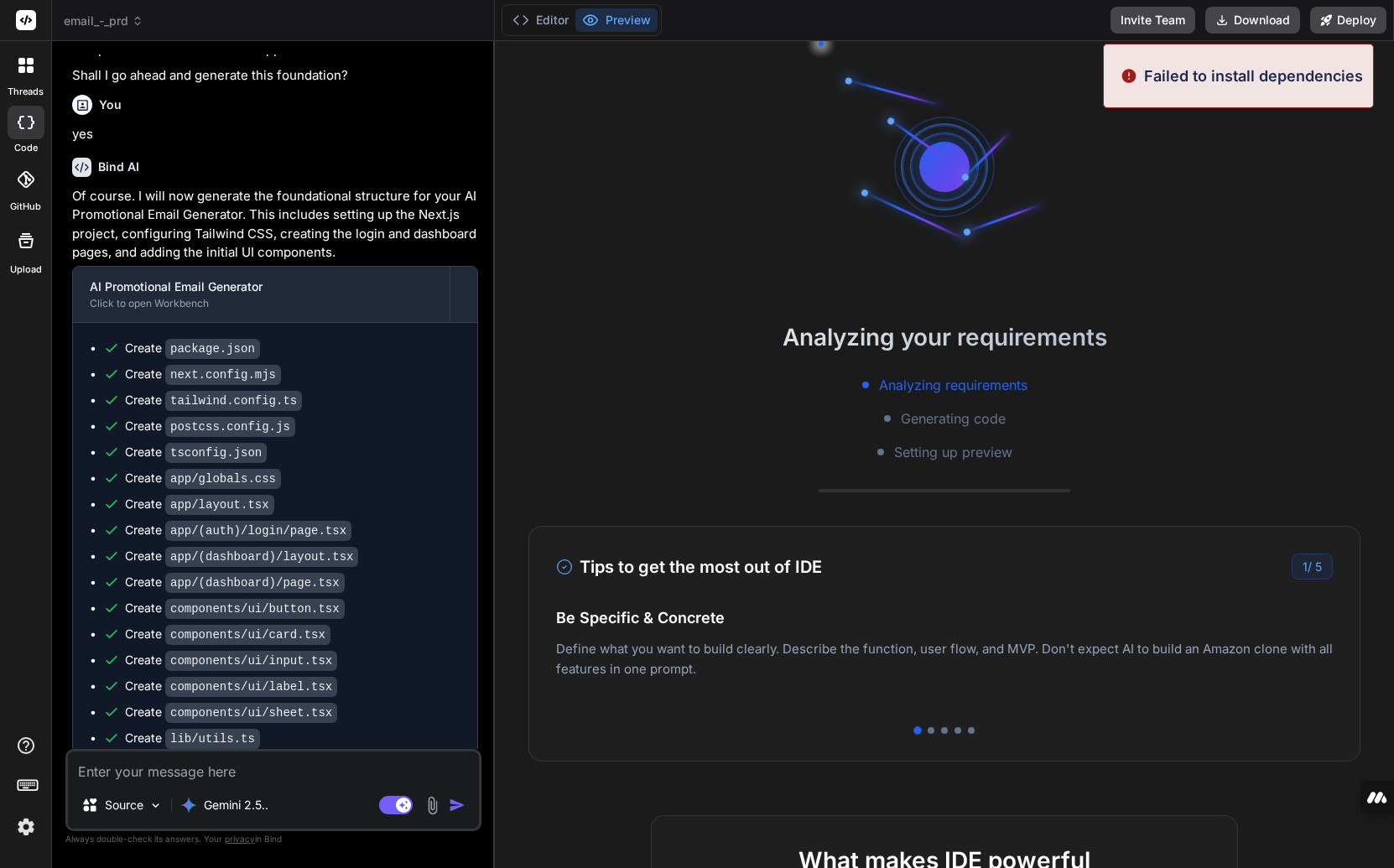
type textarea "x"
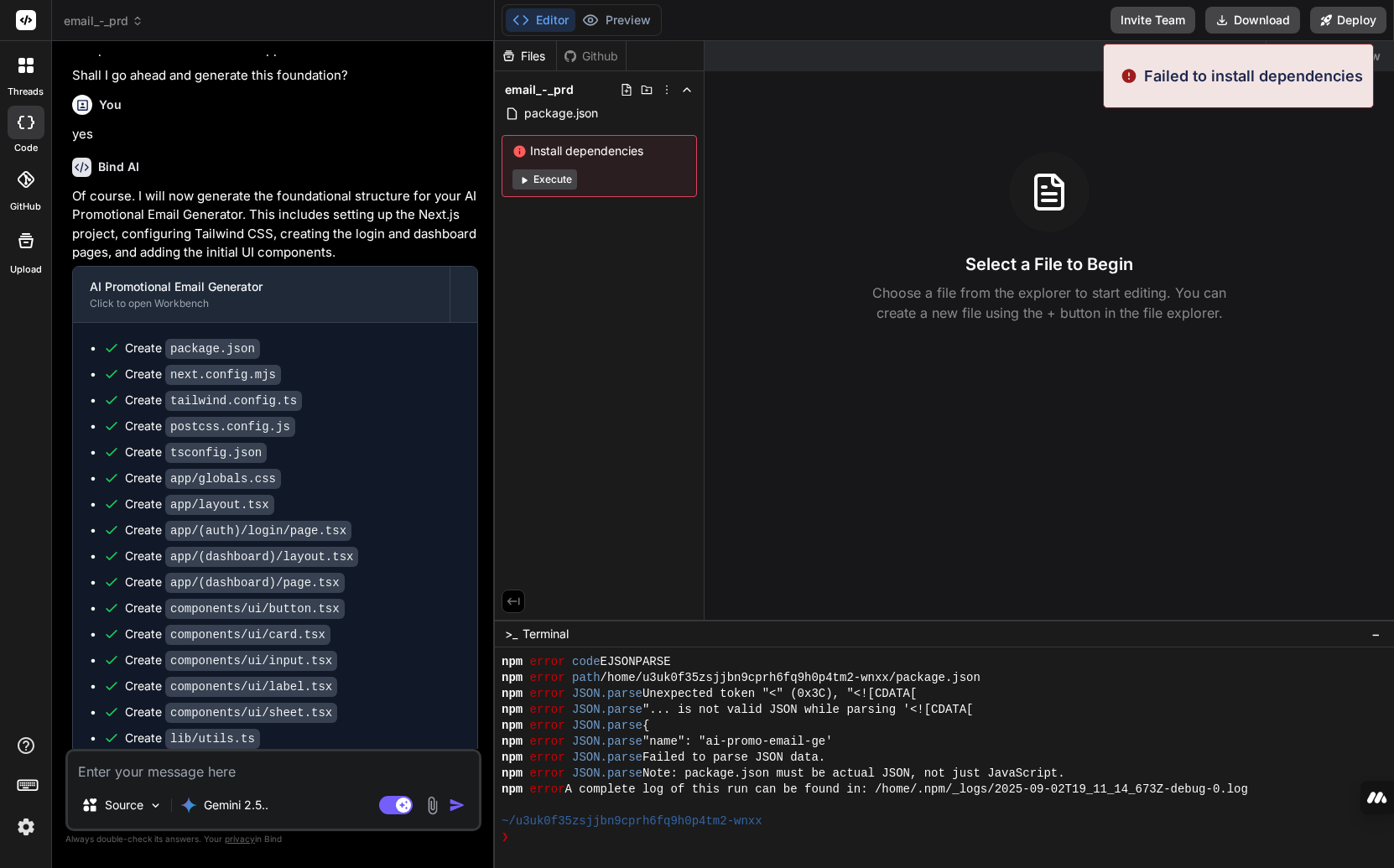
scroll to position [383, 0]
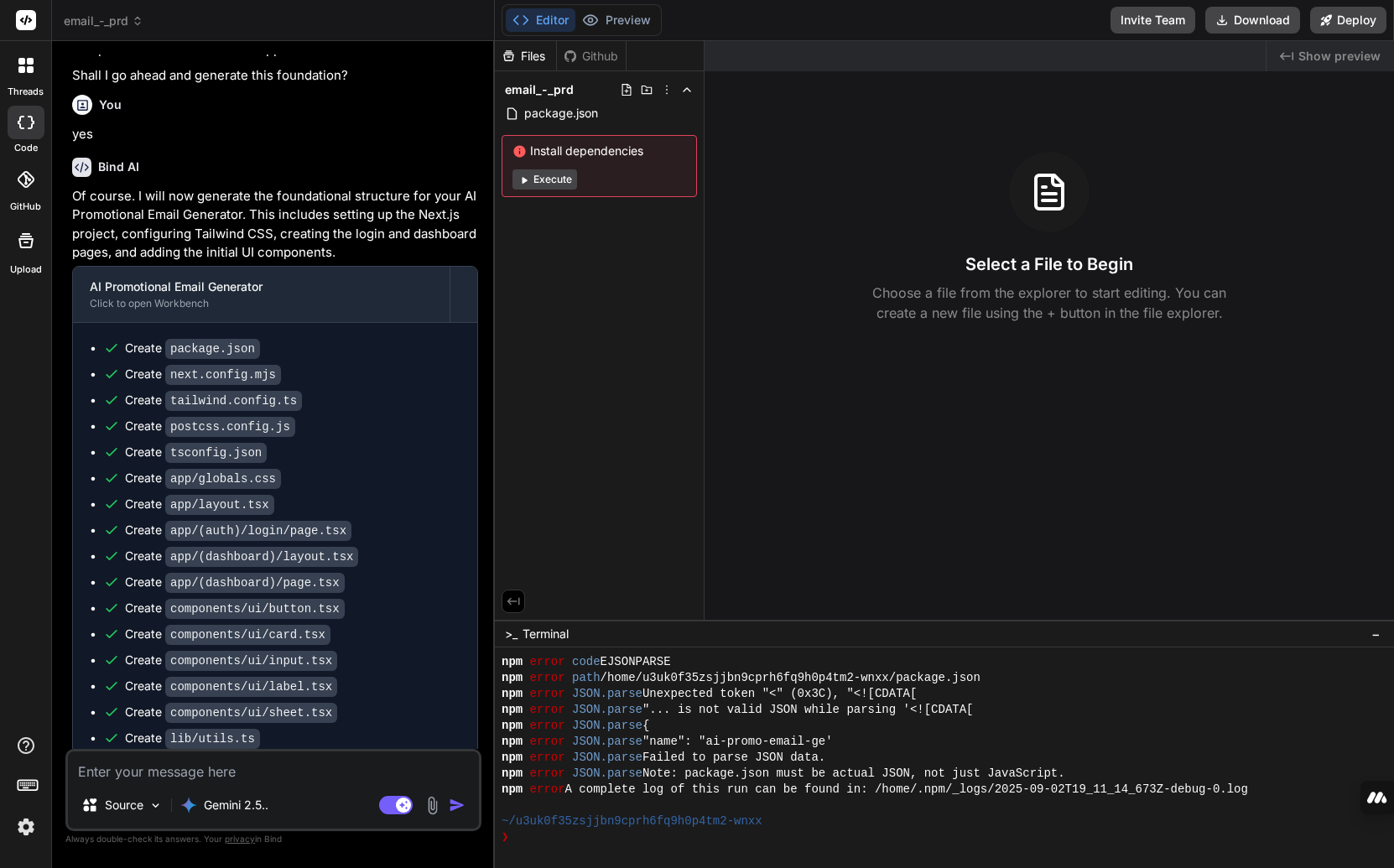
click at [207, 785] on div "Source Gemini 2.5.. Agent Mode. When this toggle is activated, AI automatically…" at bounding box center [273, 789] width 415 height 82
click at [212, 765] on textarea at bounding box center [273, 766] width 411 height 30
type textarea "p"
type textarea "x"
type textarea "pl"
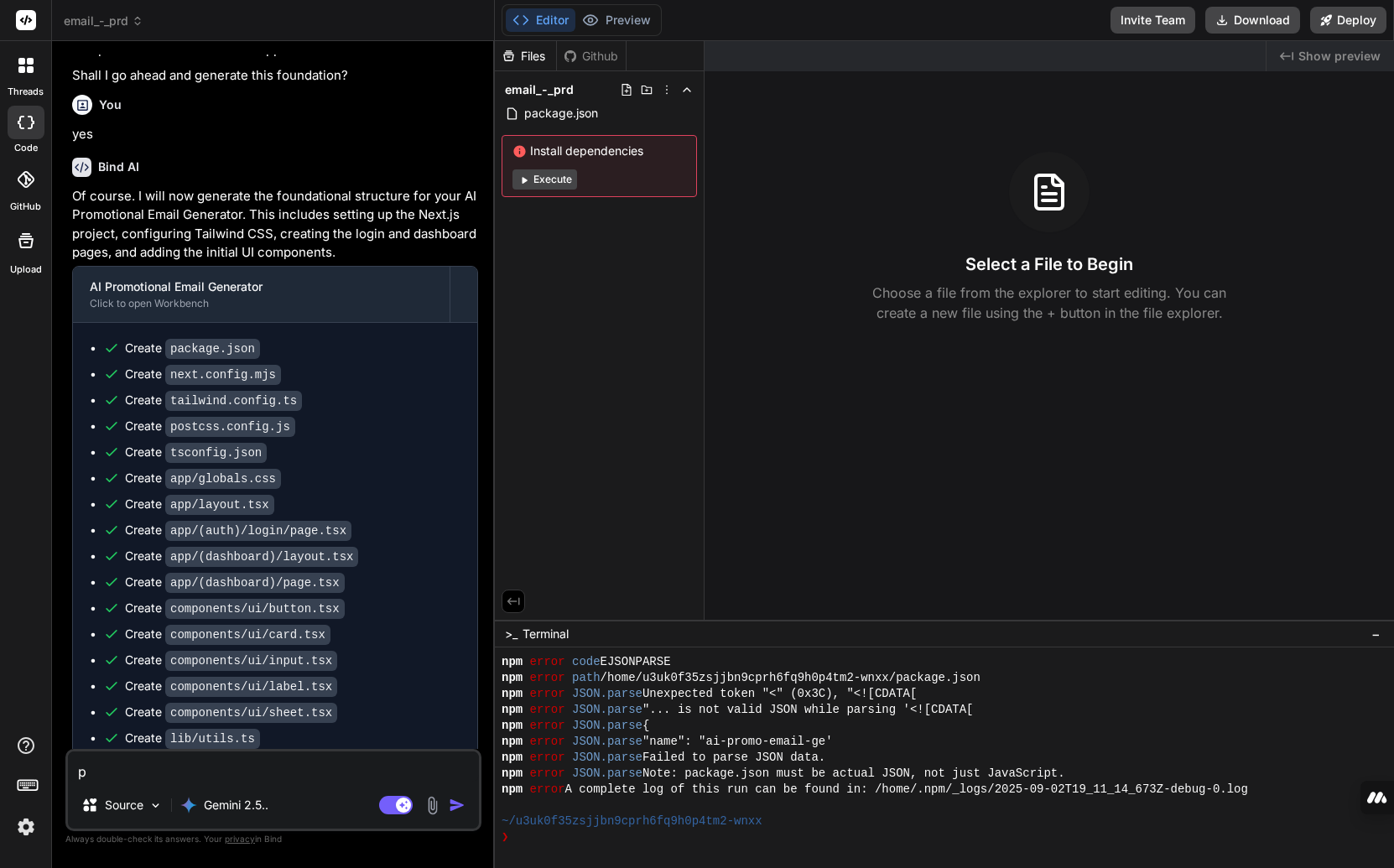
type textarea "x"
type textarea "ple"
type textarea "x"
type textarea "plee"
type textarea "x"
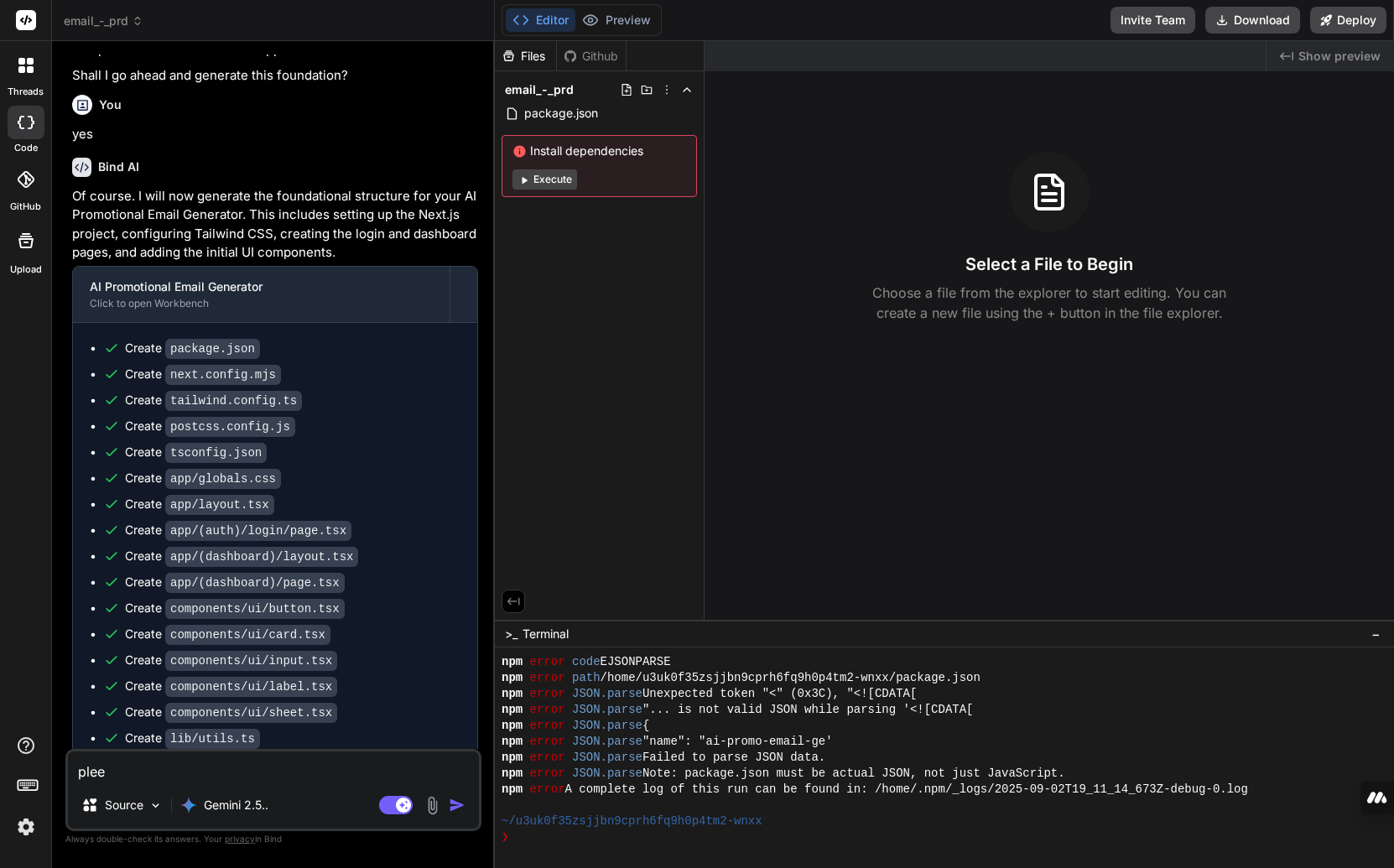
type textarea "pleea"
type textarea "x"
type textarea "pleeas"
type textarea "x"
type textarea "pleease"
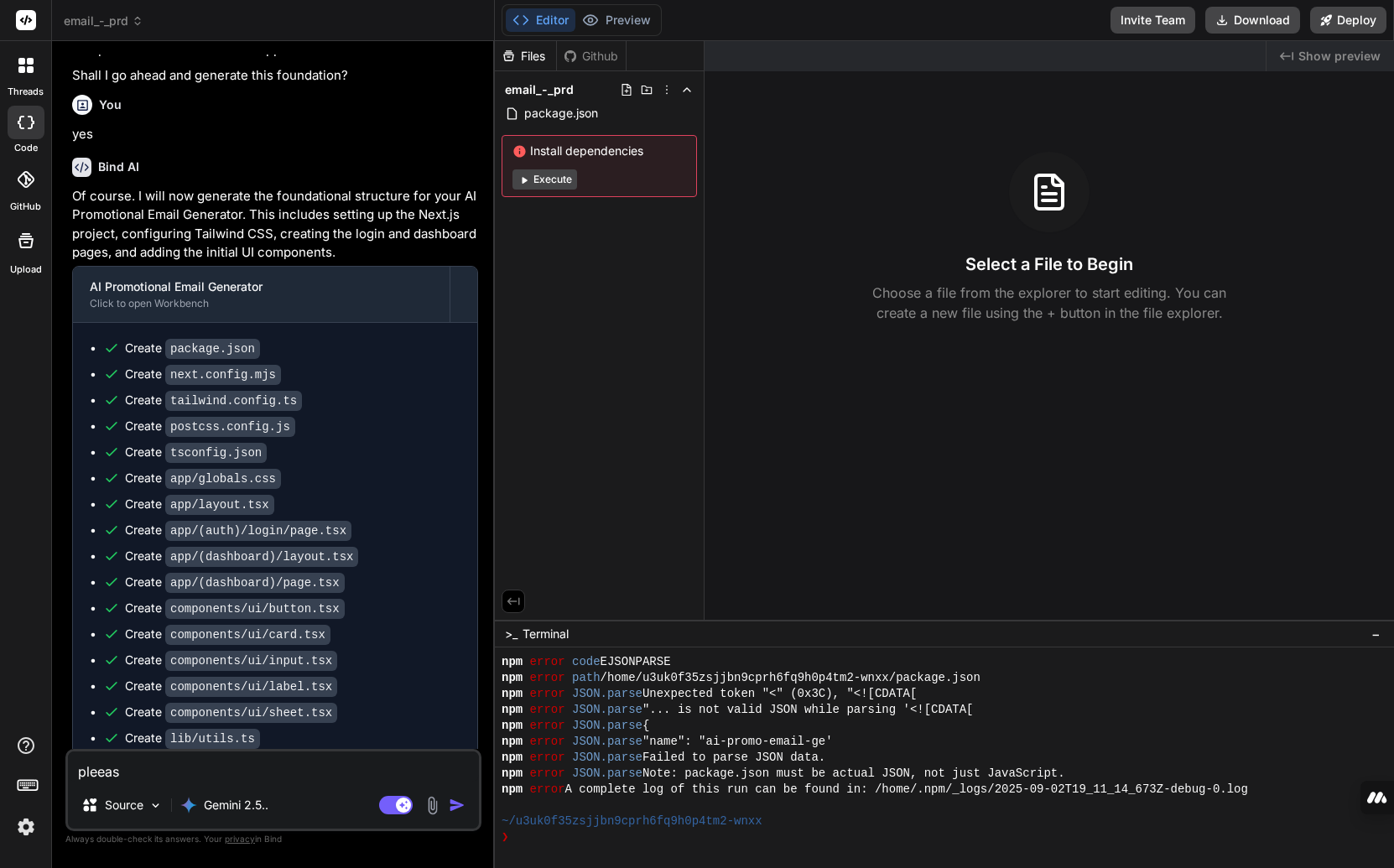
type textarea "x"
type textarea "pleease"
click at [571, 108] on span "package.json" at bounding box center [560, 113] width 77 height 20
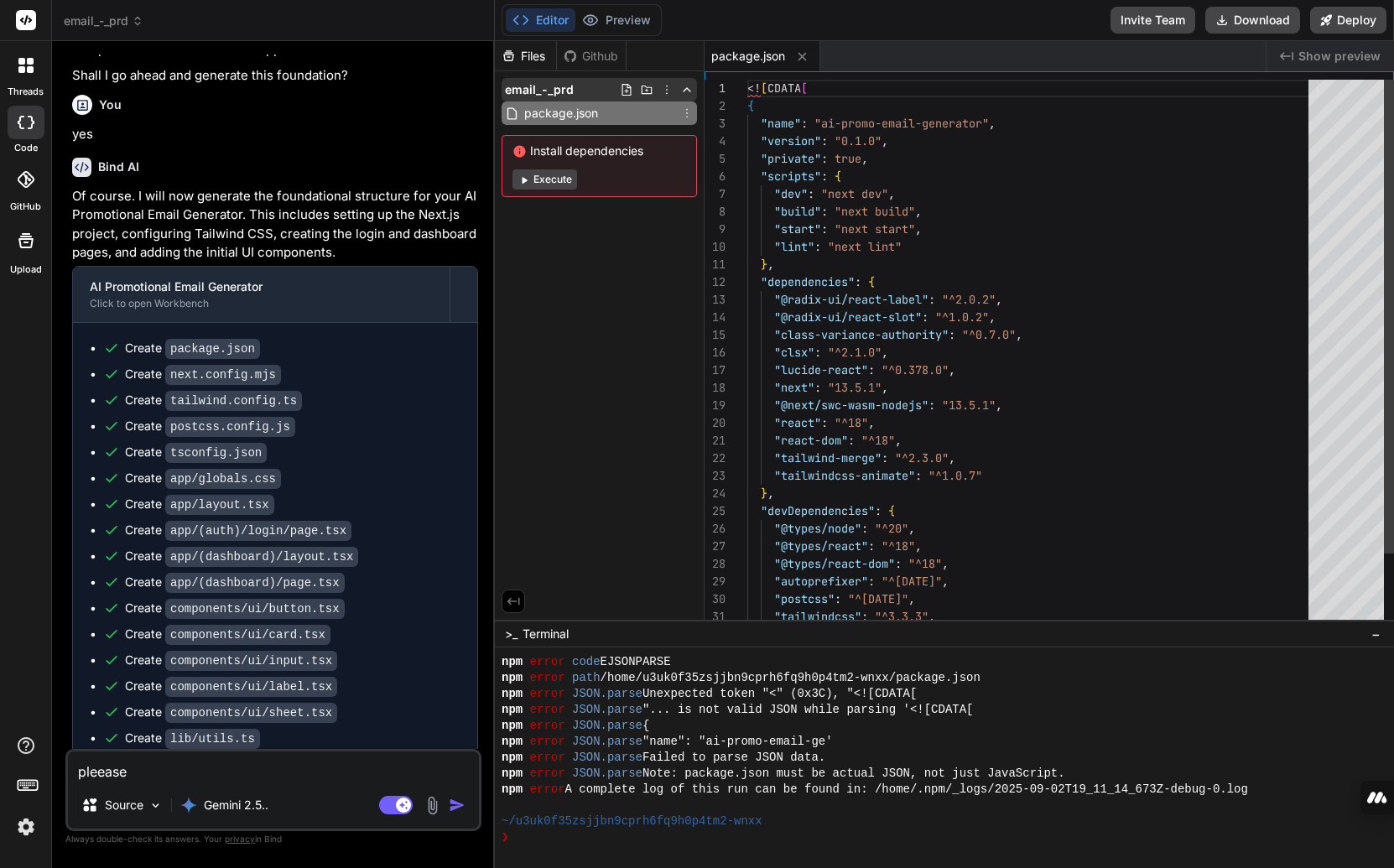
type textarea "x"
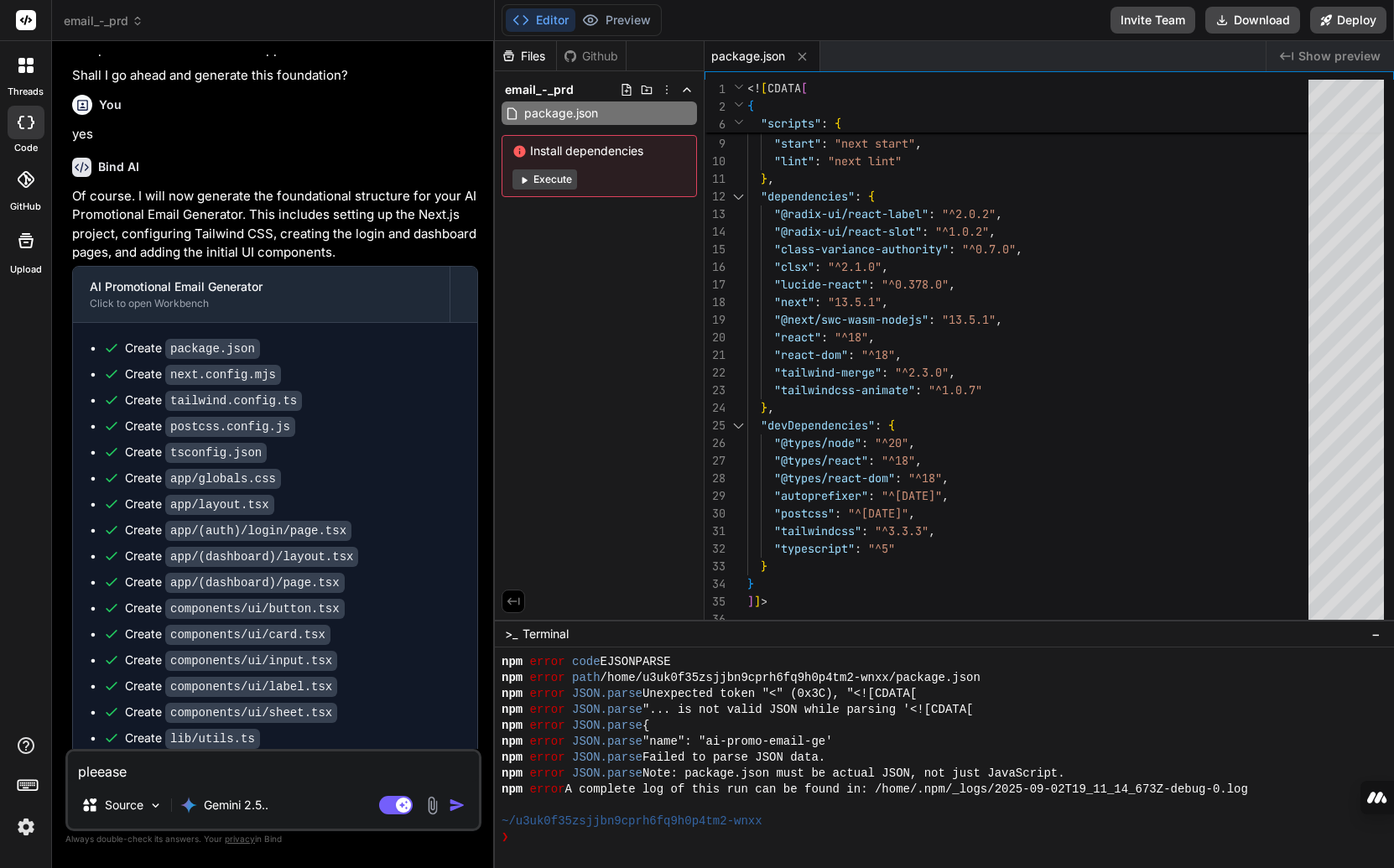
click at [187, 773] on textarea "pleease" at bounding box center [273, 766] width 411 height 30
click at [187, 769] on textarea "pleease" at bounding box center [273, 766] width 411 height 30
type textarea "d"
type textarea "x"
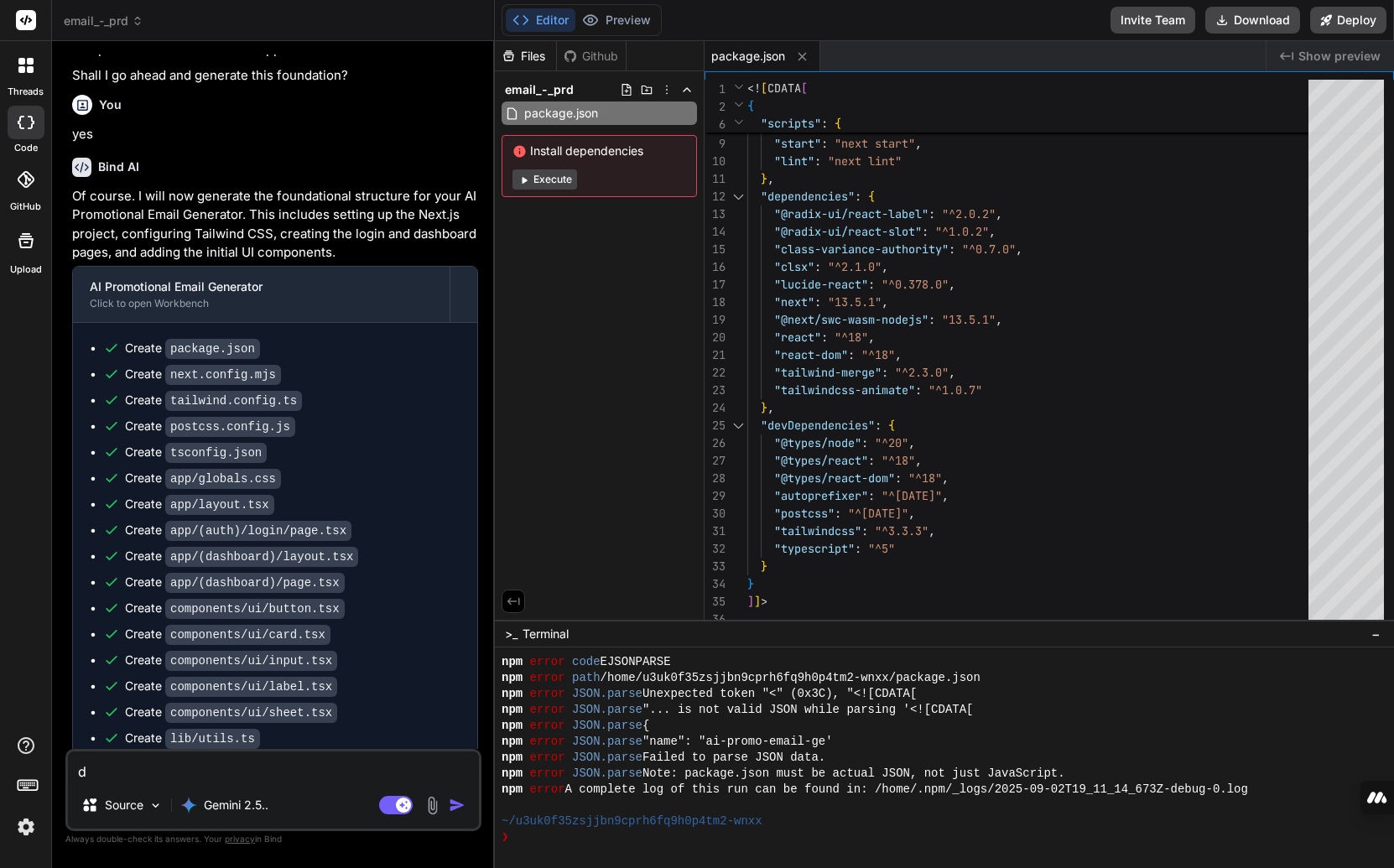
type textarea "x"
type textarea "c"
type textarea "x"
type textarea "co"
type textarea "x"
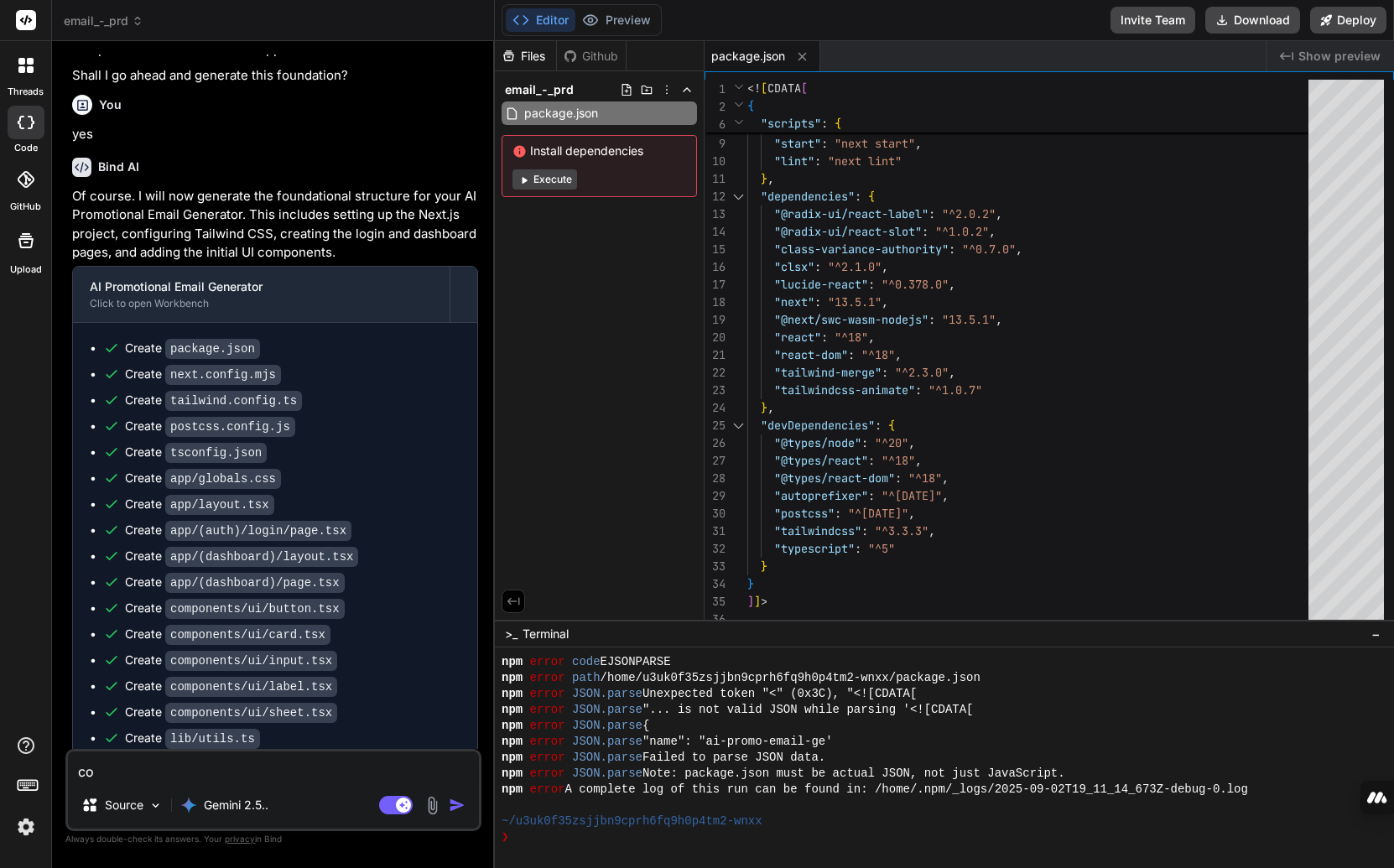
type textarea "cod"
type textarea "x"
type textarea "code"
type textarea "x"
type textarea "code"
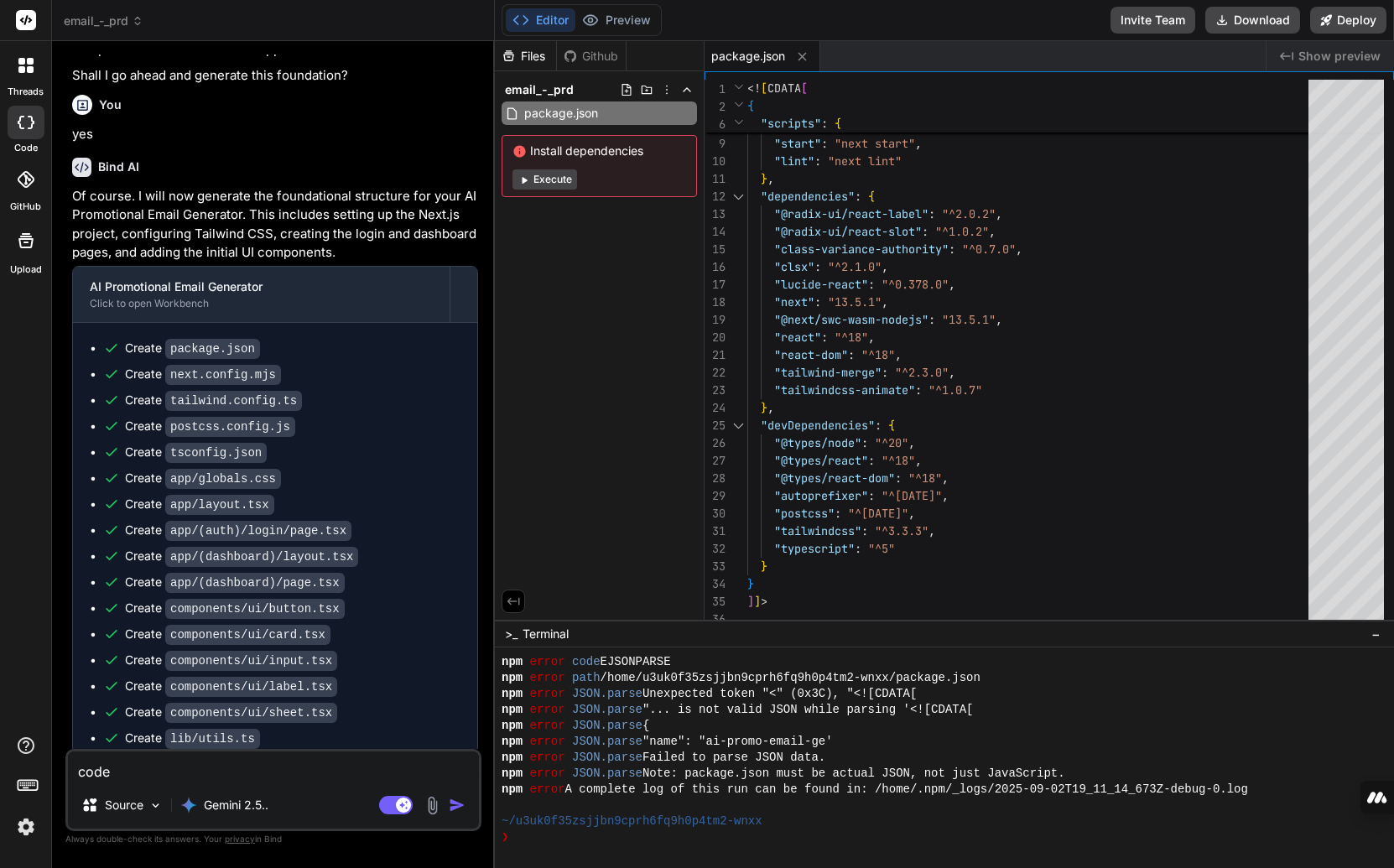
type textarea "x"
type textarea "code s"
type textarea "x"
type textarea "code st"
type textarea "x"
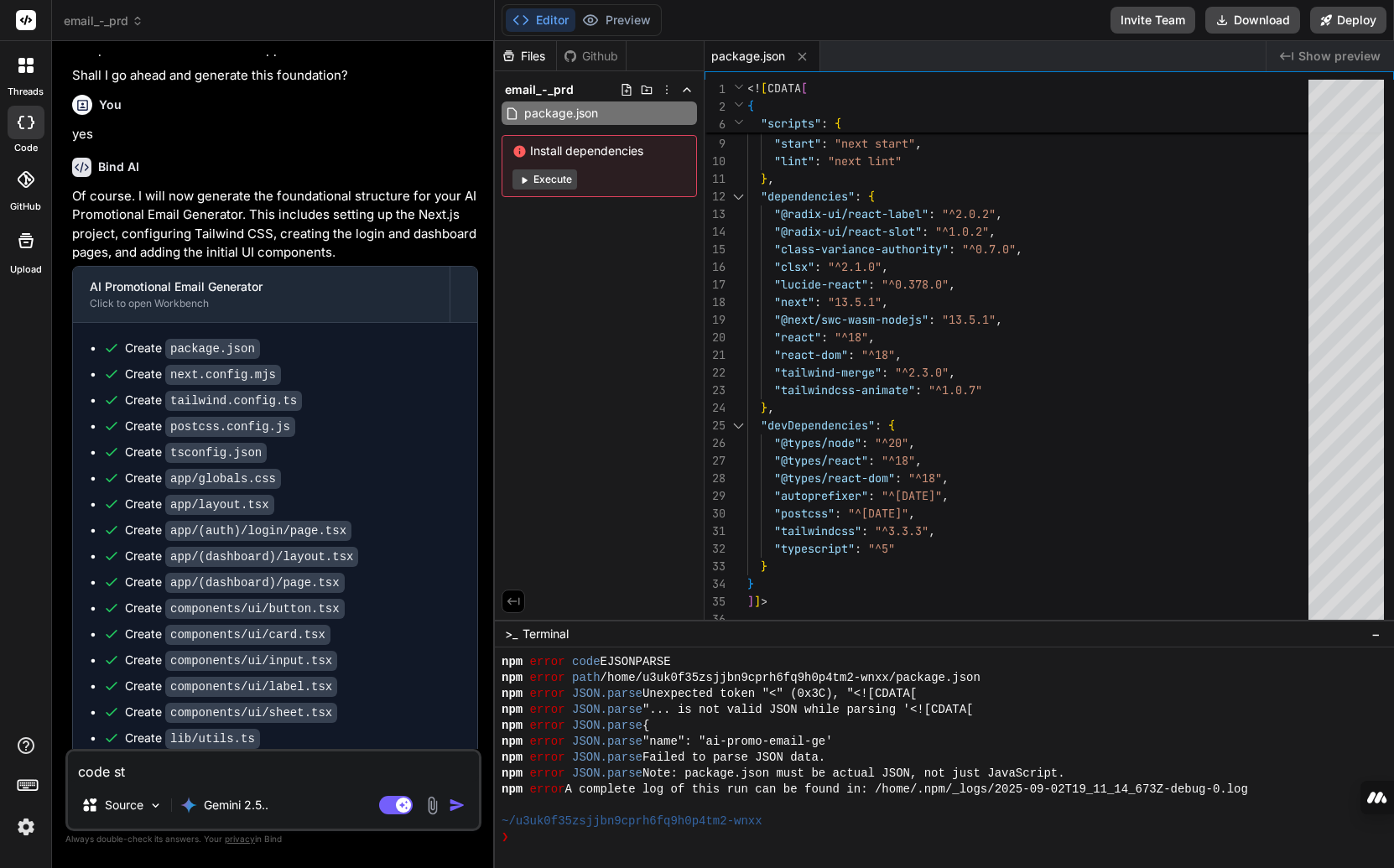
type textarea "code sto"
type textarea "x"
type textarea "code stop"
type textarea "x"
type textarea "code stopp"
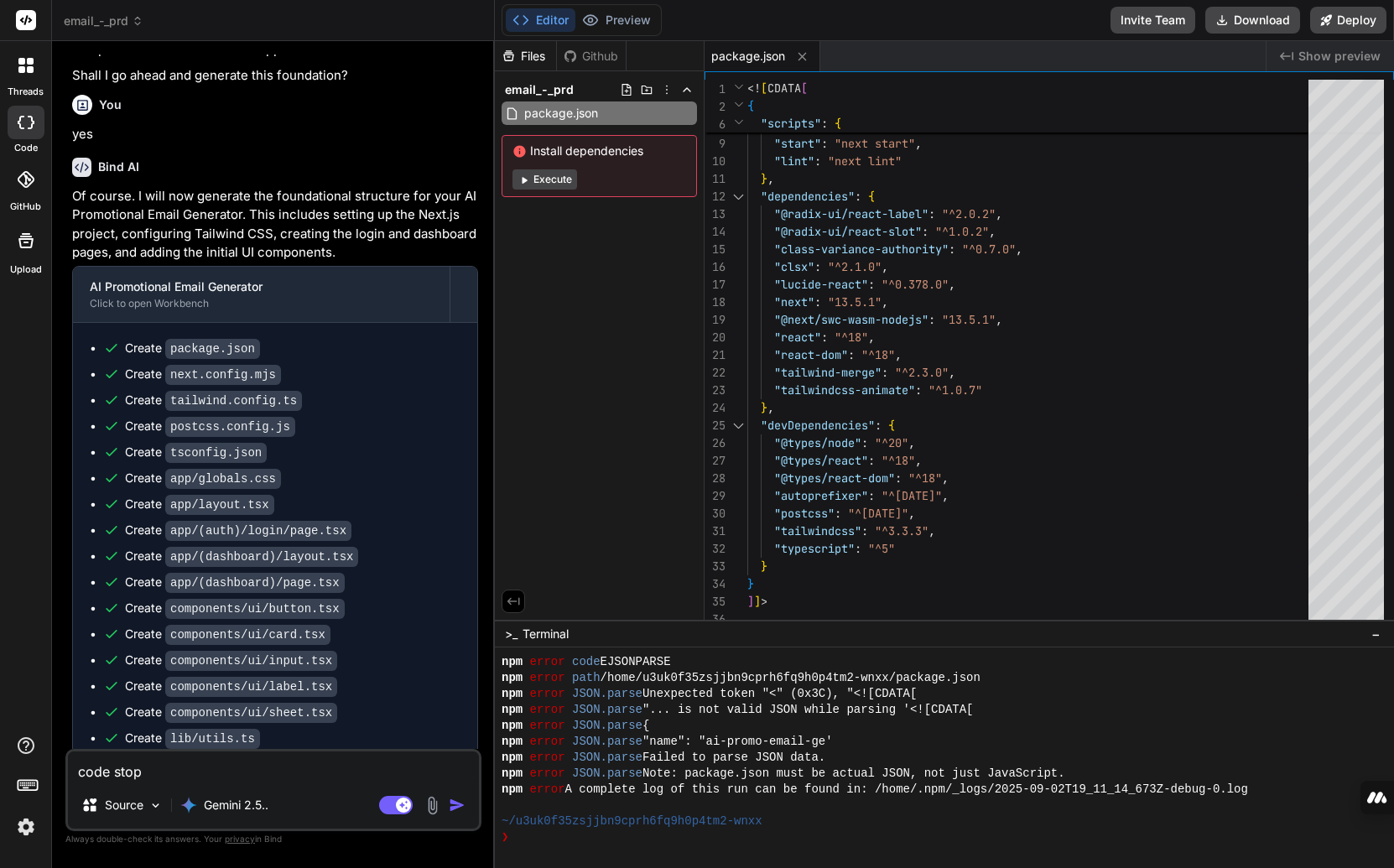
type textarea "x"
type textarea "code stoppe"
type textarea "x"
type textarea "code stopped"
type textarea "x"
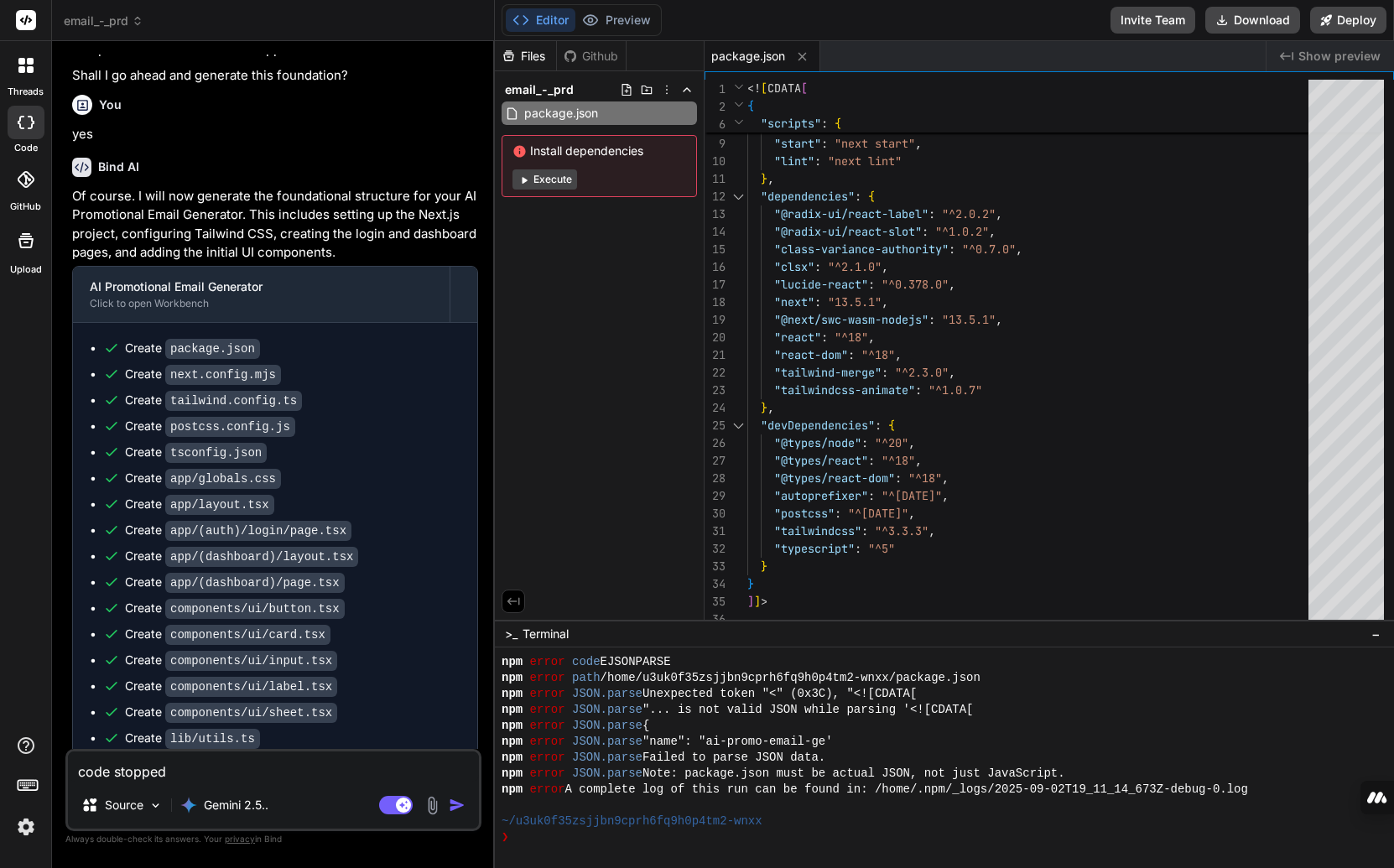
type textarea "code stopped"
type textarea "x"
type textarea "code stopped c"
type textarea "x"
type textarea "code stopped cr"
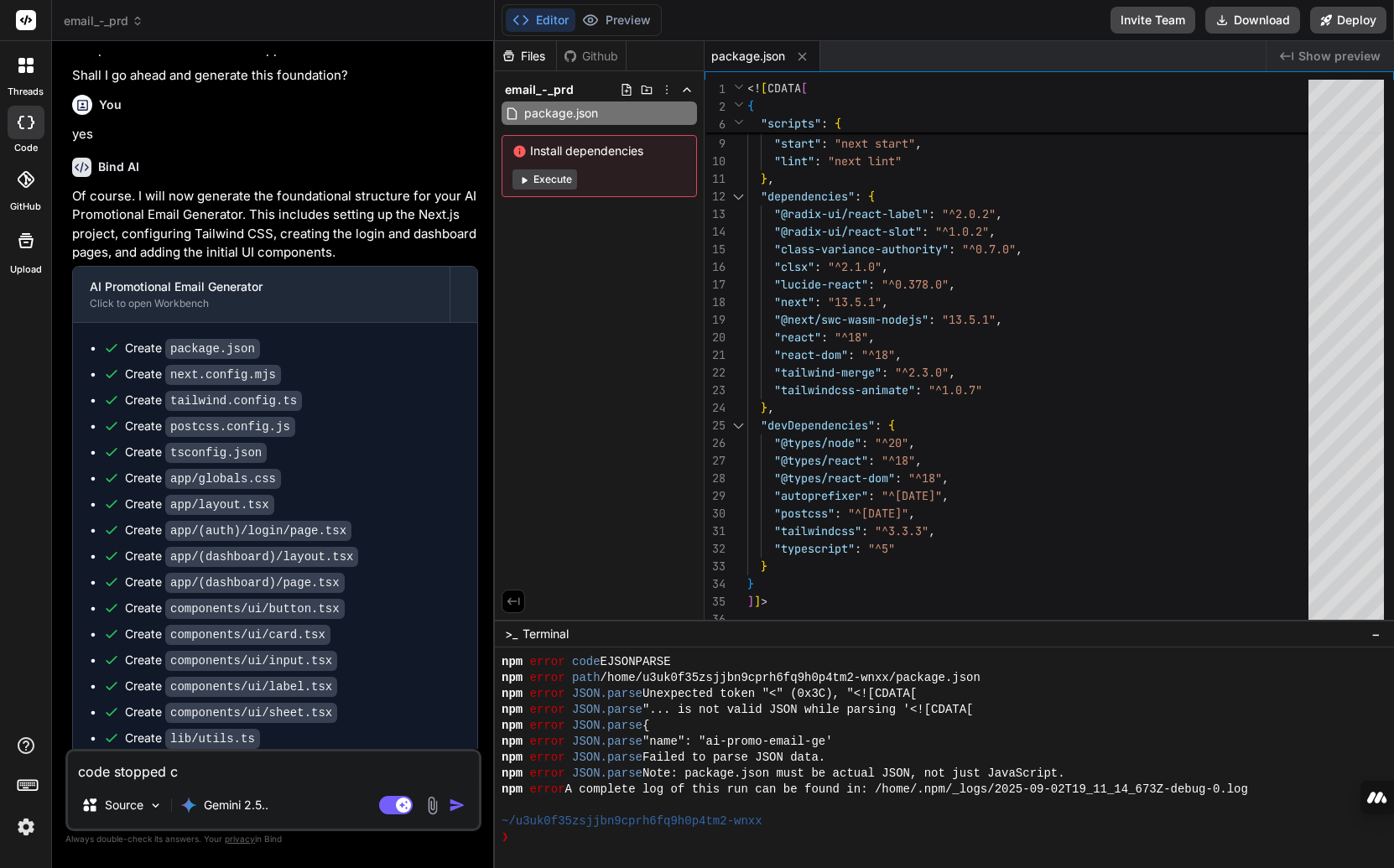
type textarea "x"
type textarea "code stopped cre"
type textarea "x"
type textarea "code stopped crea"
type textarea "x"
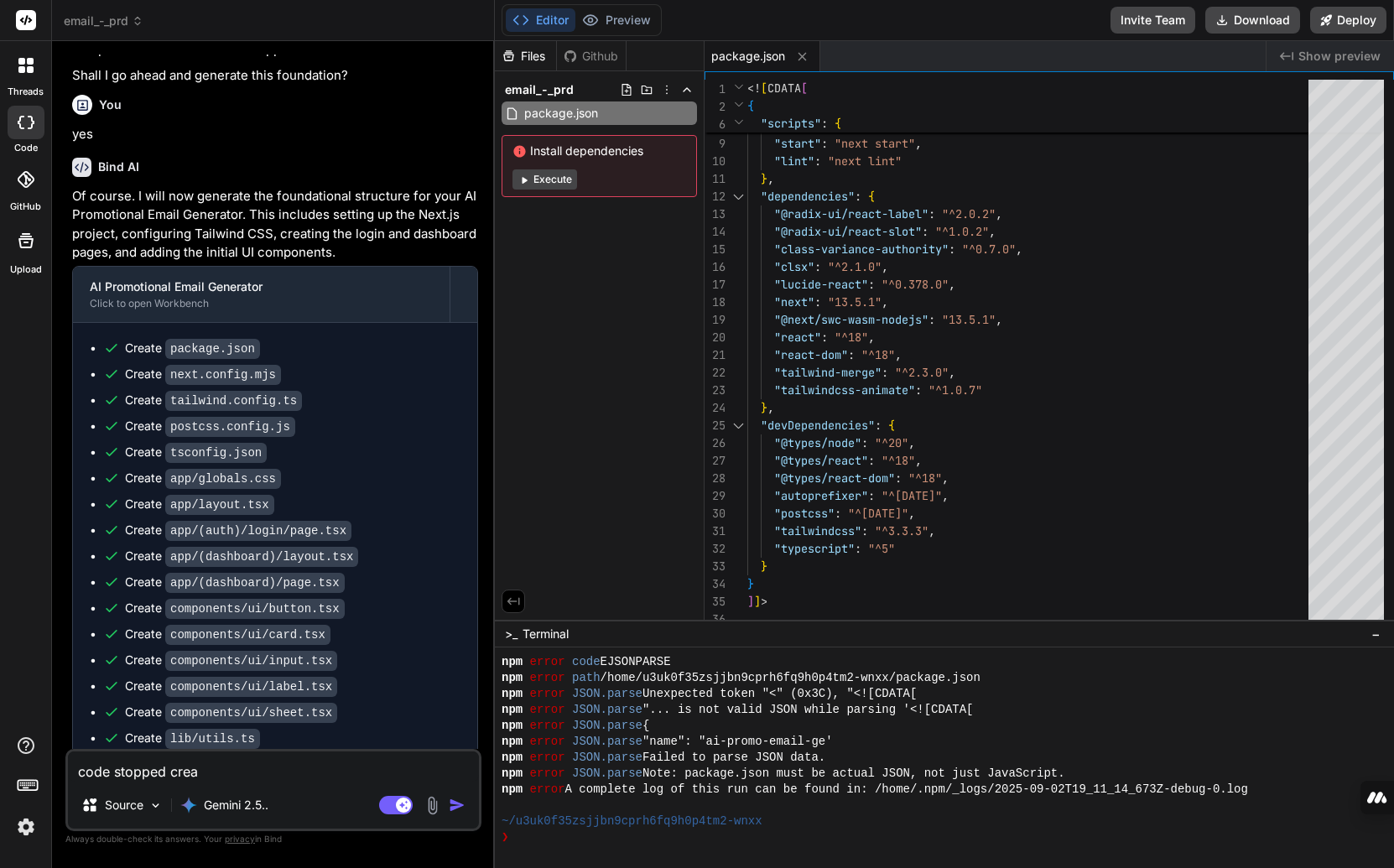
type textarea "code stopped creat"
type textarea "x"
type textarea "code stopped creati"
type textarea "x"
type textarea "code stopped creatin"
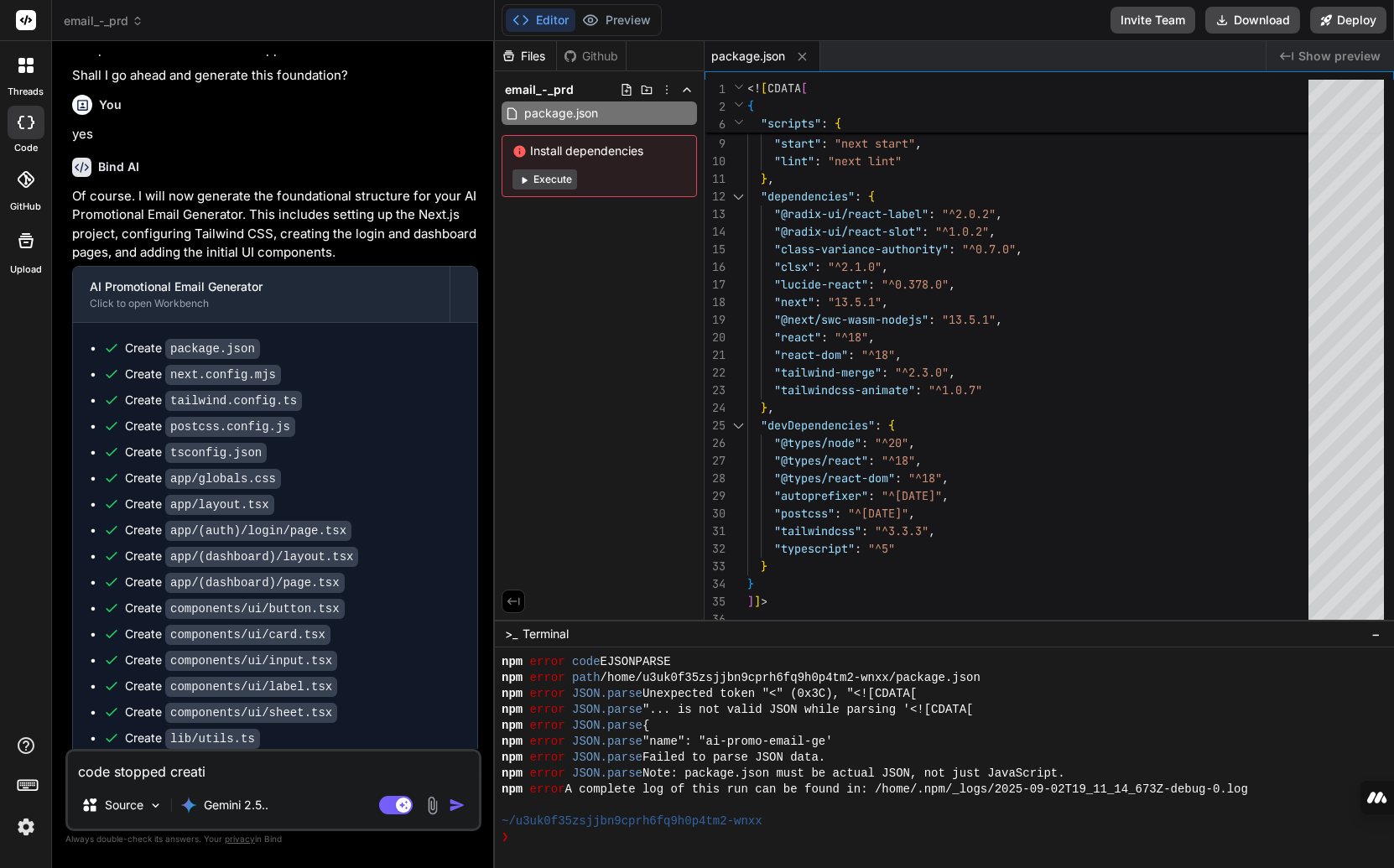
type textarea "x"
type textarea "code stopped creating"
type textarea "x"
type textarea "code stopped creating."
type textarea "x"
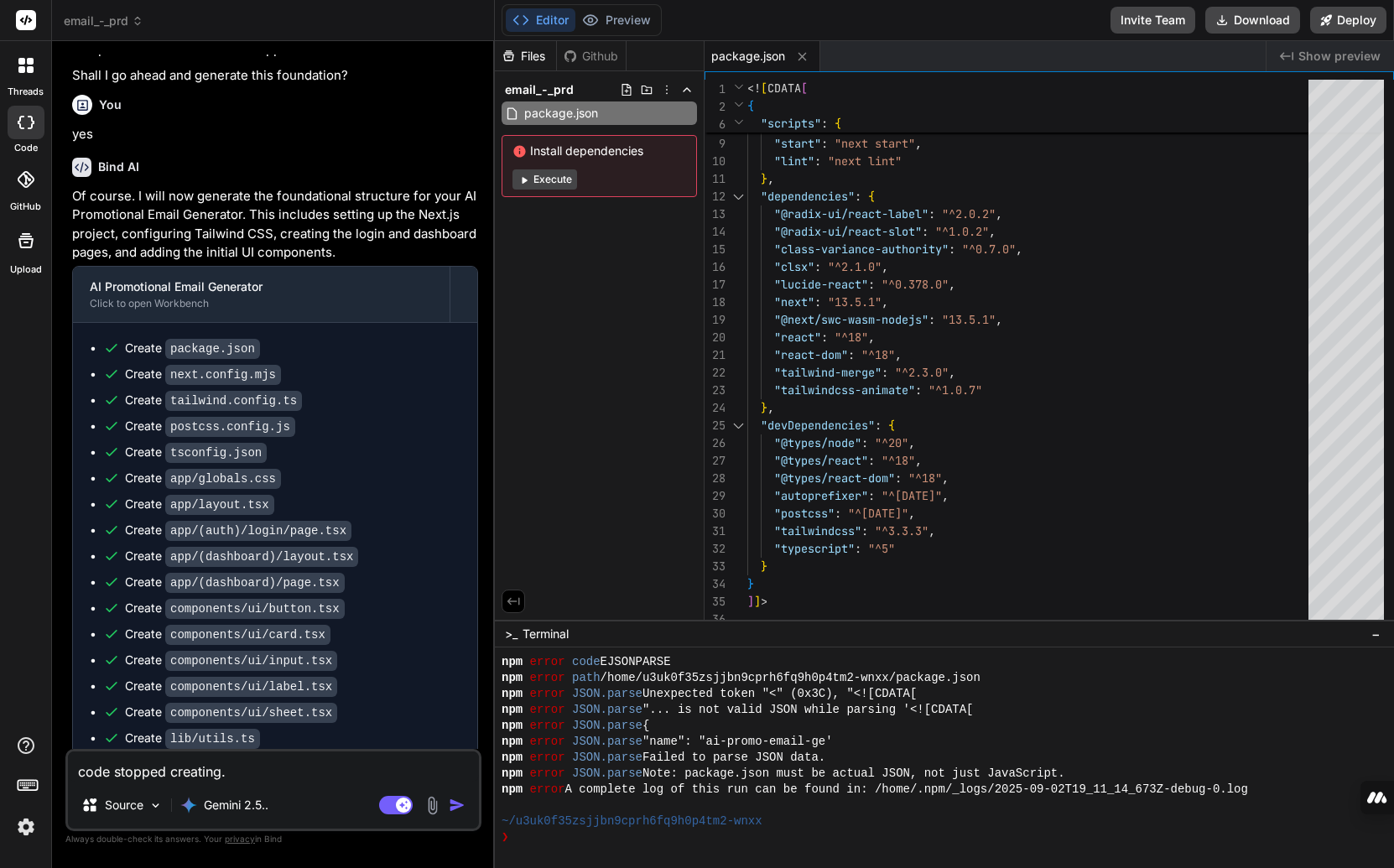
type textarea "code stopped creating."
type textarea "x"
type textarea "code stopped creating. p"
type textarea "x"
type textarea "code stopped creating. pl"
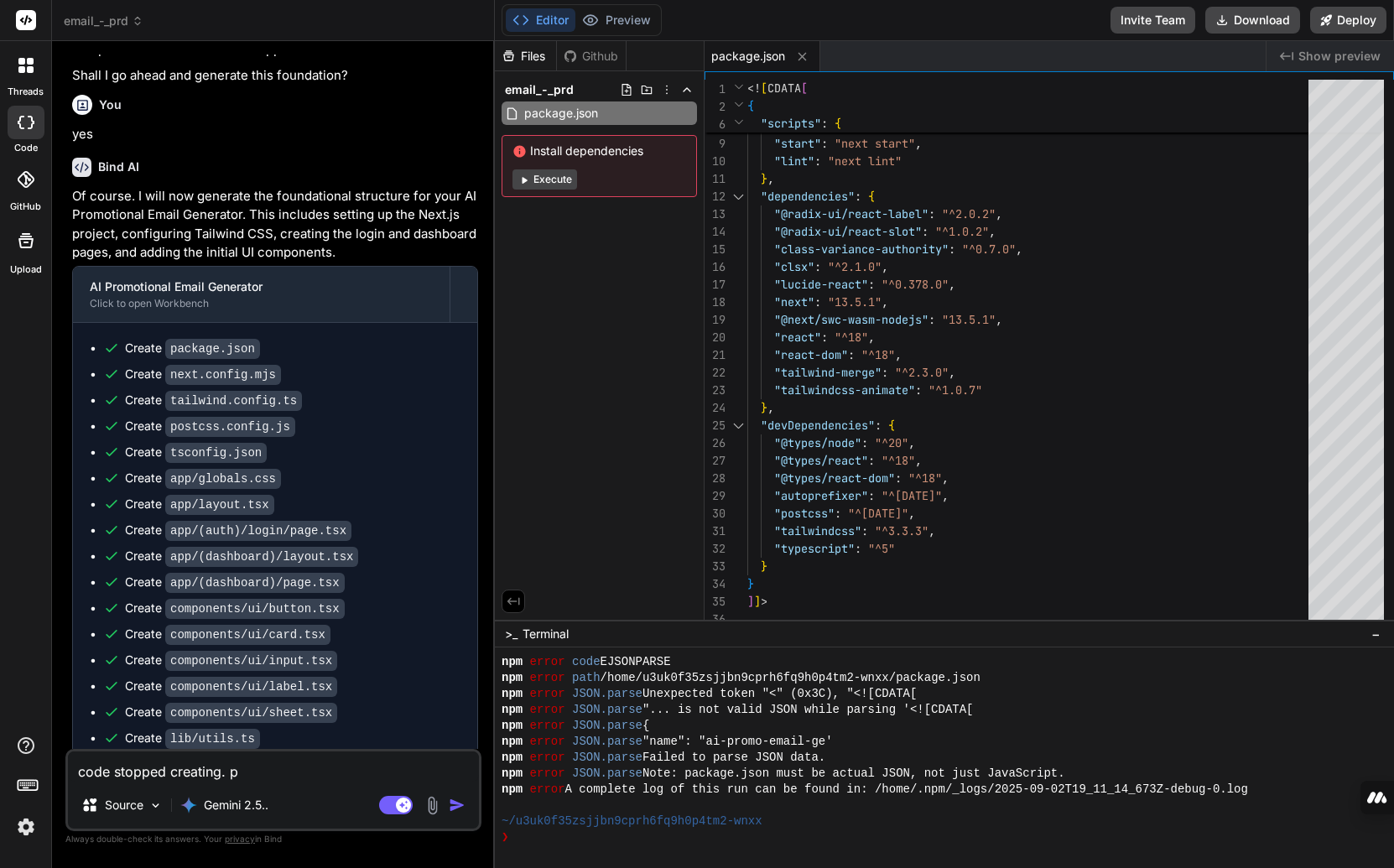
type textarea "x"
type textarea "code stopped creating. ple"
type textarea "x"
type textarea "code stopped creating. plea"
type textarea "x"
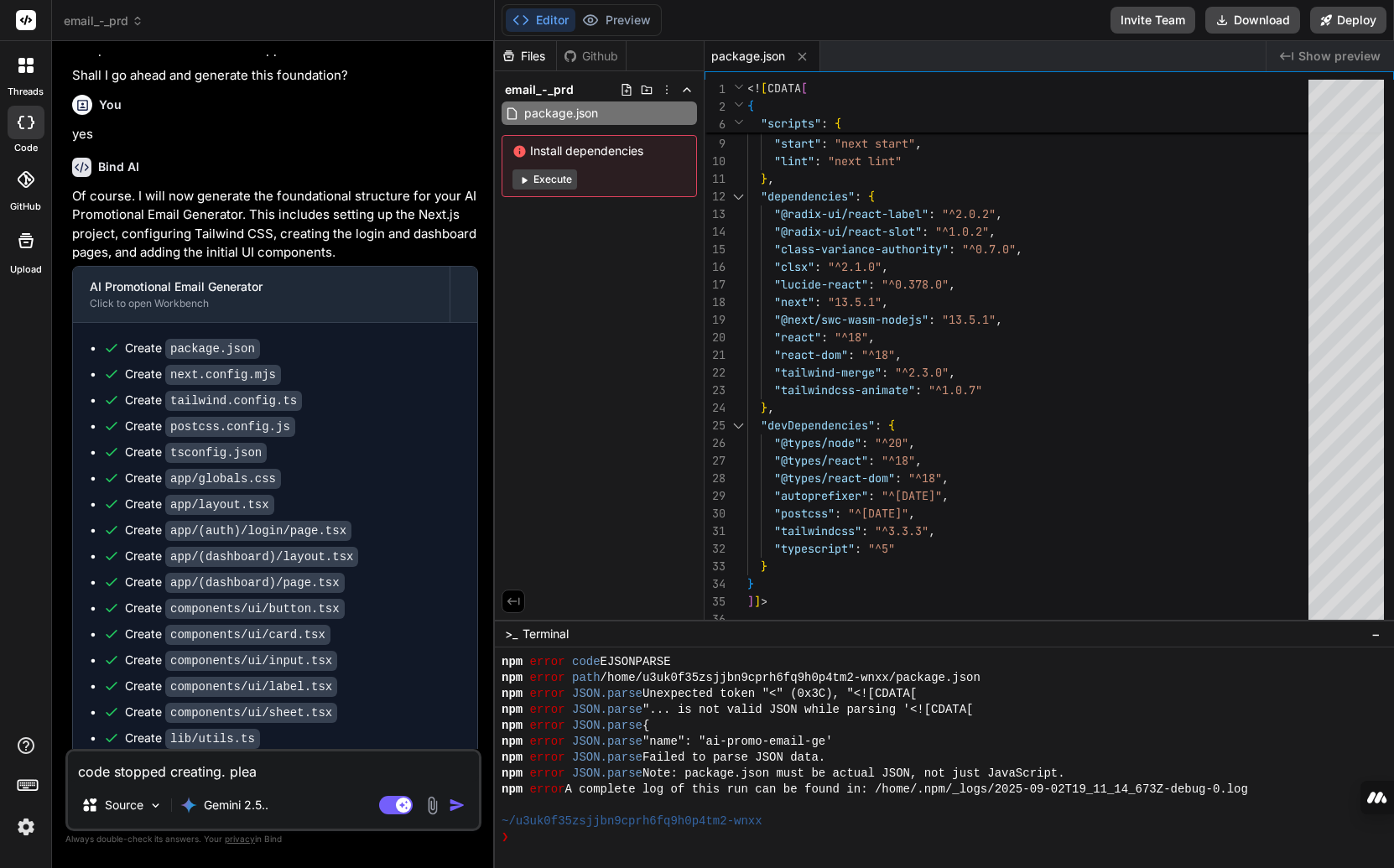
type textarea "code stopped creating. [GEOGRAPHIC_DATA]"
type textarea "x"
type textarea "code stopped creating. please"
type textarea "x"
type textarea "code stopped creating. please"
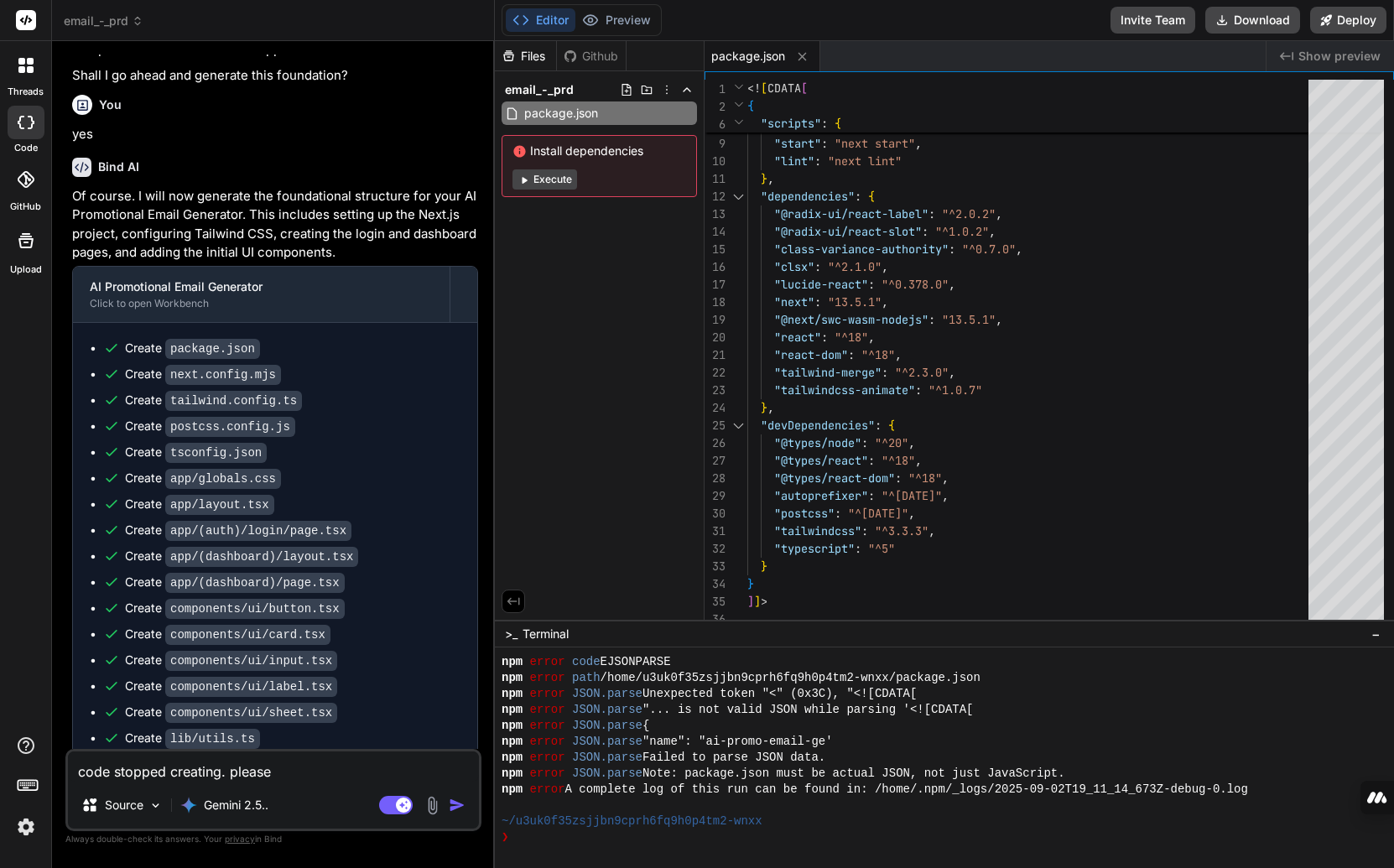
type textarea "x"
type textarea "code stopped creating. please c"
type textarea "x"
type textarea "code stopped creating. please co"
type textarea "x"
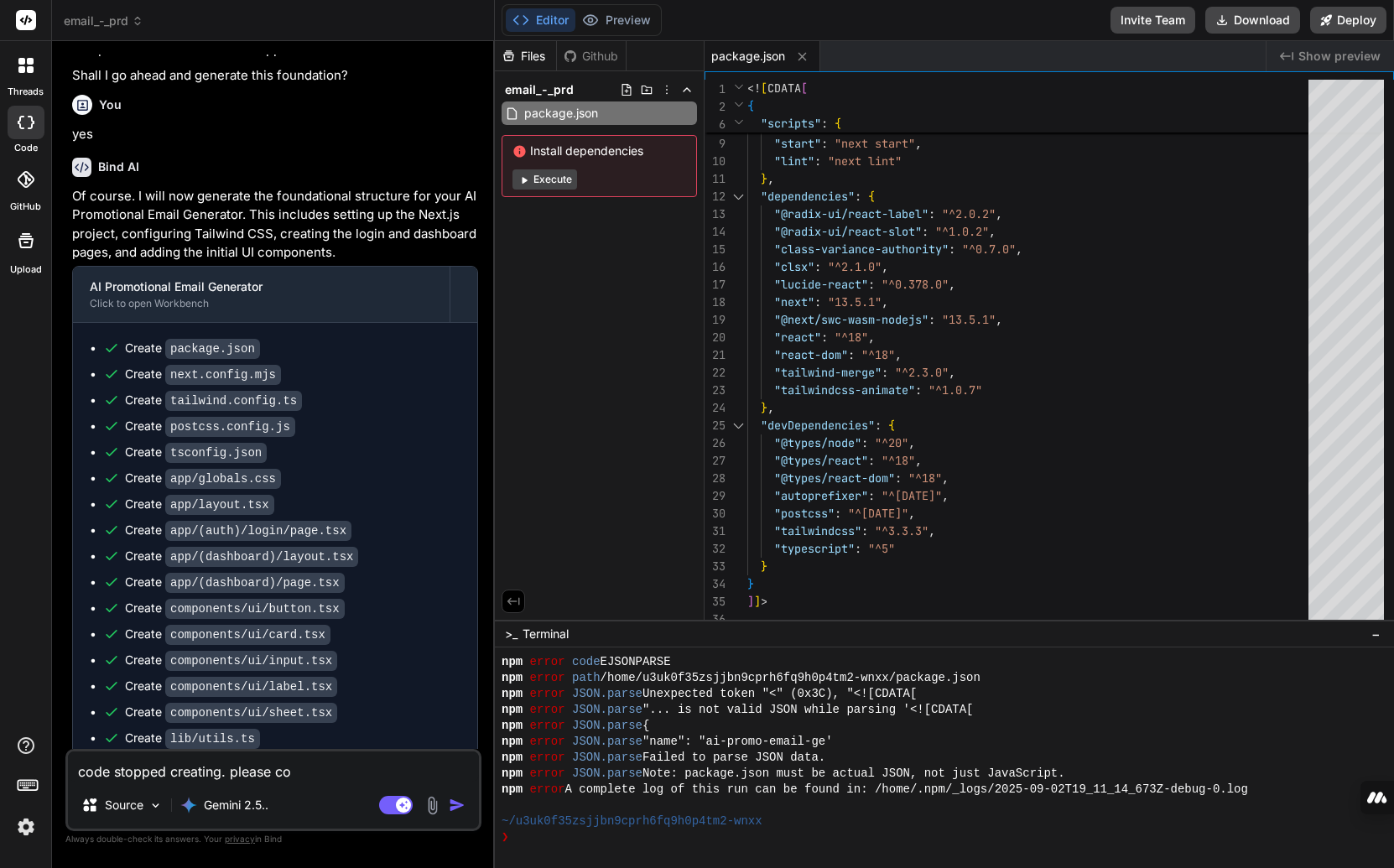
type textarea "code stopped creating. please con"
type textarea "x"
type textarea "code stopped creating. please cont"
type textarea "x"
type textarea "code stopped creating. please [PERSON_NAME]"
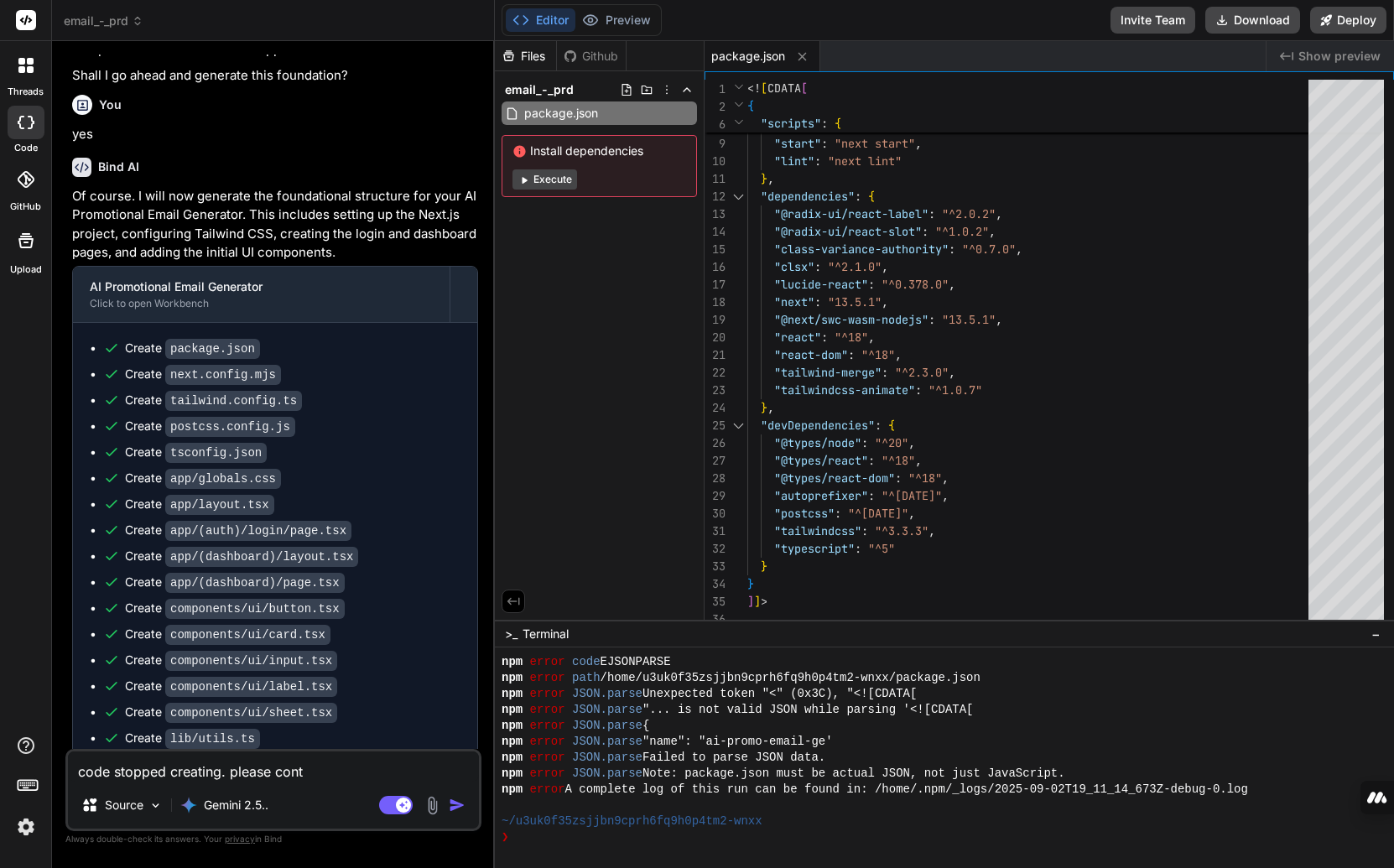
type textarea "x"
type textarea "code stopped creating. please contin"
type textarea "x"
type textarea "code stopped creating. please continu"
type textarea "x"
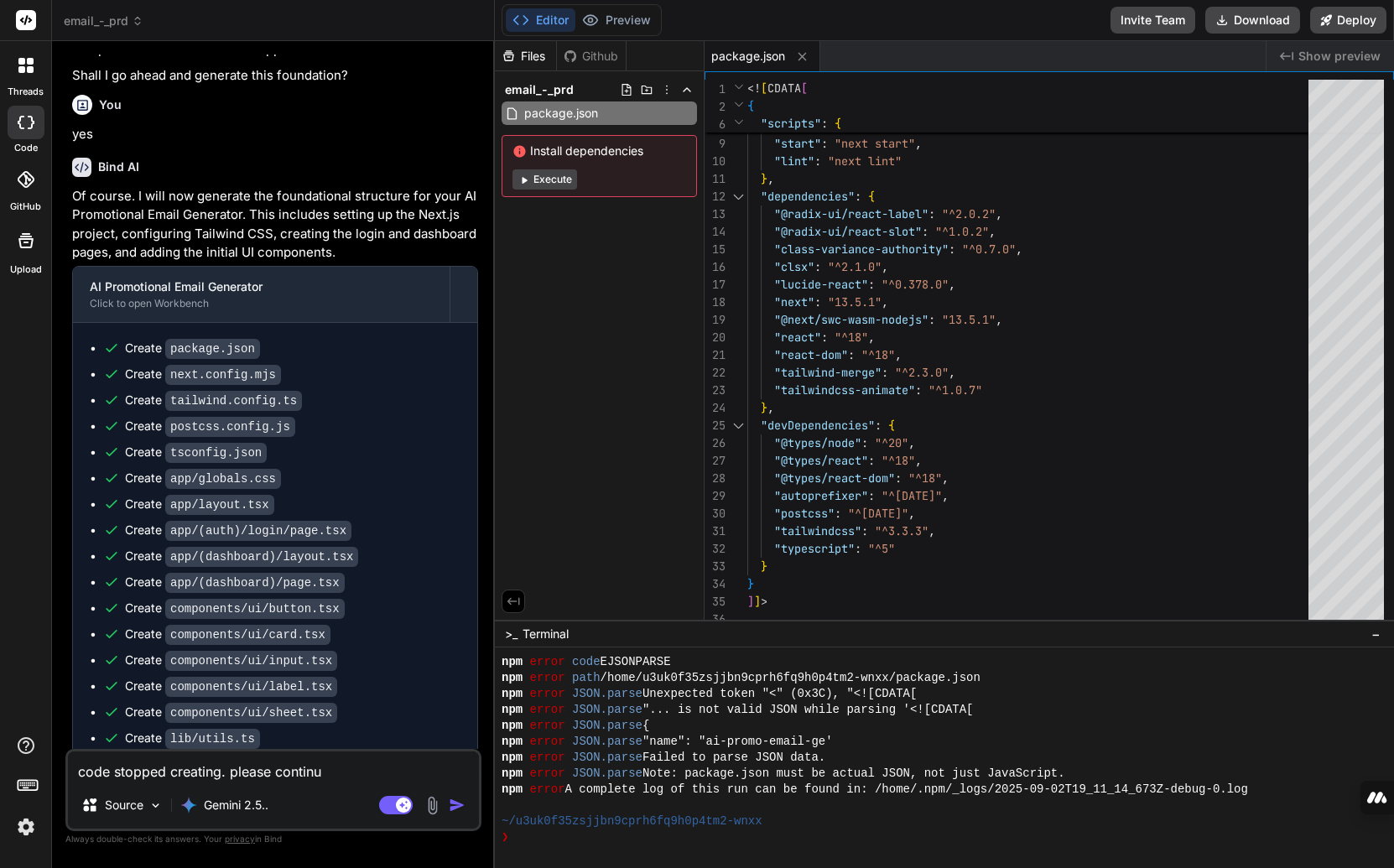
type textarea "code stopped creating. please continue"
type textarea "x"
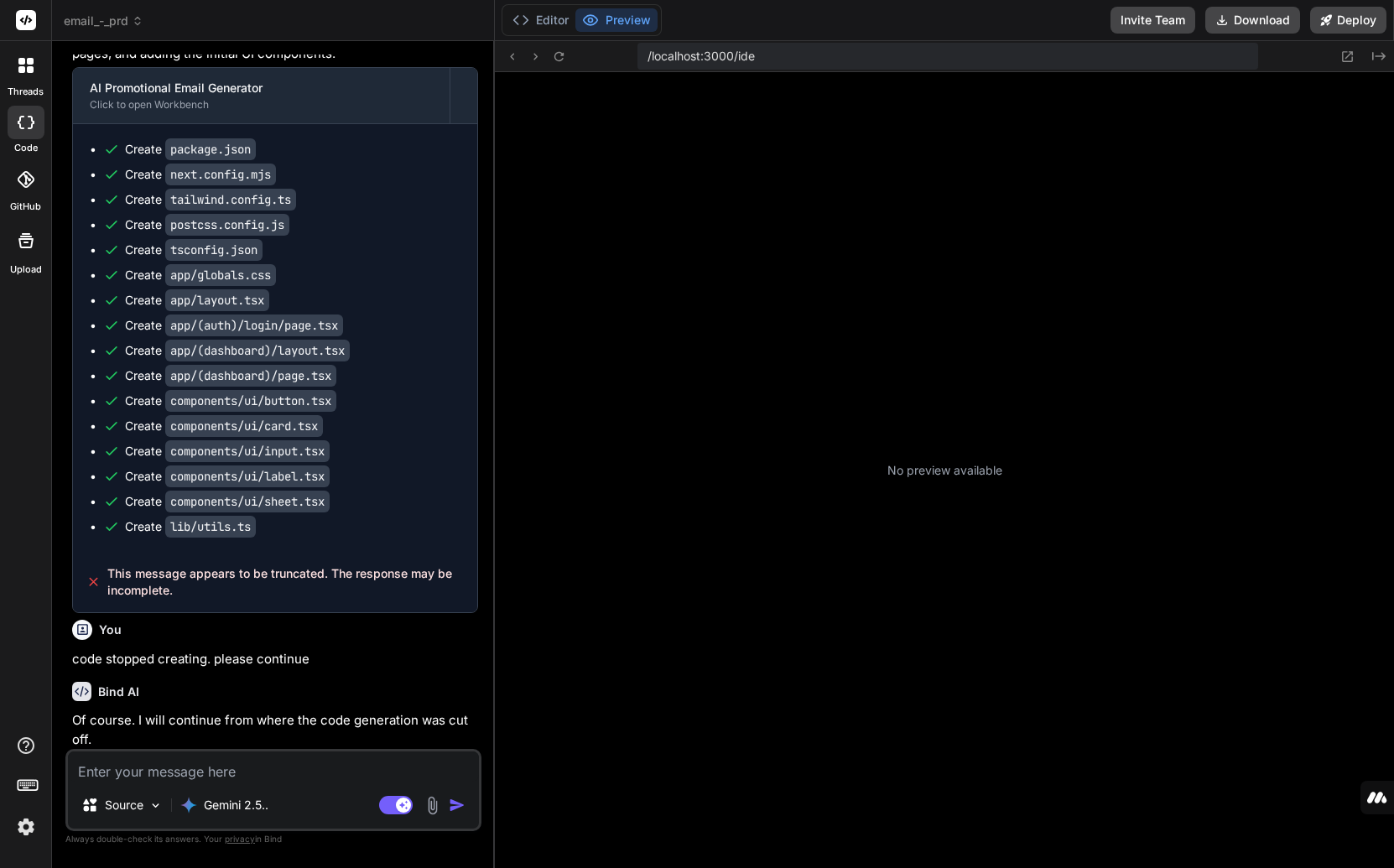
scroll to position [4481, 0]
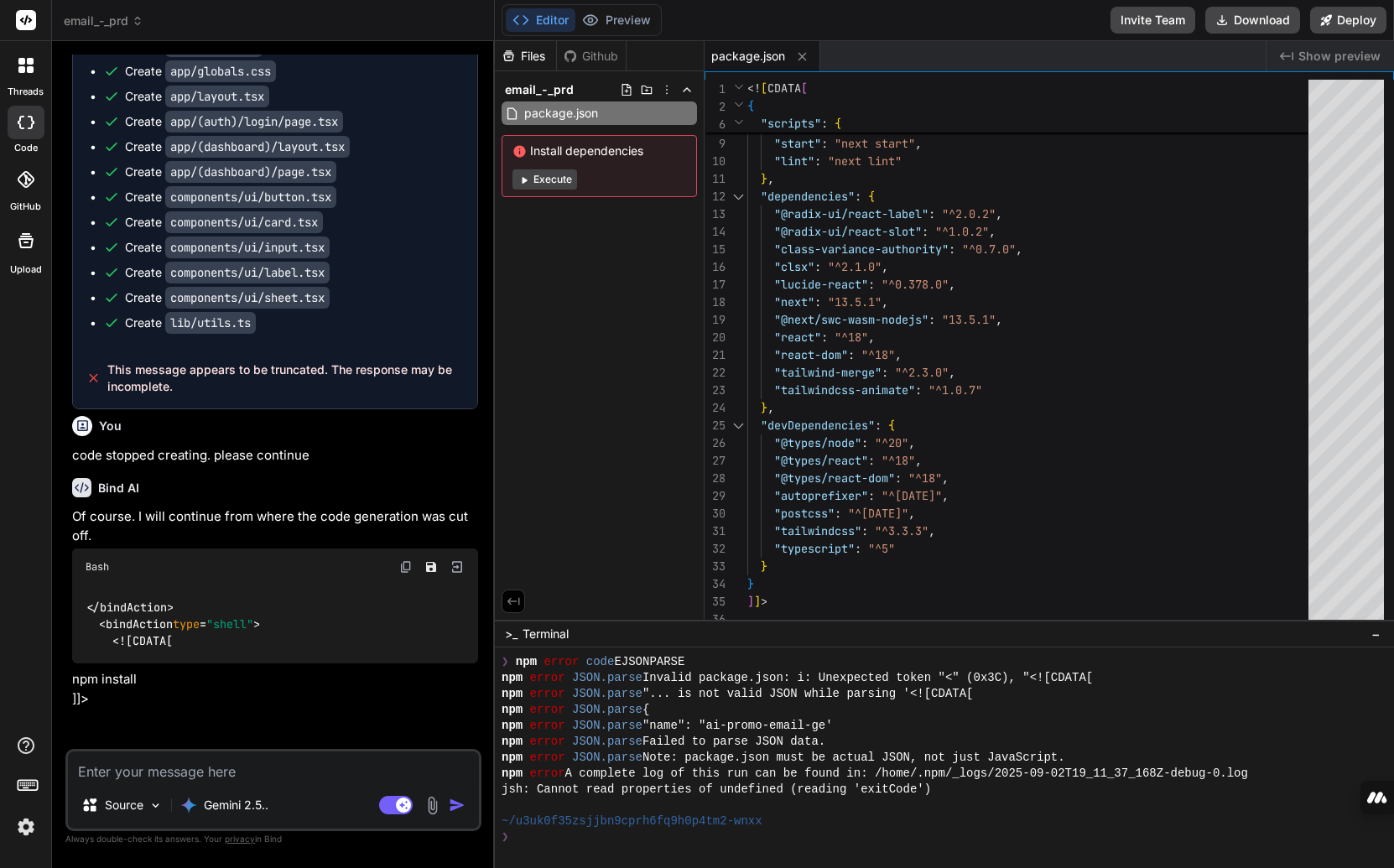
type textarea "x"
click at [34, 834] on img at bounding box center [26, 826] width 28 height 28
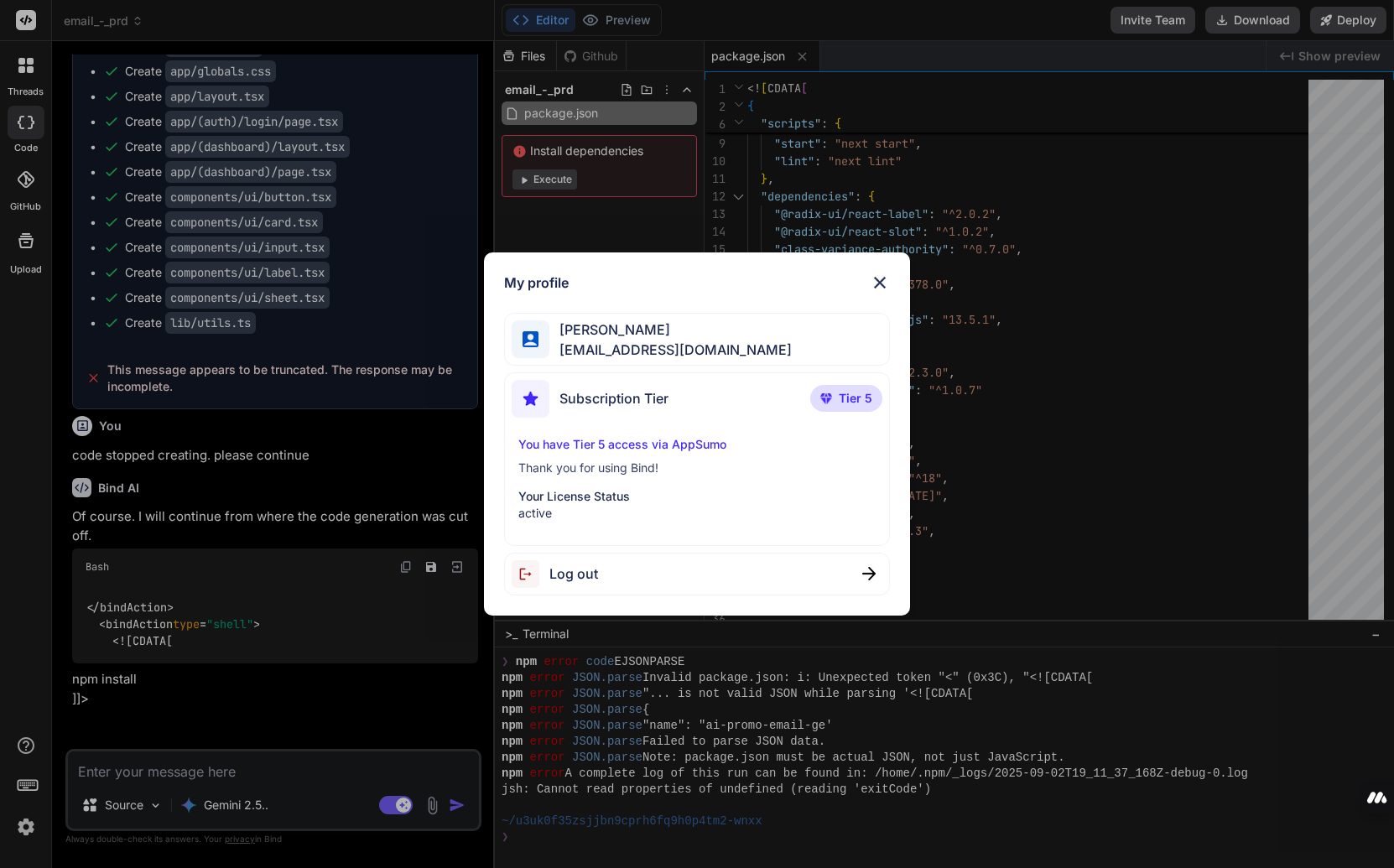
click at [30, 826] on div "My profile [PERSON_NAME] [PERSON_NAME][EMAIL_ADDRESS][DOMAIN_NAME] Subscription…" at bounding box center [697, 434] width 1394 height 868
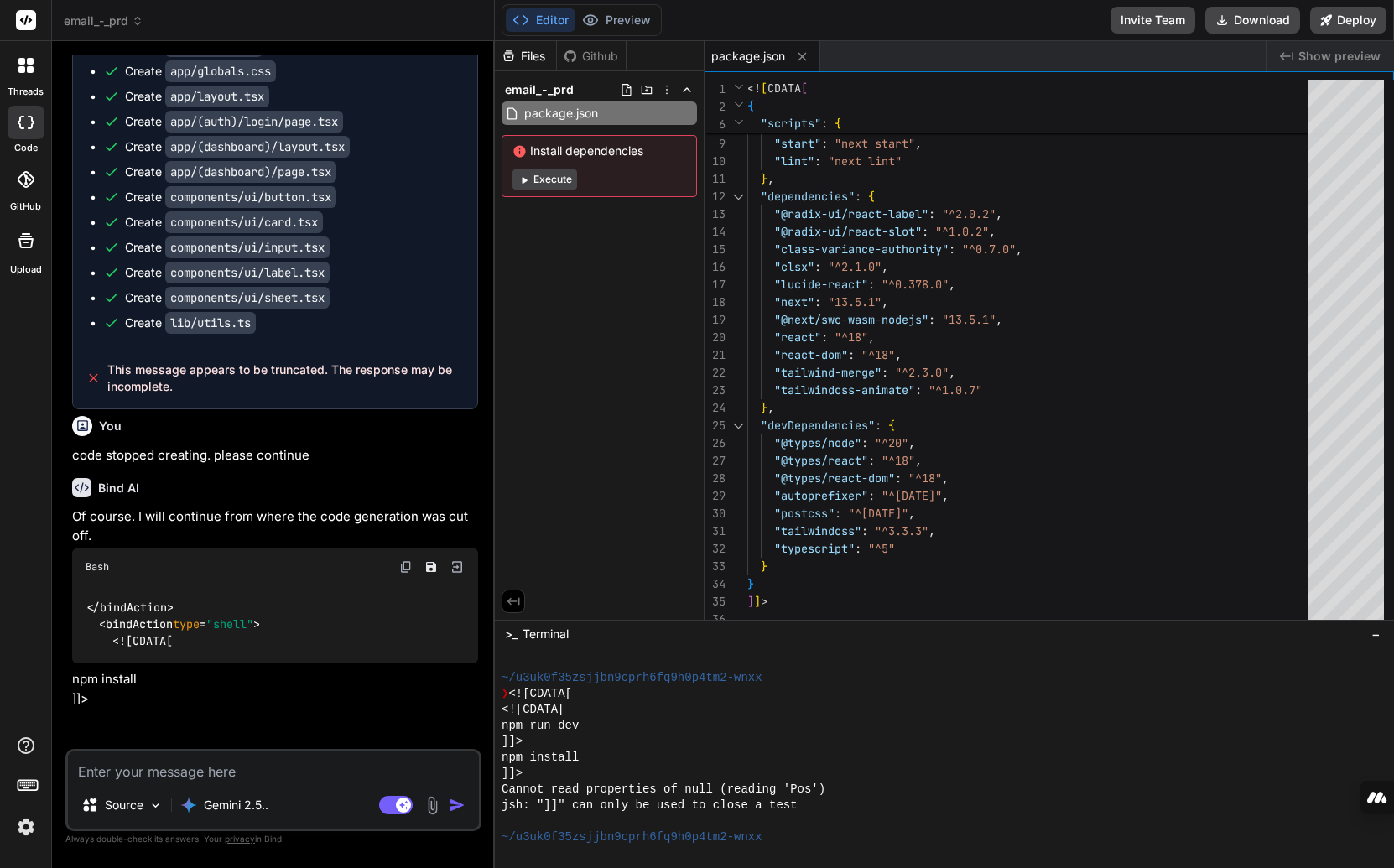
scroll to position [1466, 0]
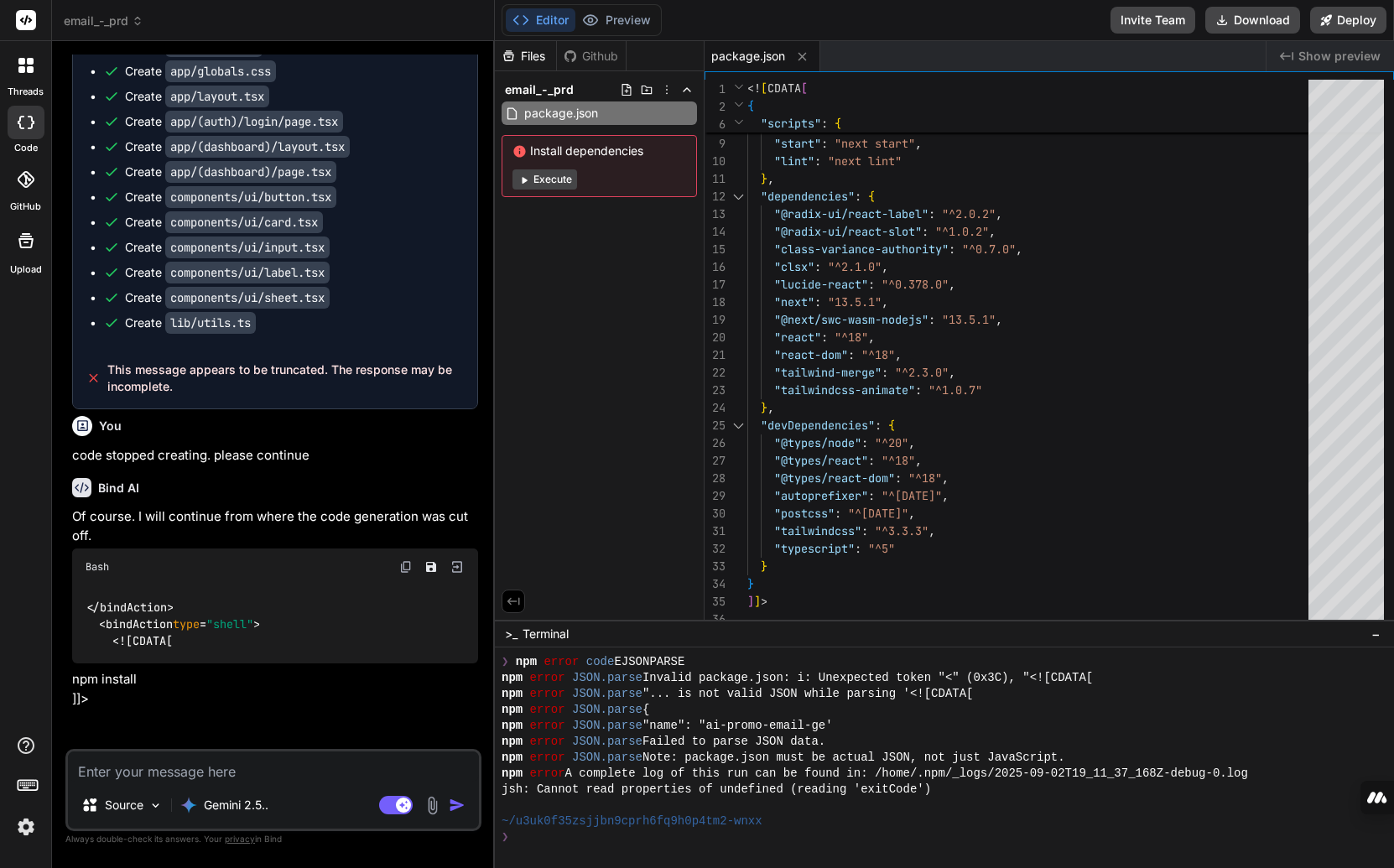
click at [459, 560] on img at bounding box center [456, 567] width 15 height 15
click at [455, 560] on img at bounding box center [456, 567] width 15 height 15
drag, startPoint x: 184, startPoint y: 479, endPoint x: 264, endPoint y: 476, distance: 80.1
click at [258, 507] on p "Of course. I will continue from where the code generation was cut off." at bounding box center [275, 526] width 406 height 38
click at [265, 507] on p "Of course. I will continue from where the code generation was cut off." at bounding box center [275, 526] width 406 height 38
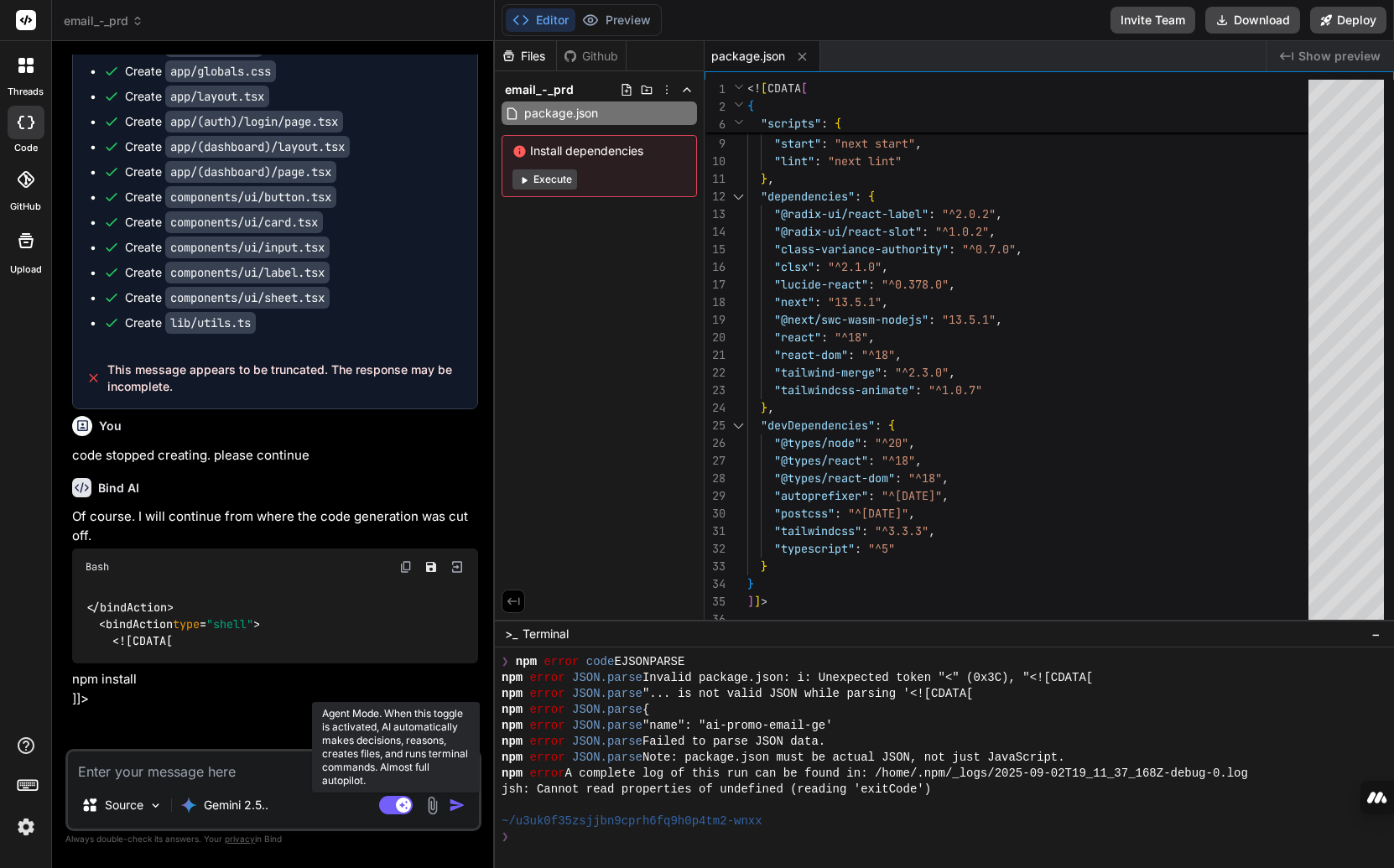
click at [397, 811] on rect at bounding box center [396, 804] width 34 height 19
type textarea "x"
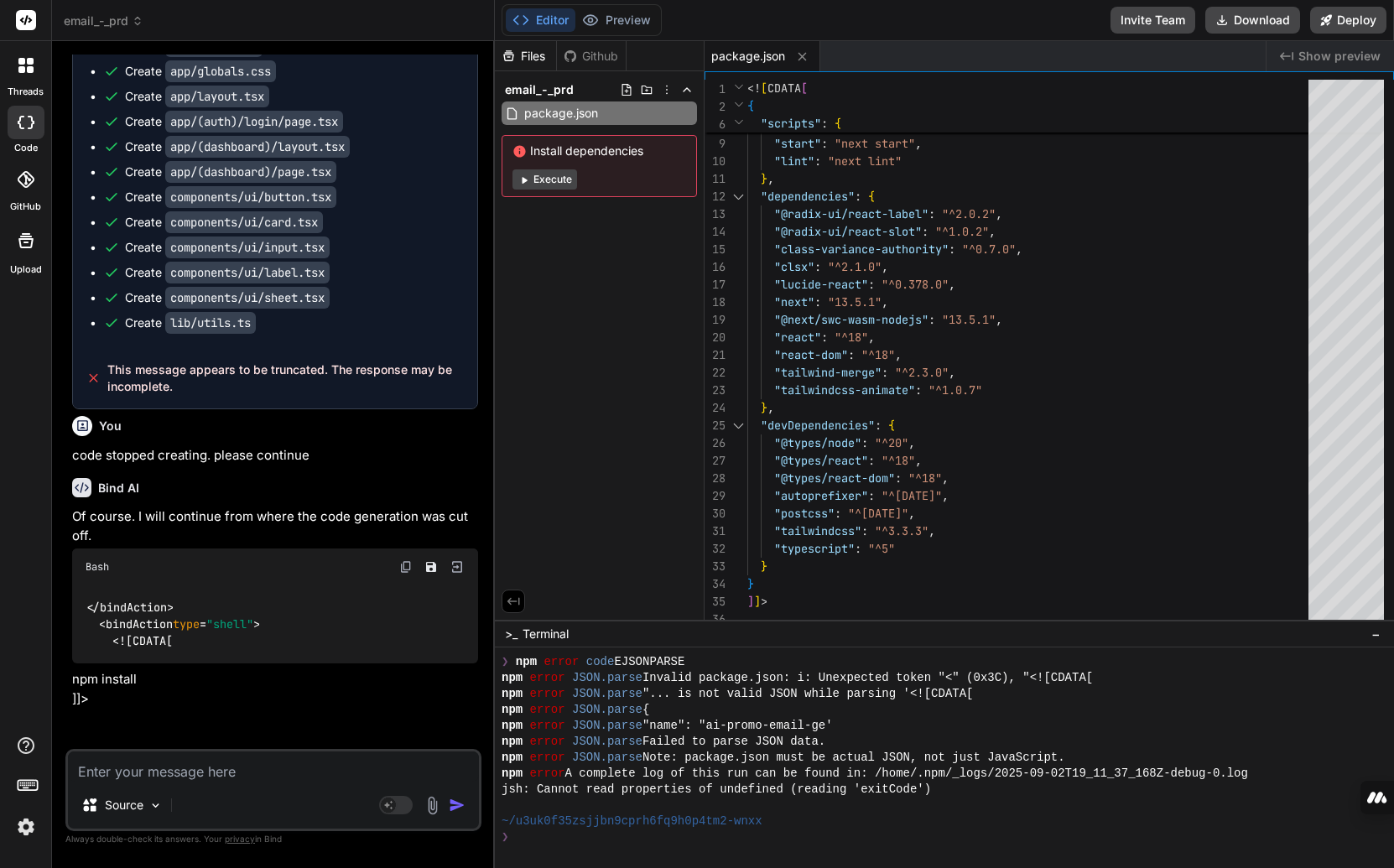
click at [183, 779] on textarea at bounding box center [273, 766] width 411 height 30
type textarea "p"
type textarea "x"
type textarea "pl"
type textarea "x"
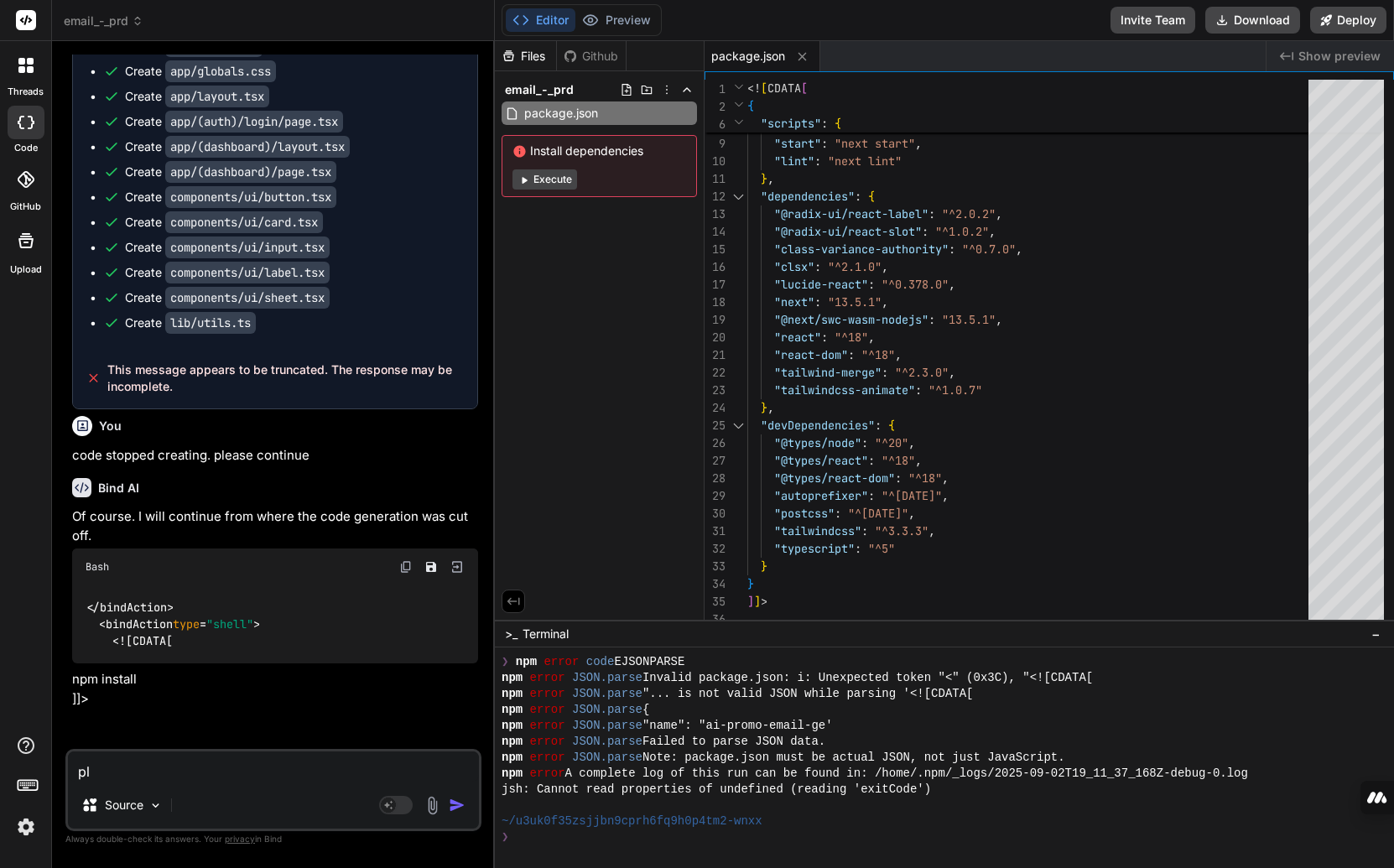
type textarea "ple"
type textarea "x"
type textarea "plea"
type textarea "x"
type textarea "pleas"
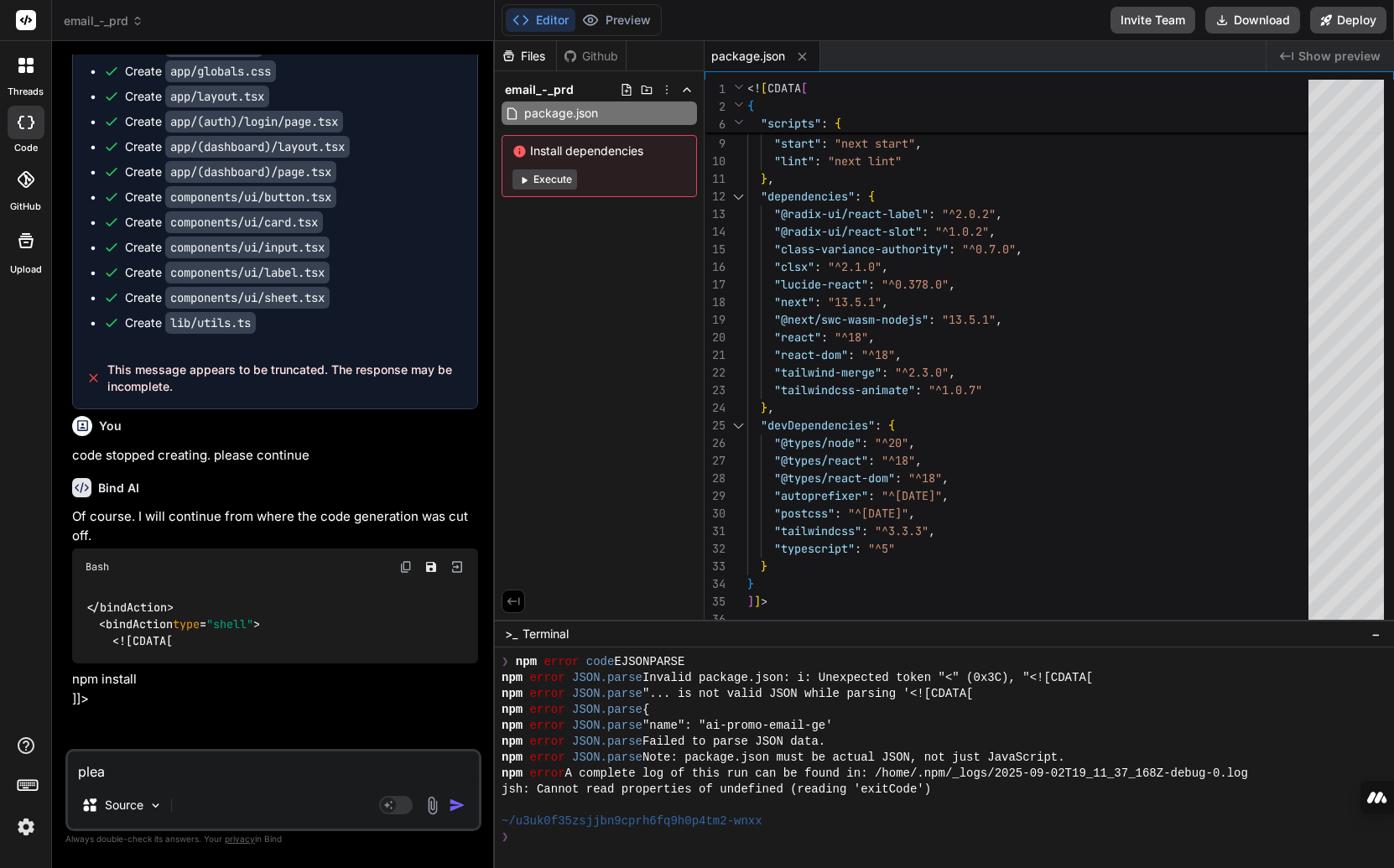
type textarea "x"
type textarea "please"
type textarea "x"
type textarea "please"
type textarea "x"
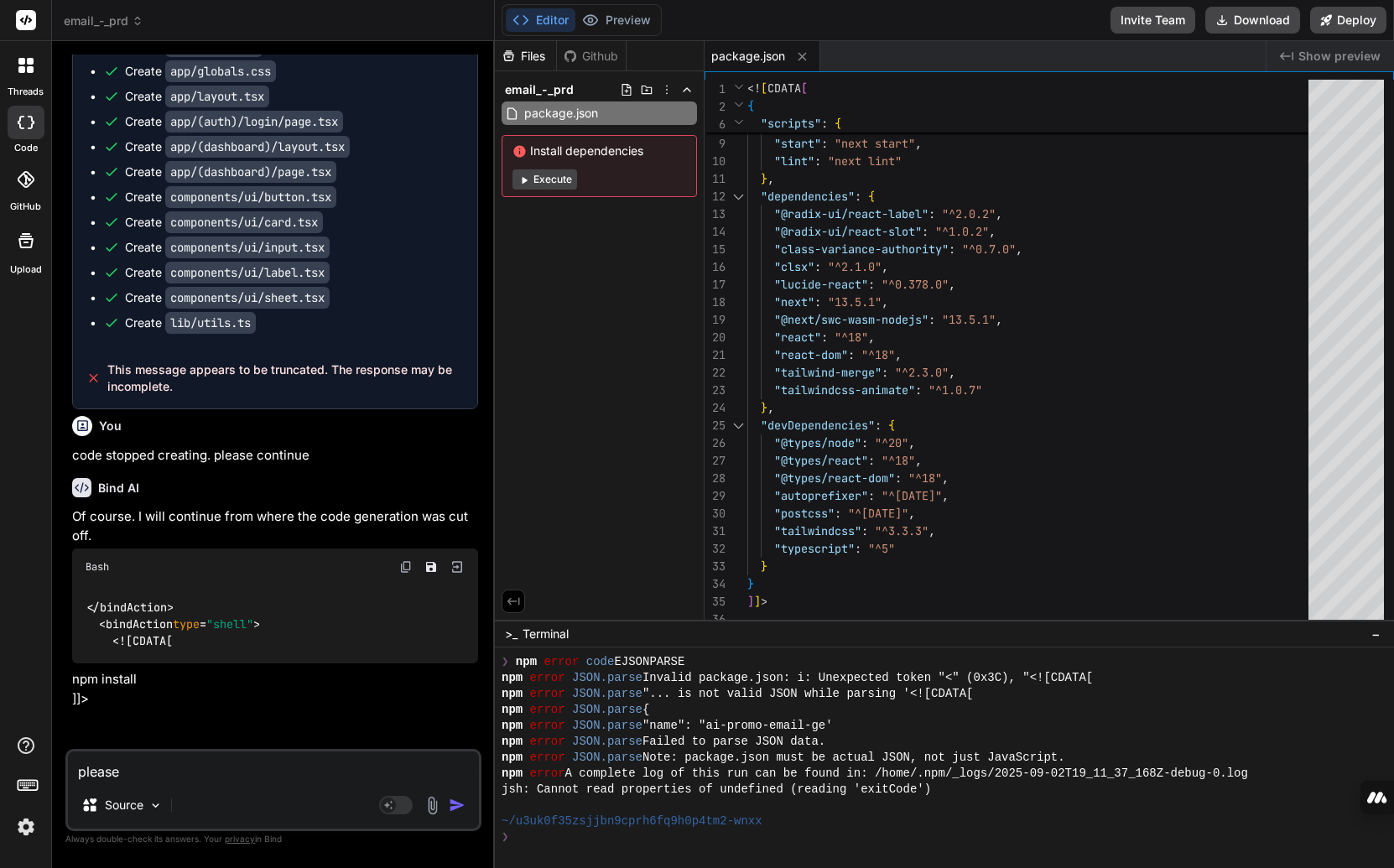
type textarea "please c"
type textarea "x"
type textarea "please co"
type textarea "x"
type textarea "please con"
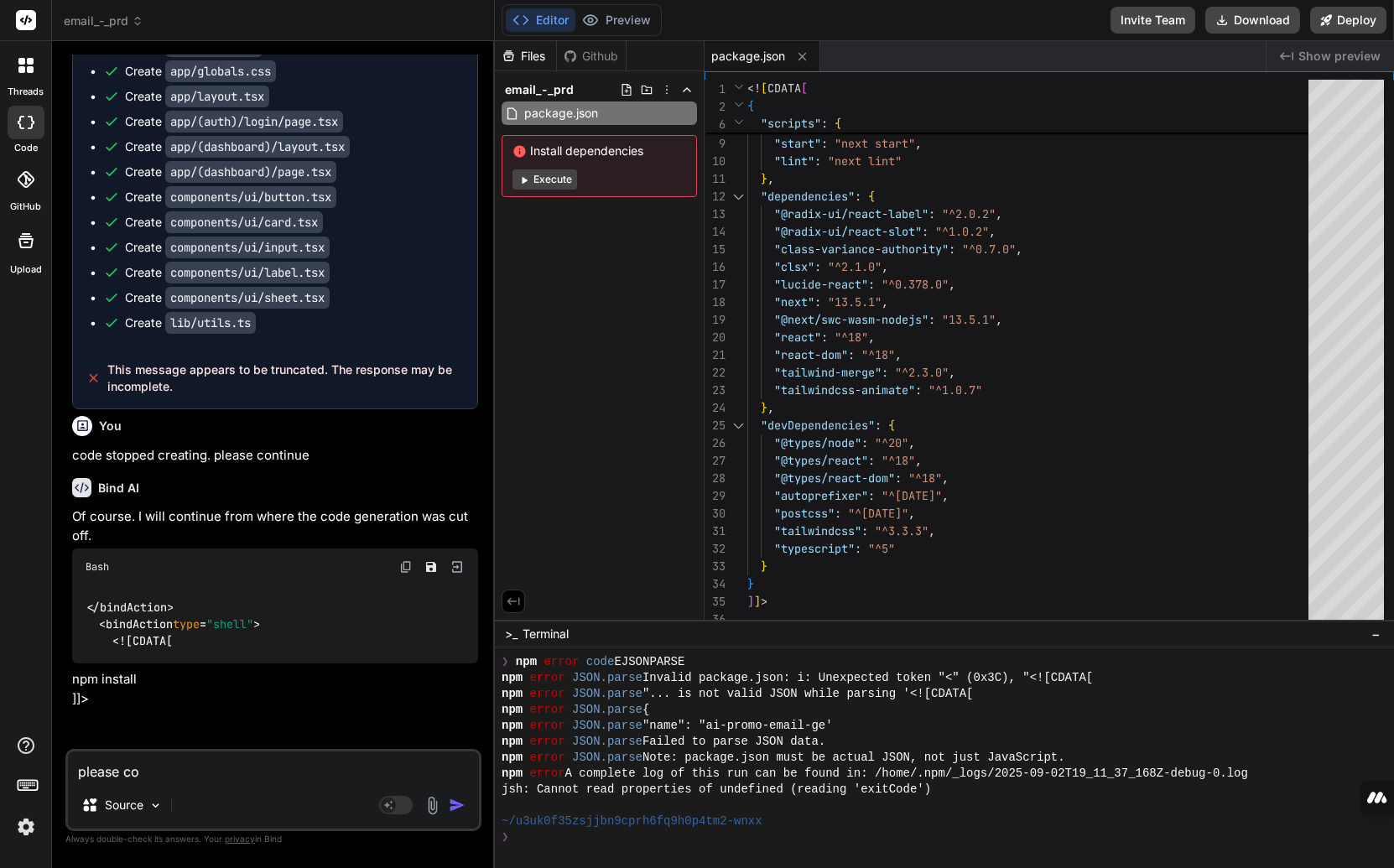
type textarea "x"
type textarea "please cont"
type textarea "x"
type textarea "please [PERSON_NAME]"
type textarea "x"
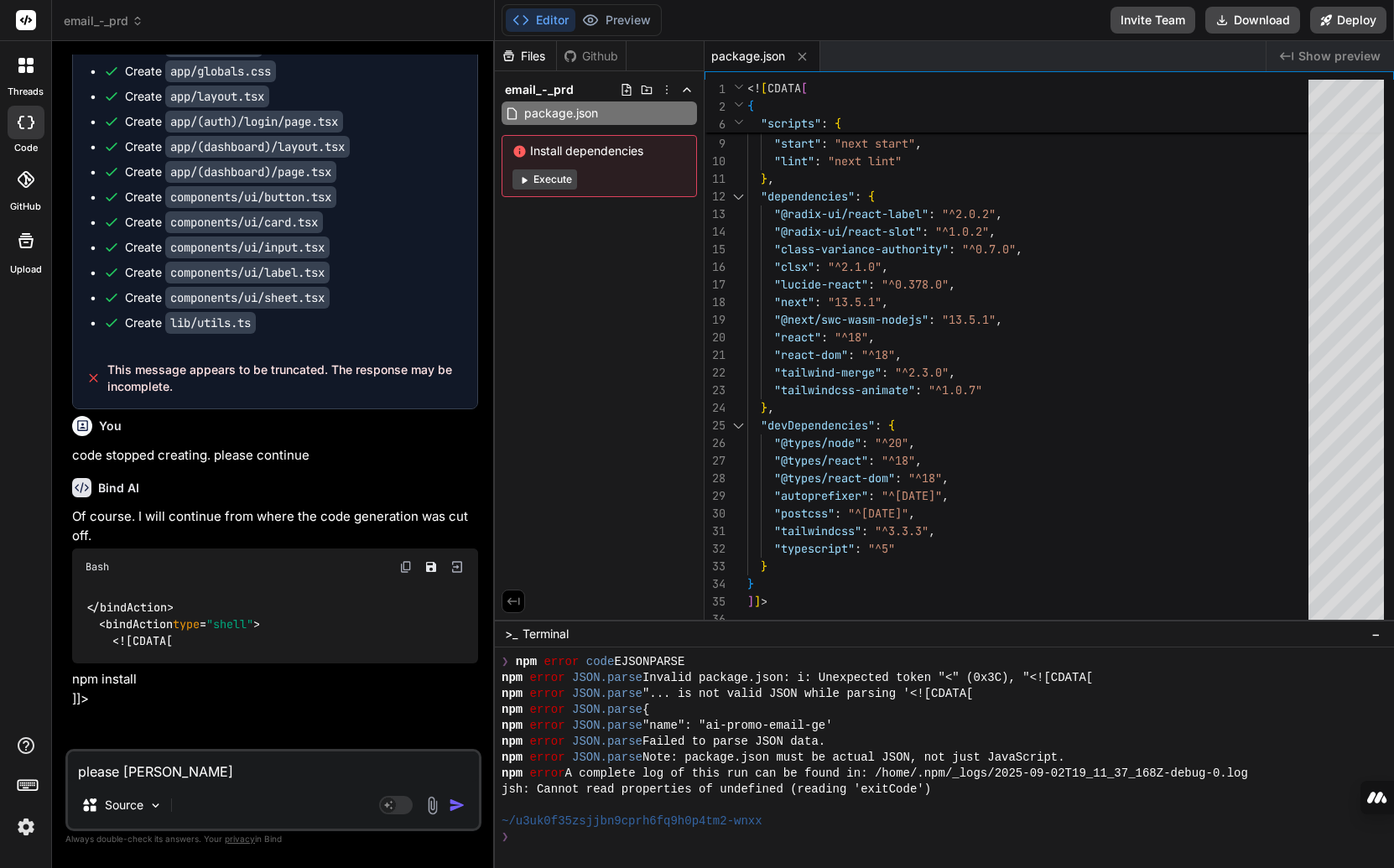
type textarea "please contin"
type textarea "x"
type textarea "please continu"
type textarea "x"
type textarea "please continue"
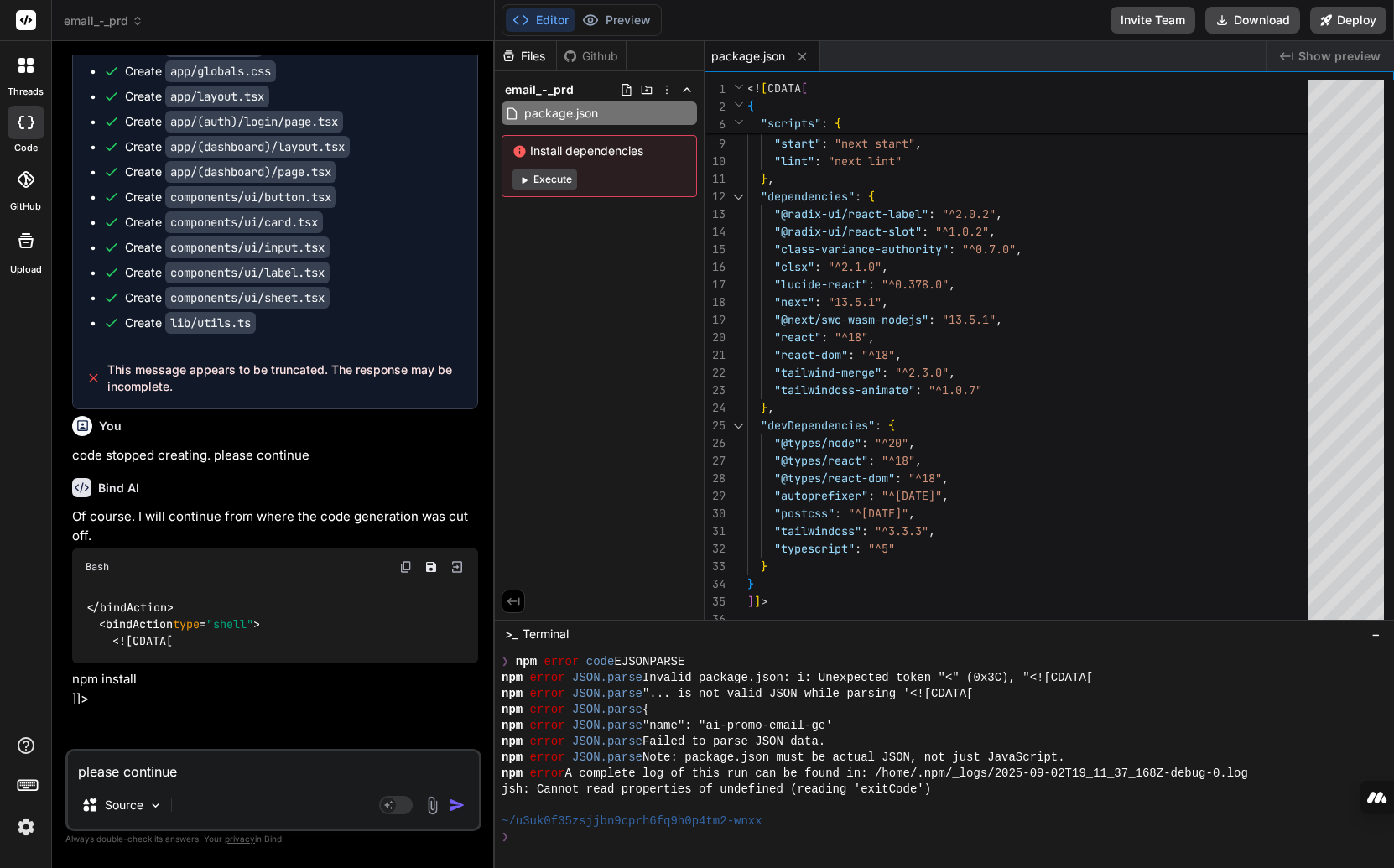
type textarea "x"
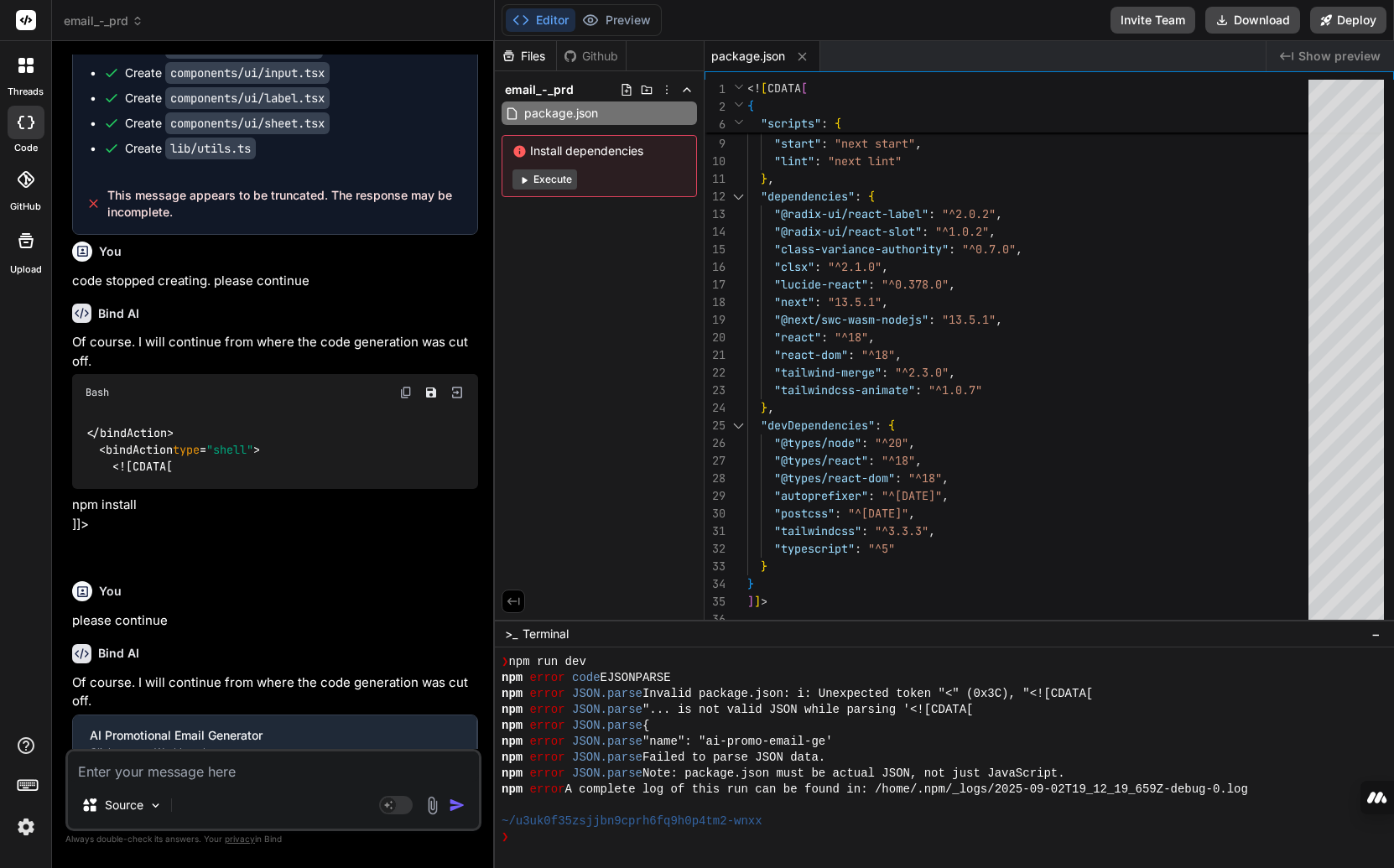
scroll to position [1960, 0]
drag, startPoint x: 302, startPoint y: 674, endPoint x: 353, endPoint y: 681, distance: 51.5
click at [347, 680] on p "Of course. I will continue from where the code generation was cut off." at bounding box center [275, 692] width 406 height 38
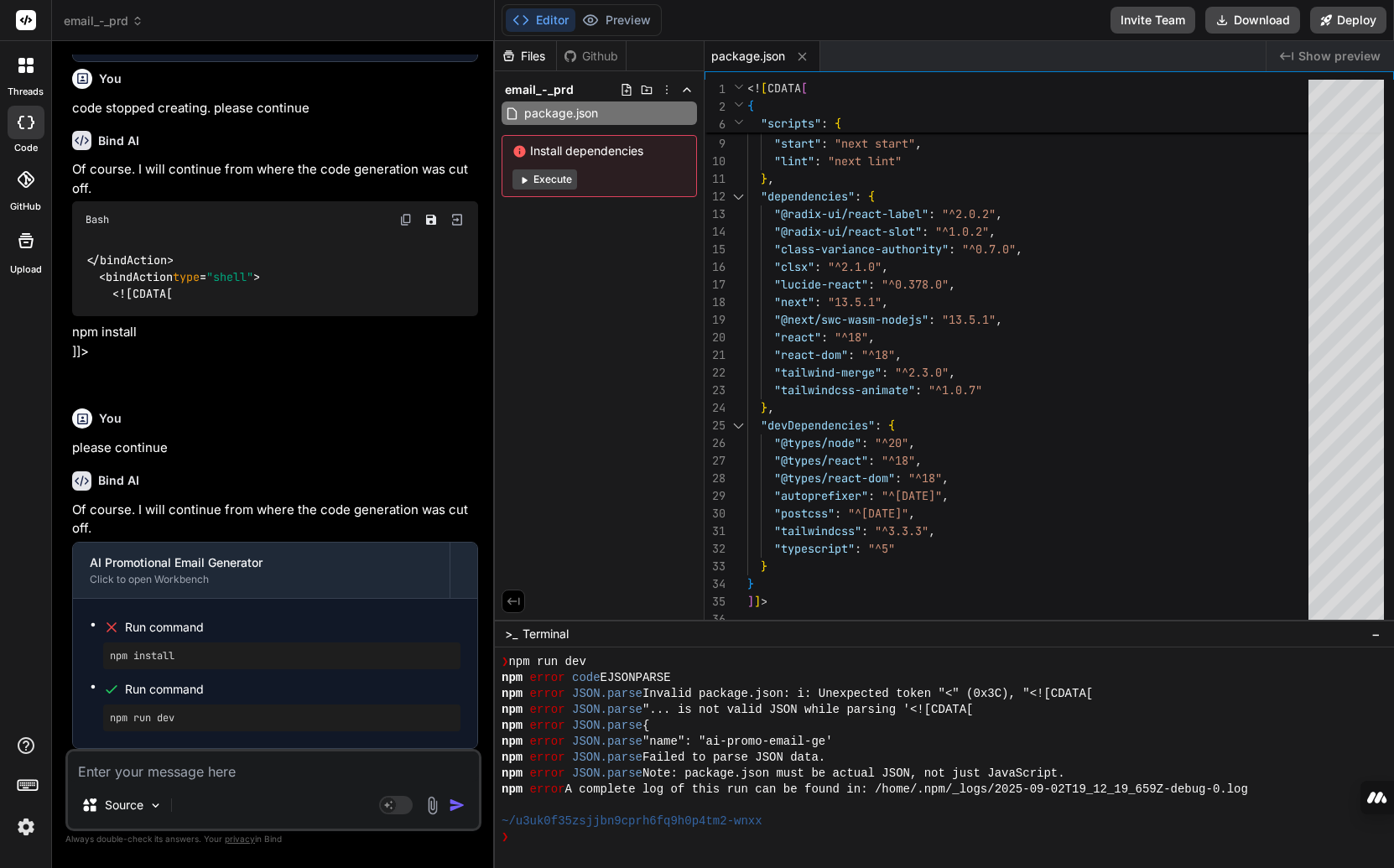
click at [561, 168] on div "Install dependencies Execute" at bounding box center [598, 166] width 195 height 62
click at [562, 174] on button "Execute" at bounding box center [545, 179] width 65 height 20
type textarea "x"
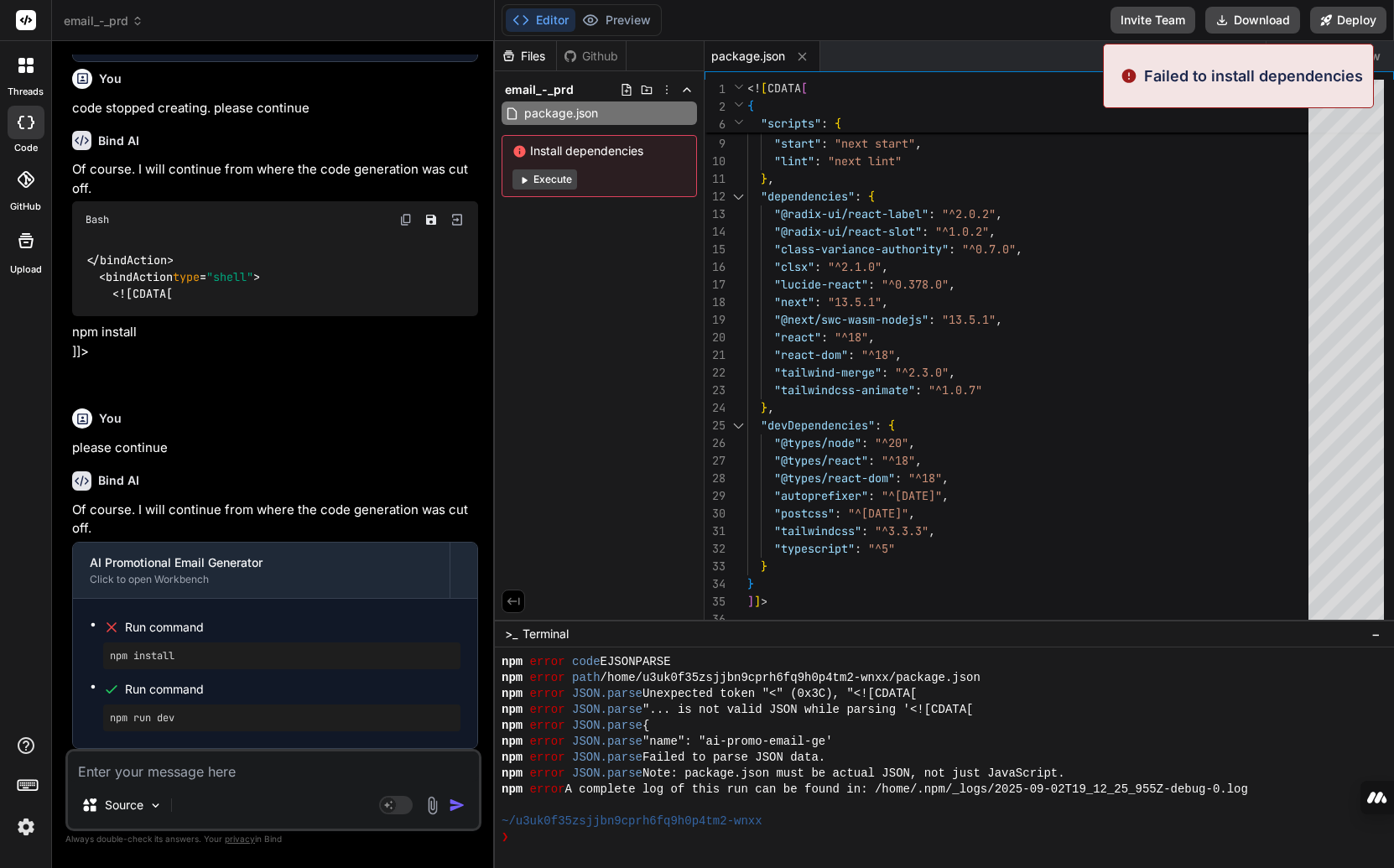
scroll to position [2214, 0]
